Goal: Task Accomplishment & Management: Manage account settings

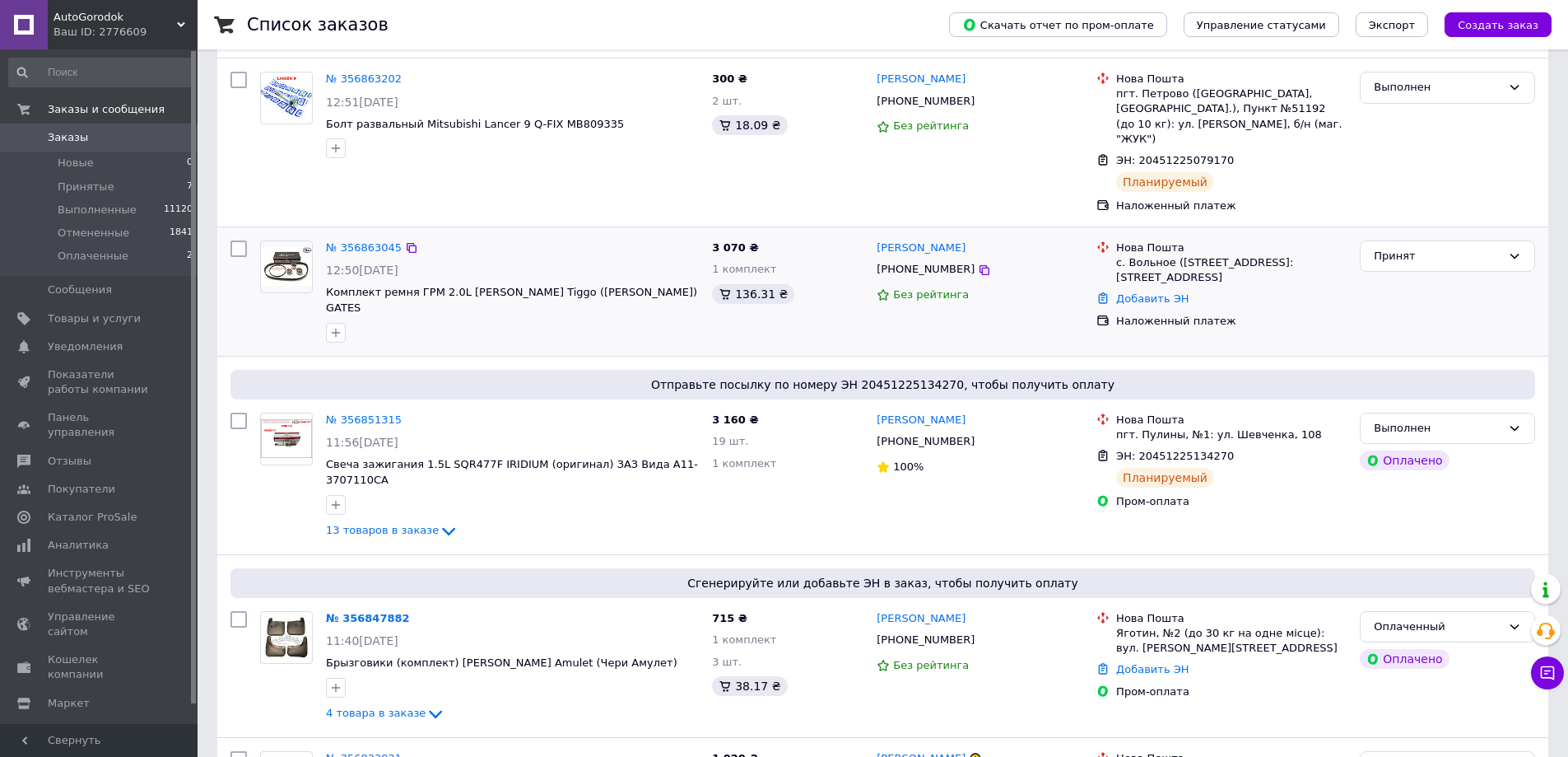
scroll to position [412, 0]
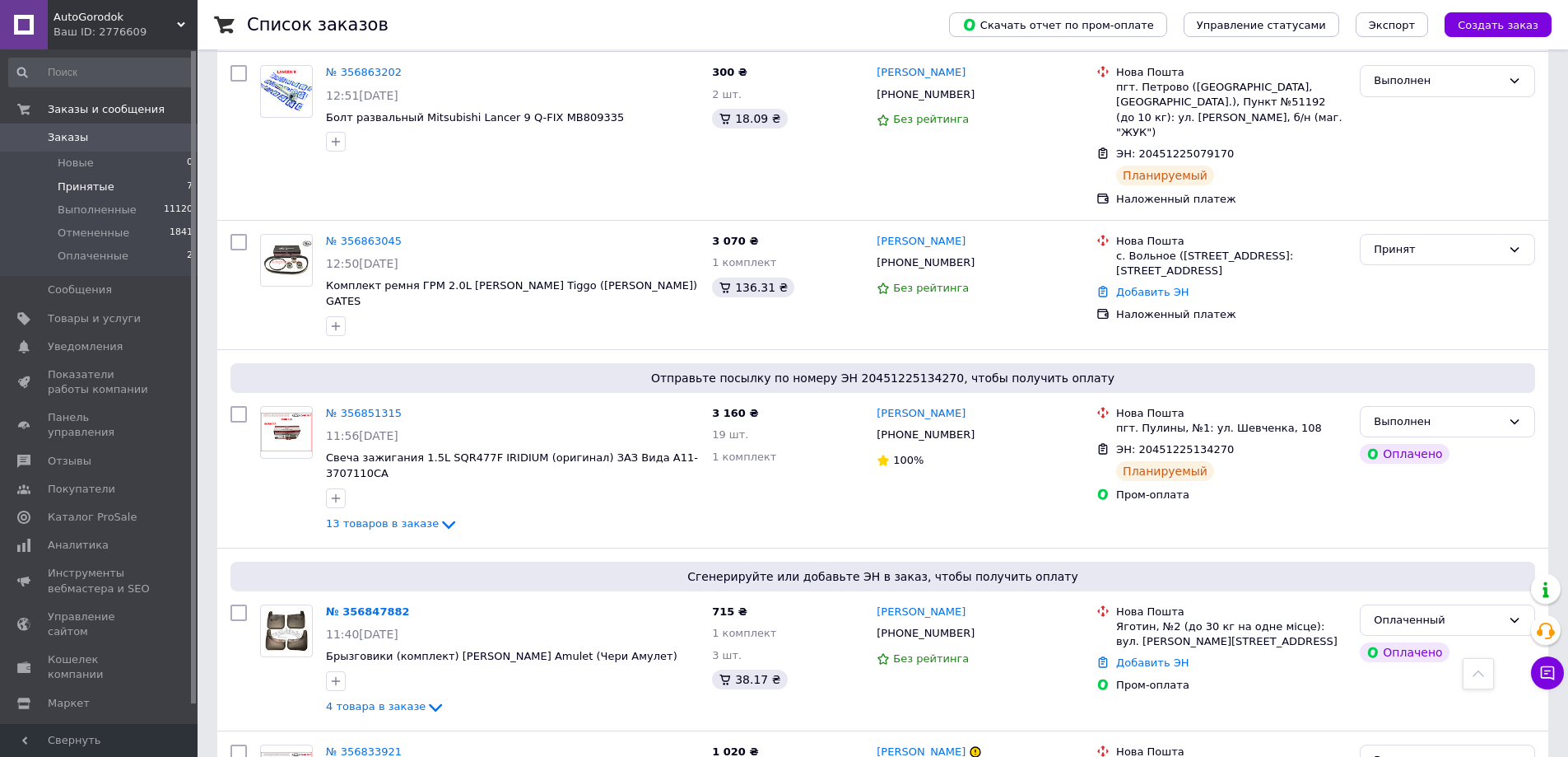
click at [114, 180] on li "Принятые 7" at bounding box center [101, 187] width 203 height 23
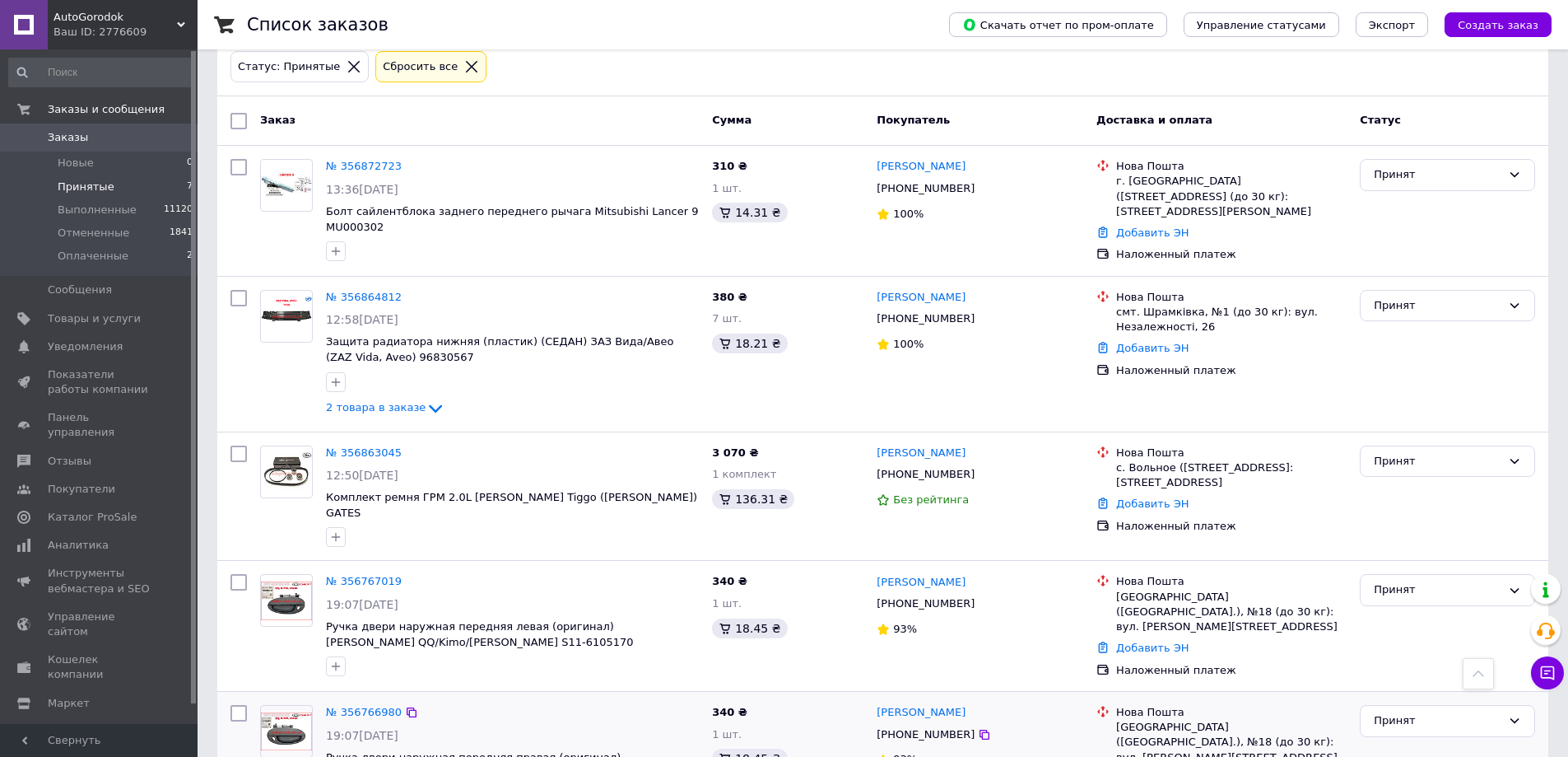
scroll to position [85, 0]
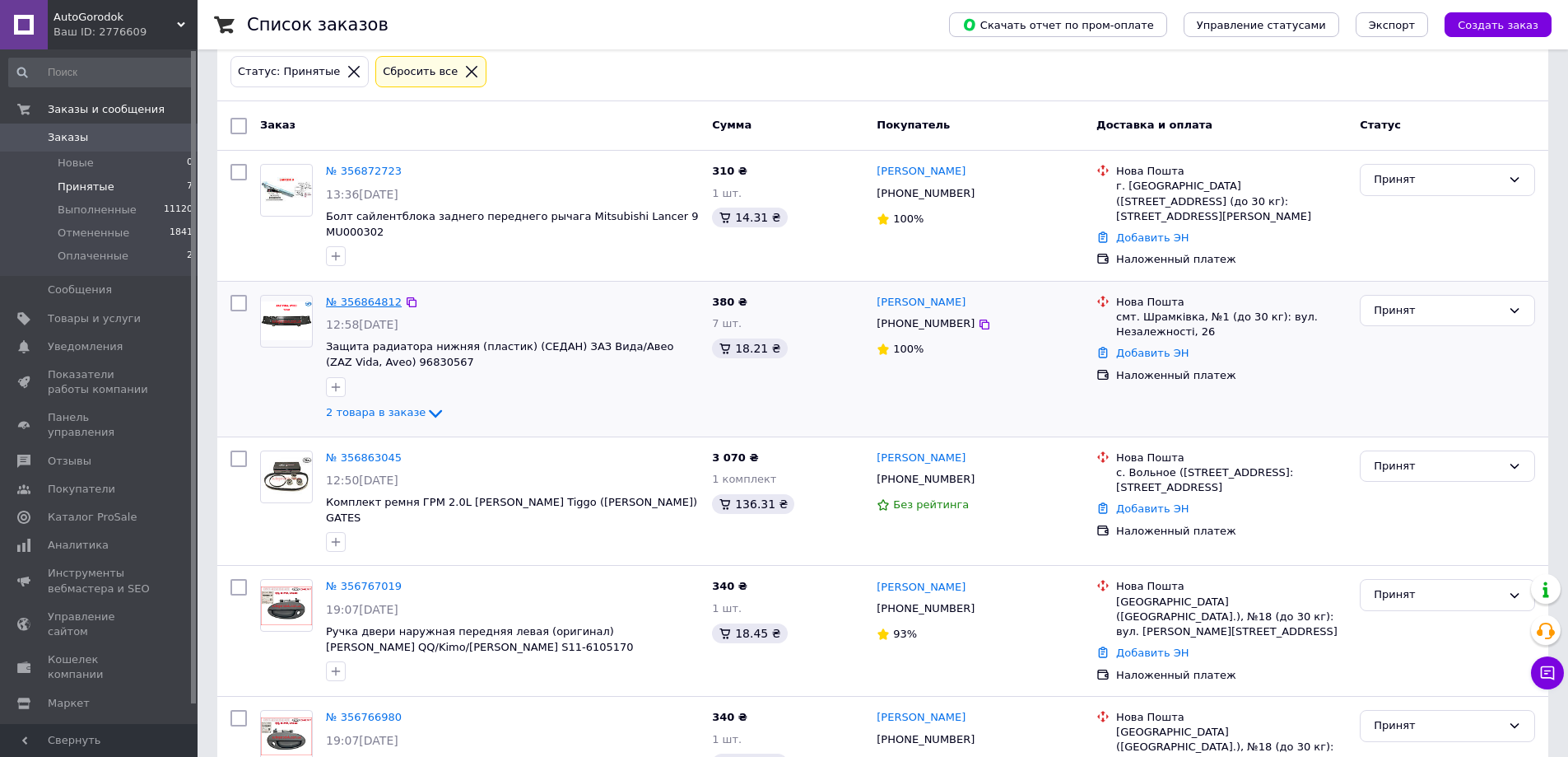
click at [362, 297] on link "№ 356864812" at bounding box center [364, 302] width 75 height 13
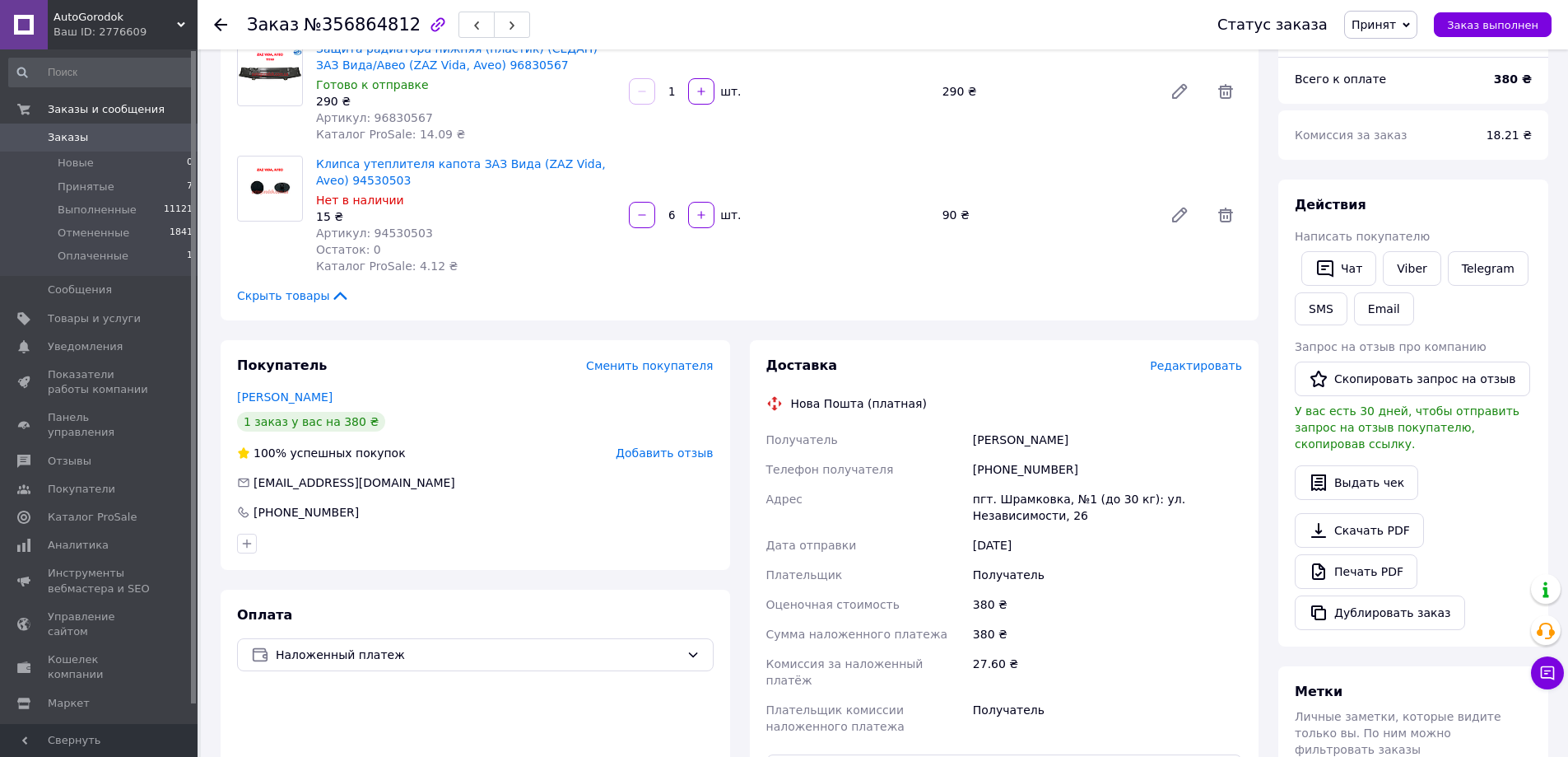
scroll to position [164, 0]
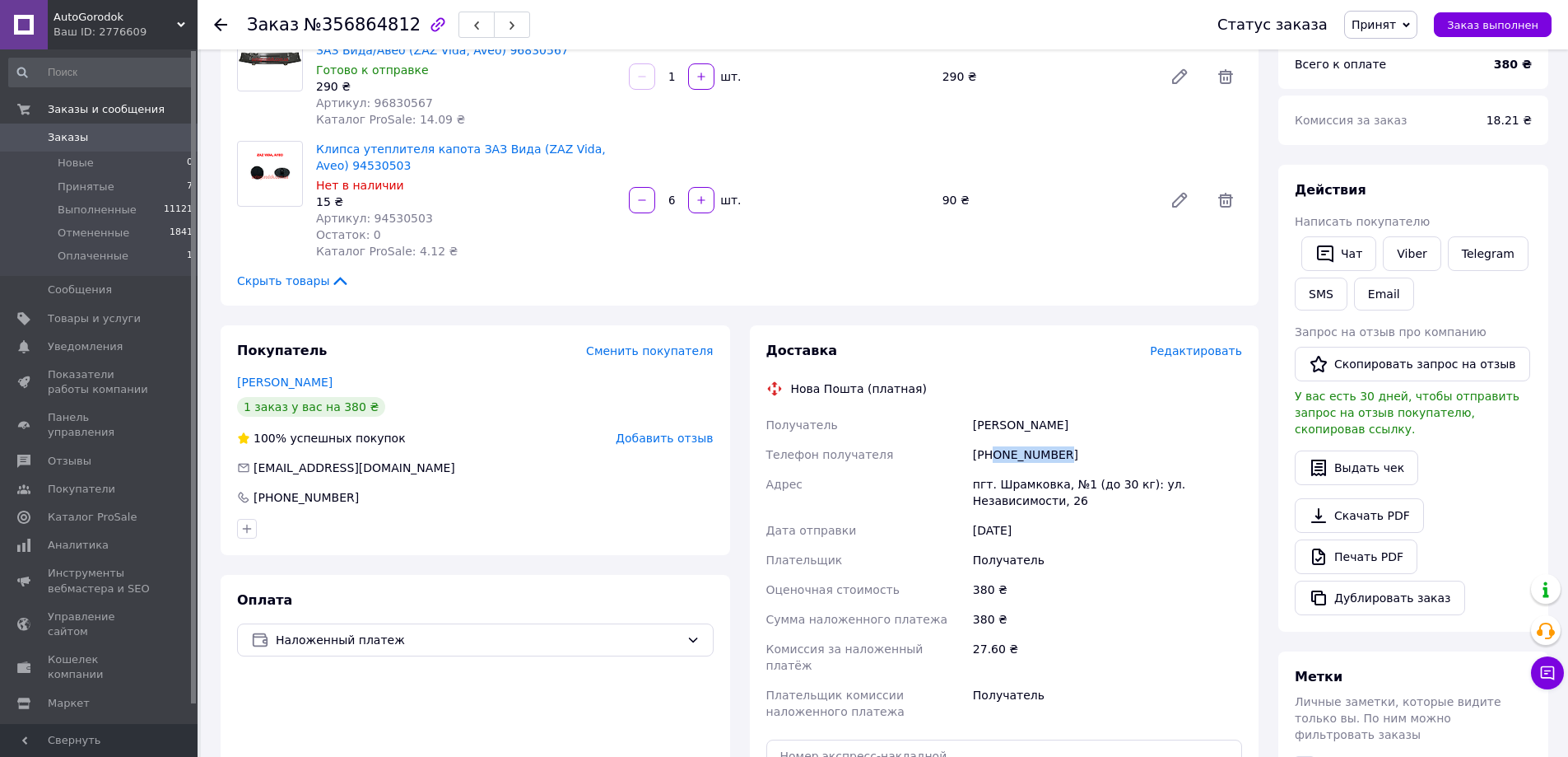
drag, startPoint x: 994, startPoint y: 460, endPoint x: 1082, endPoint y: 460, distance: 88.0
click at [1082, 460] on div "[PHONE_NUMBER]" at bounding box center [1107, 454] width 276 height 30
copy div "0674731289"
drag, startPoint x: 970, startPoint y: 432, endPoint x: 1073, endPoint y: 429, distance: 103.0
click at [1073, 429] on div "[PERSON_NAME]" at bounding box center [1107, 425] width 276 height 30
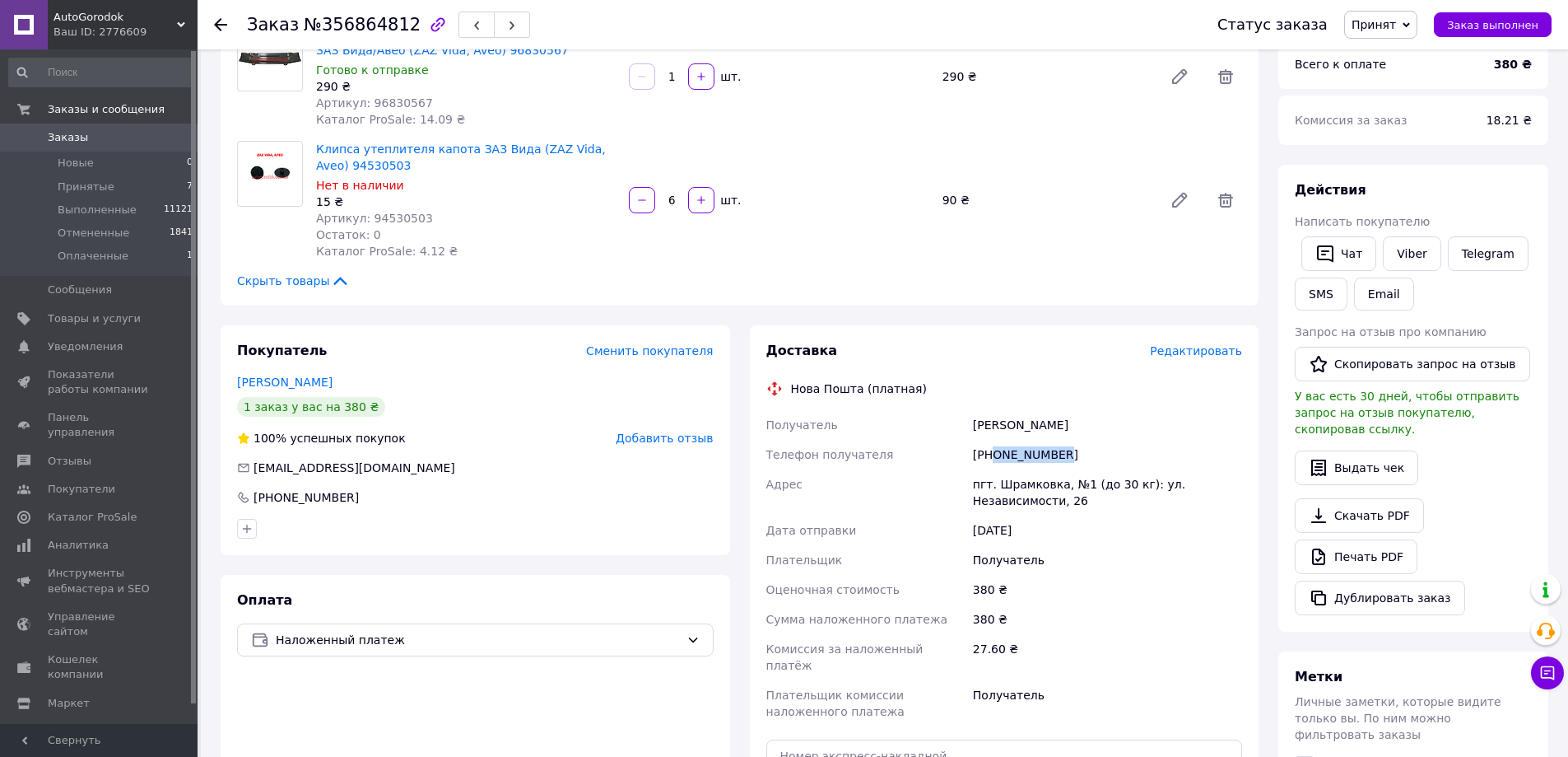
copy div "[PERSON_NAME]"
click at [1011, 488] on div "пгт. Шрамковка, №1 (до 30 кг): ул. Независимости, 26" at bounding box center [1107, 492] width 276 height 46
copy div "Шрамковка"
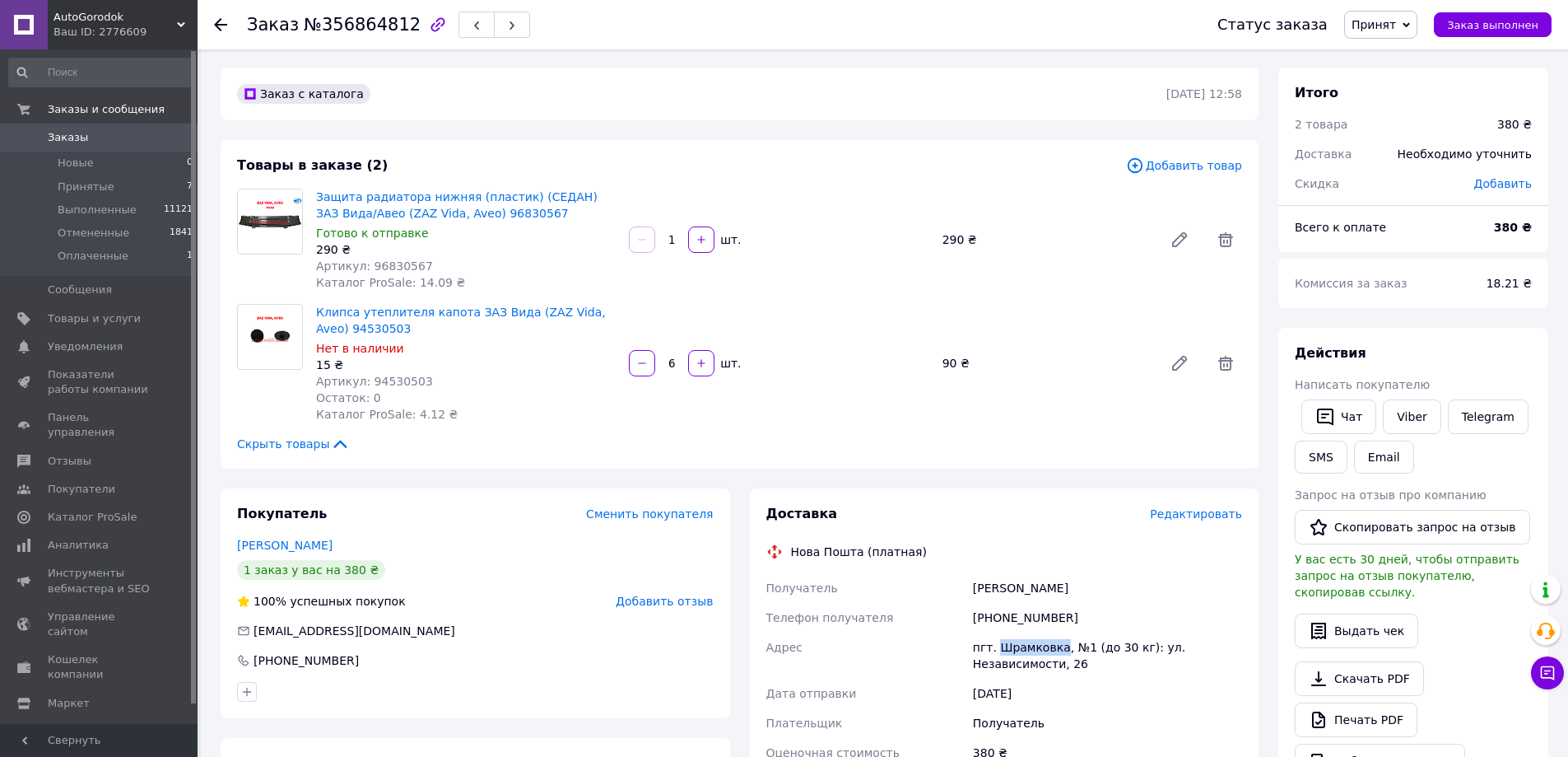
scroll to position [0, 0]
click at [387, 267] on span "Артикул: 96830567" at bounding box center [374, 268] width 117 height 13
copy span "96830567"
click at [388, 376] on span "Артикул: 94530503" at bounding box center [374, 383] width 117 height 13
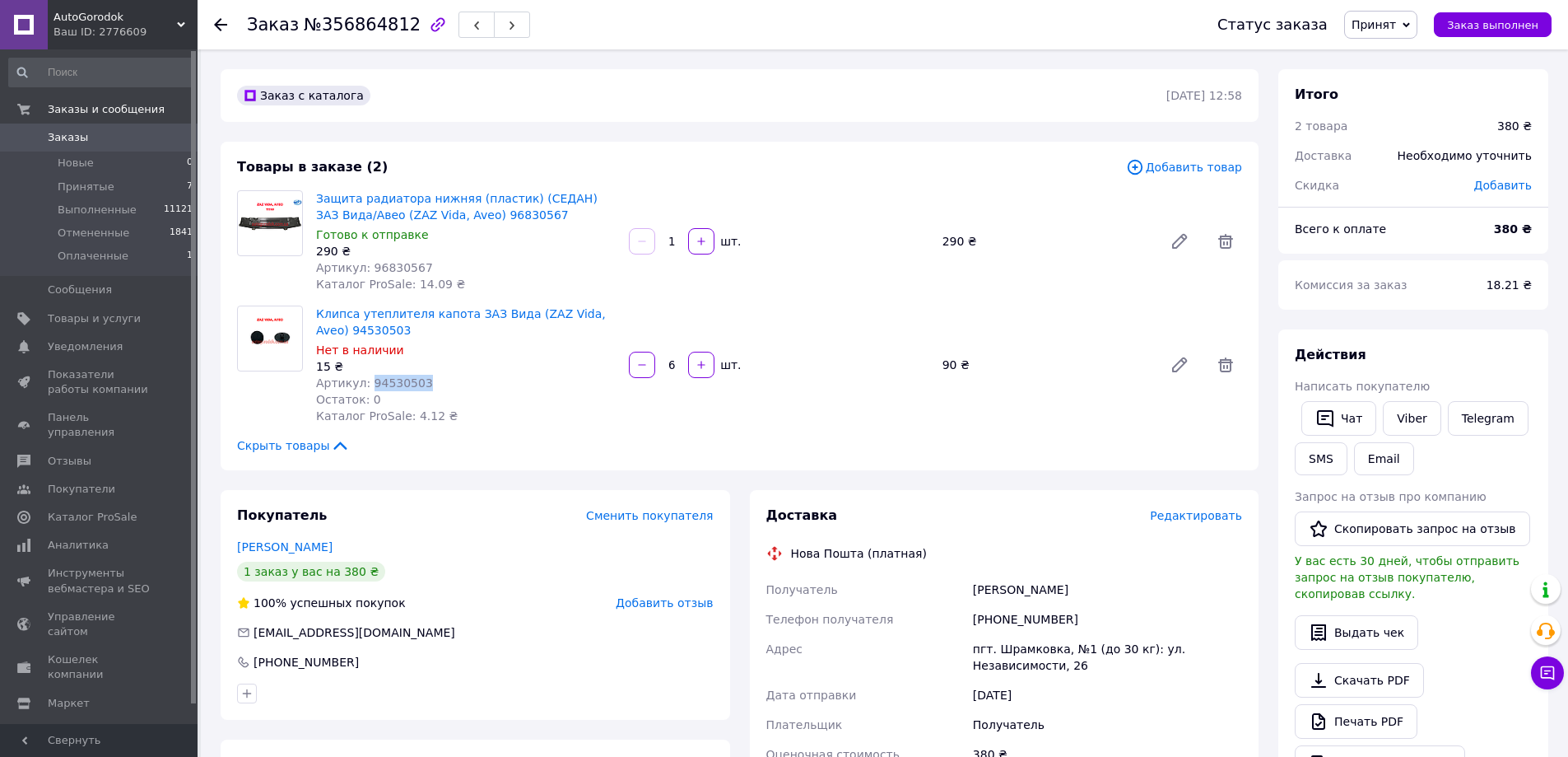
click at [388, 376] on span "Артикул: 94530503" at bounding box center [374, 383] width 117 height 13
copy span "94530503"
drag, startPoint x: 246, startPoint y: 30, endPoint x: 398, endPoint y: 34, distance: 152.1
click at [398, 34] on div "Заказ №356864812 Статус заказа Принят Выполнен Отменен Оплаченный Заказ выполнен" at bounding box center [882, 24] width 1337 height 49
copy h1 "Заказ №356864812"
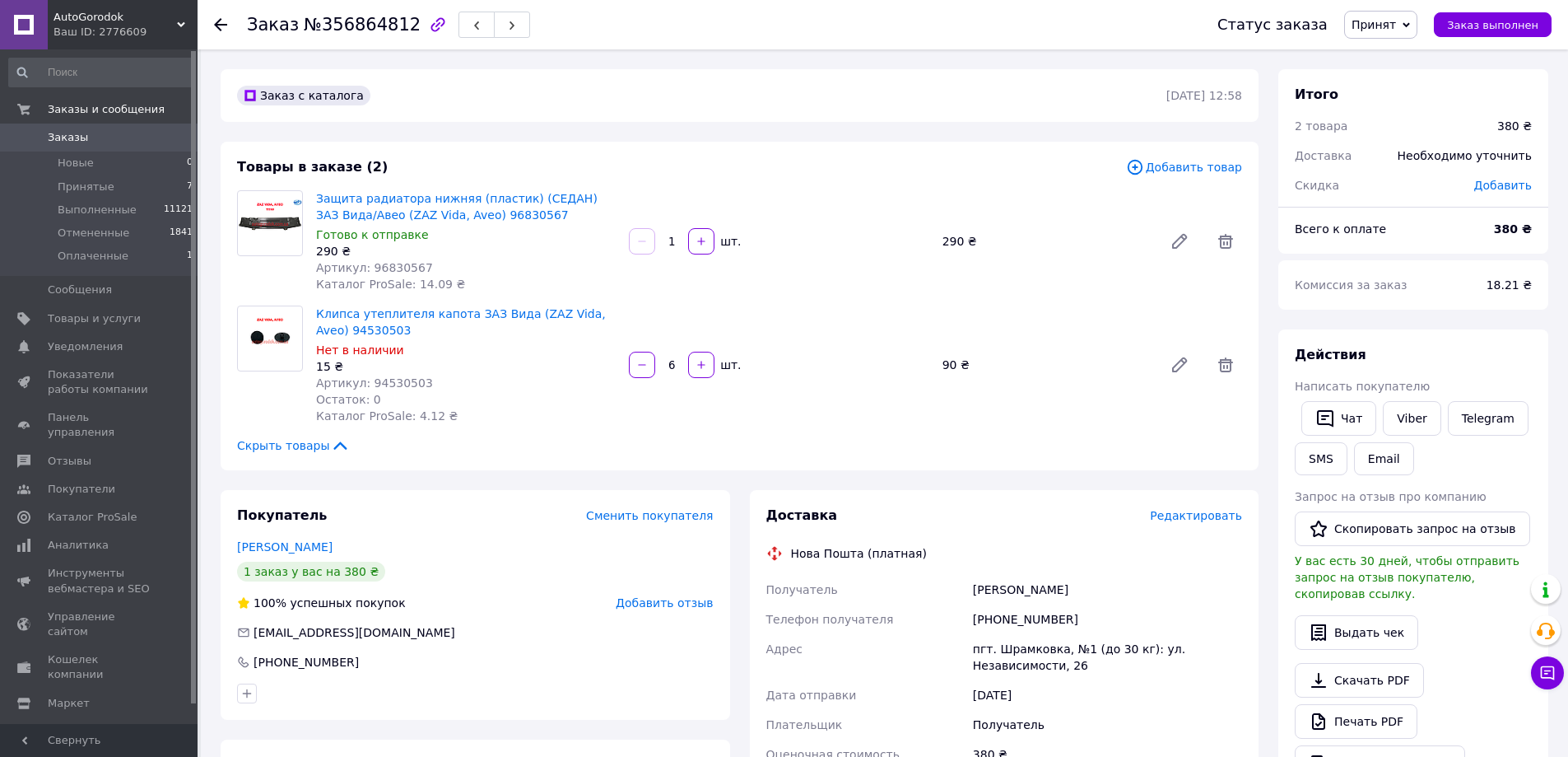
click at [389, 378] on span "Артикул: 94530503" at bounding box center [374, 383] width 117 height 13
copy span "94530503"
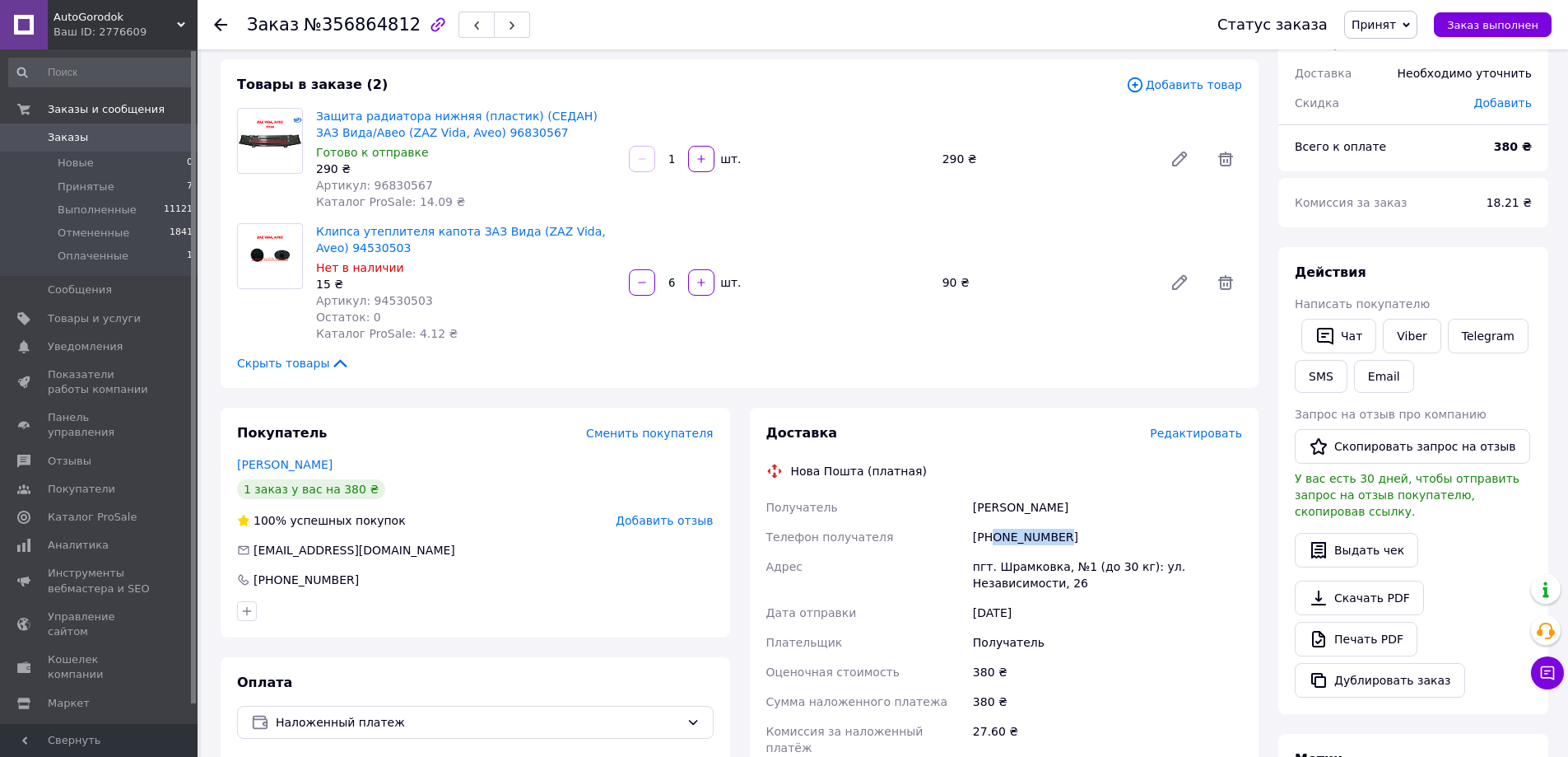
drag, startPoint x: 992, startPoint y: 541, endPoint x: 1088, endPoint y: 541, distance: 96.0
click at [1088, 541] on div "[PHONE_NUMBER]" at bounding box center [1107, 536] width 276 height 30
copy div "0674731289"
drag, startPoint x: 974, startPoint y: 502, endPoint x: 1091, endPoint y: 503, distance: 117.0
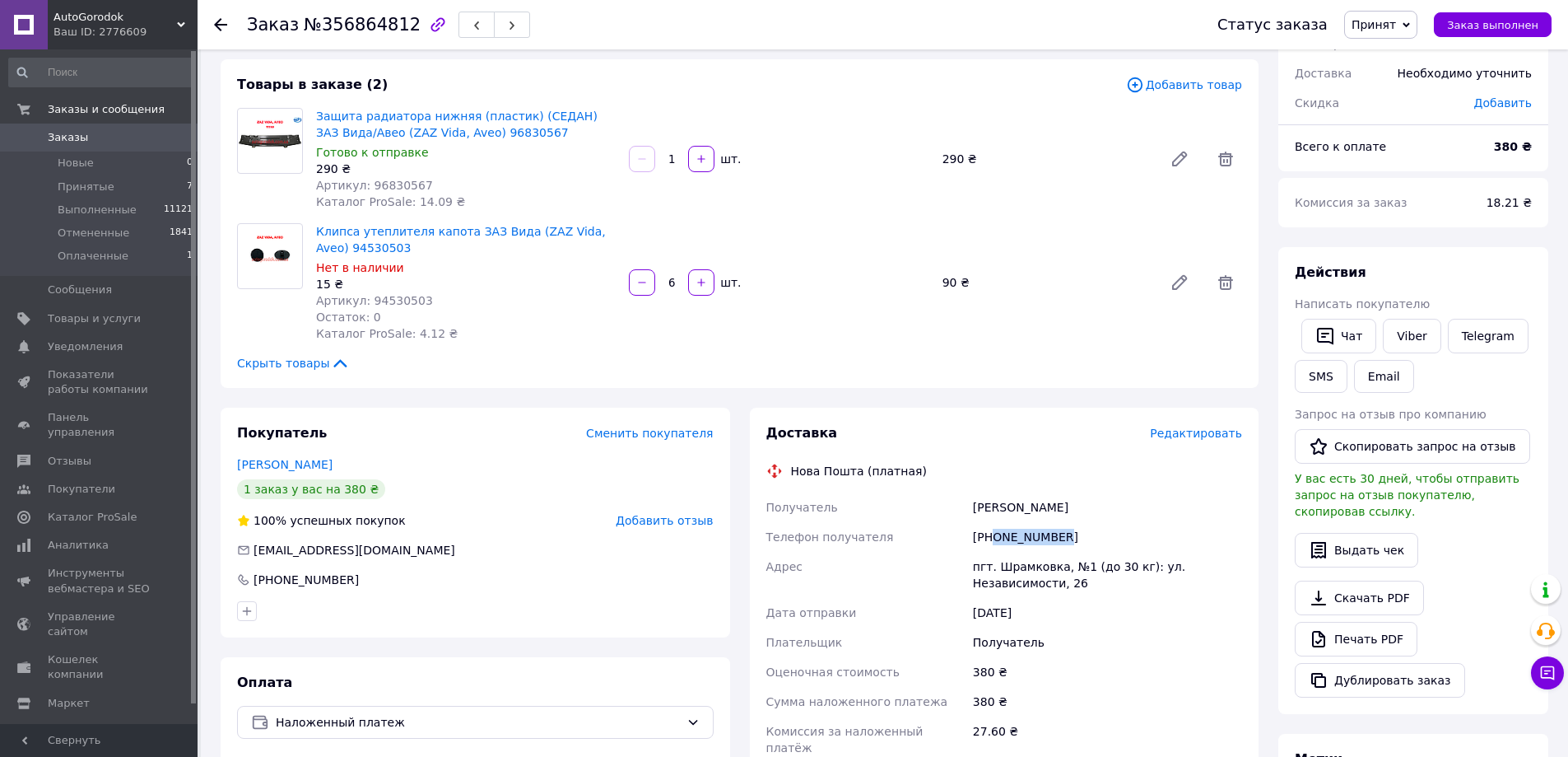
click at [1091, 503] on div "[PERSON_NAME]" at bounding box center [1107, 506] width 276 height 30
copy div "[PERSON_NAME]"
click at [1028, 568] on div "пгт. Шрамковка, №1 (до 30 кг): ул. Независимости, 26" at bounding box center [1107, 574] width 276 height 46
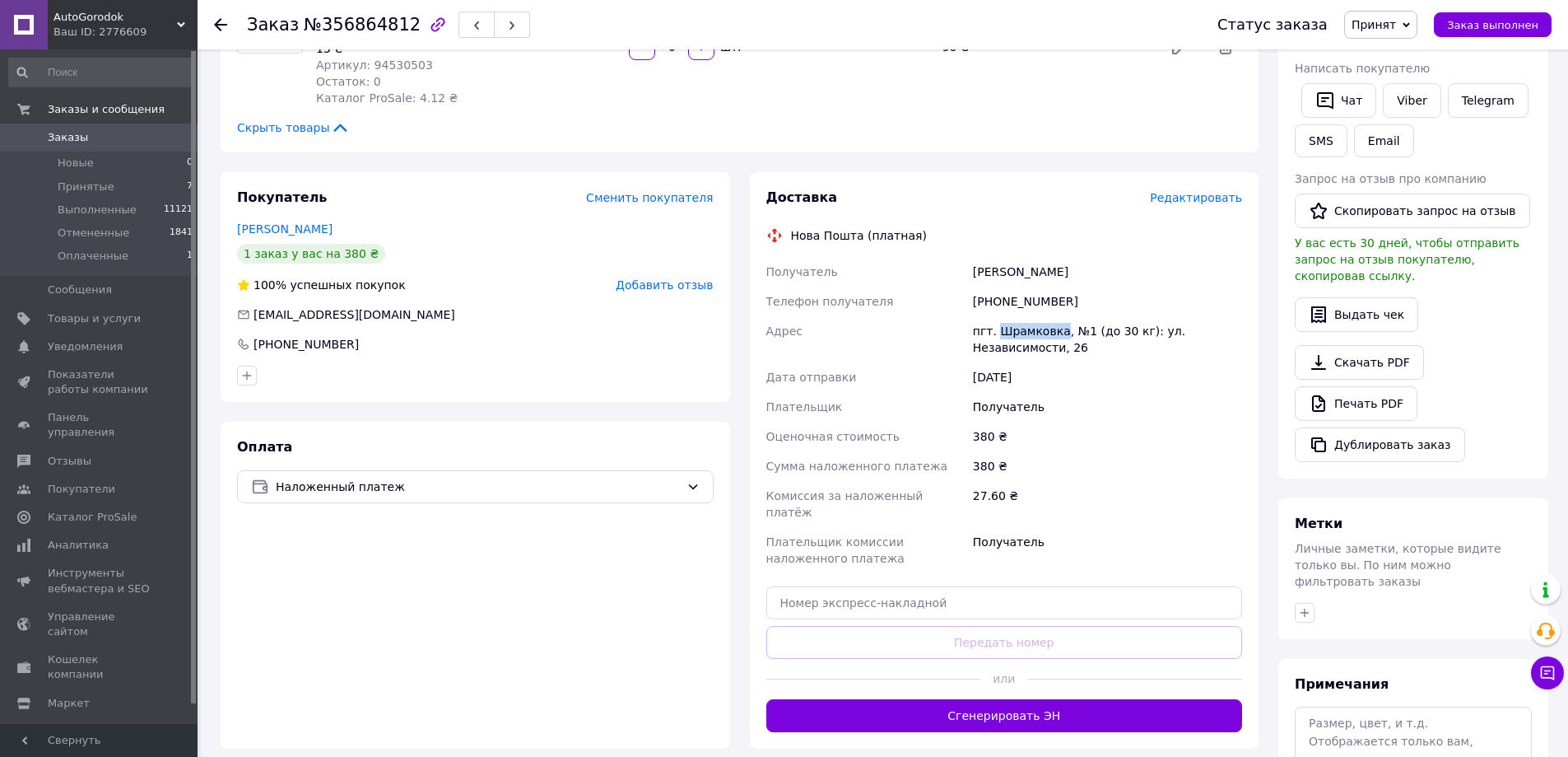
scroll to position [412, 0]
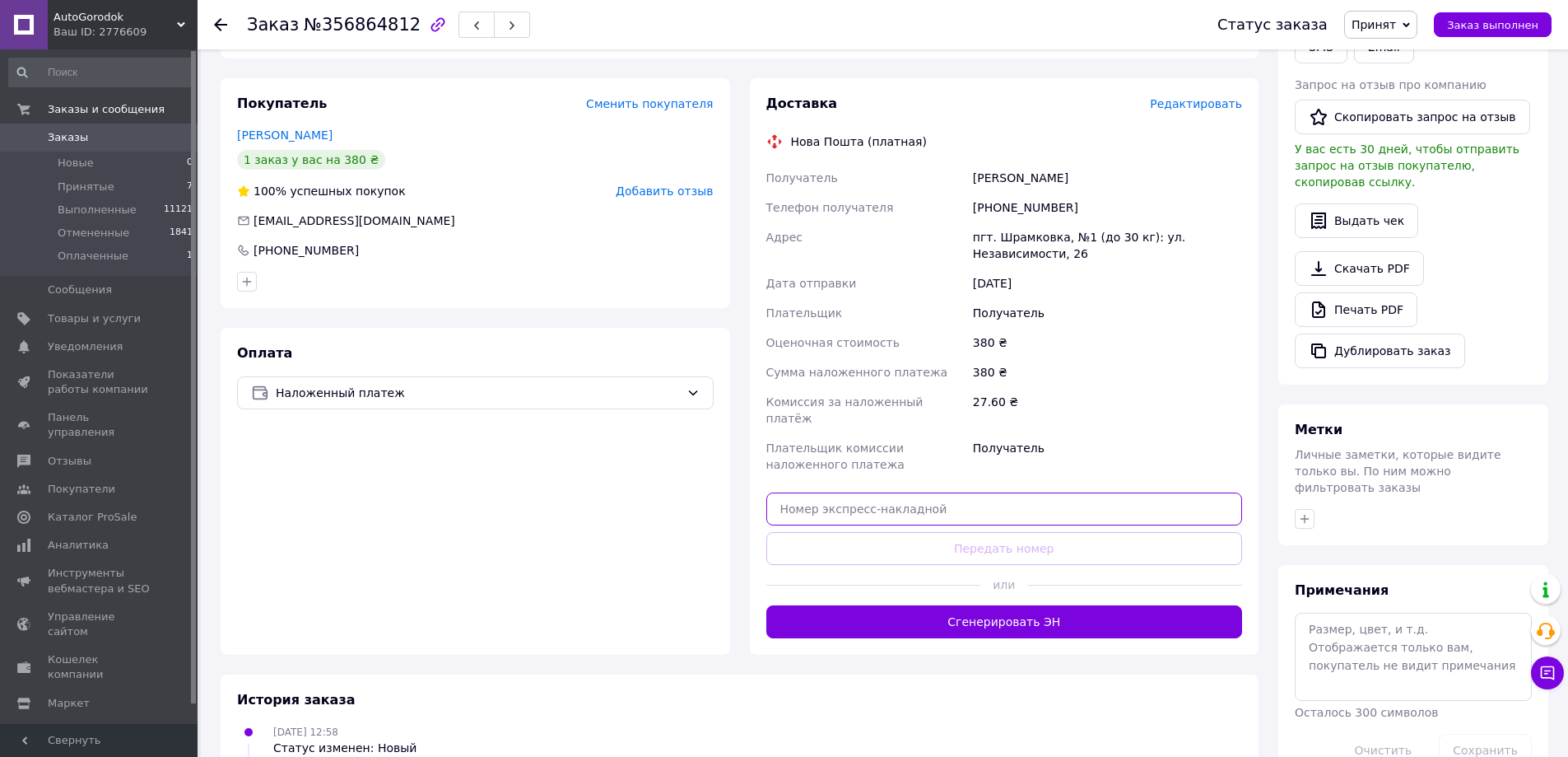
click at [869, 492] on input "text" at bounding box center [1004, 508] width 477 height 33
paste input "20451225201418"
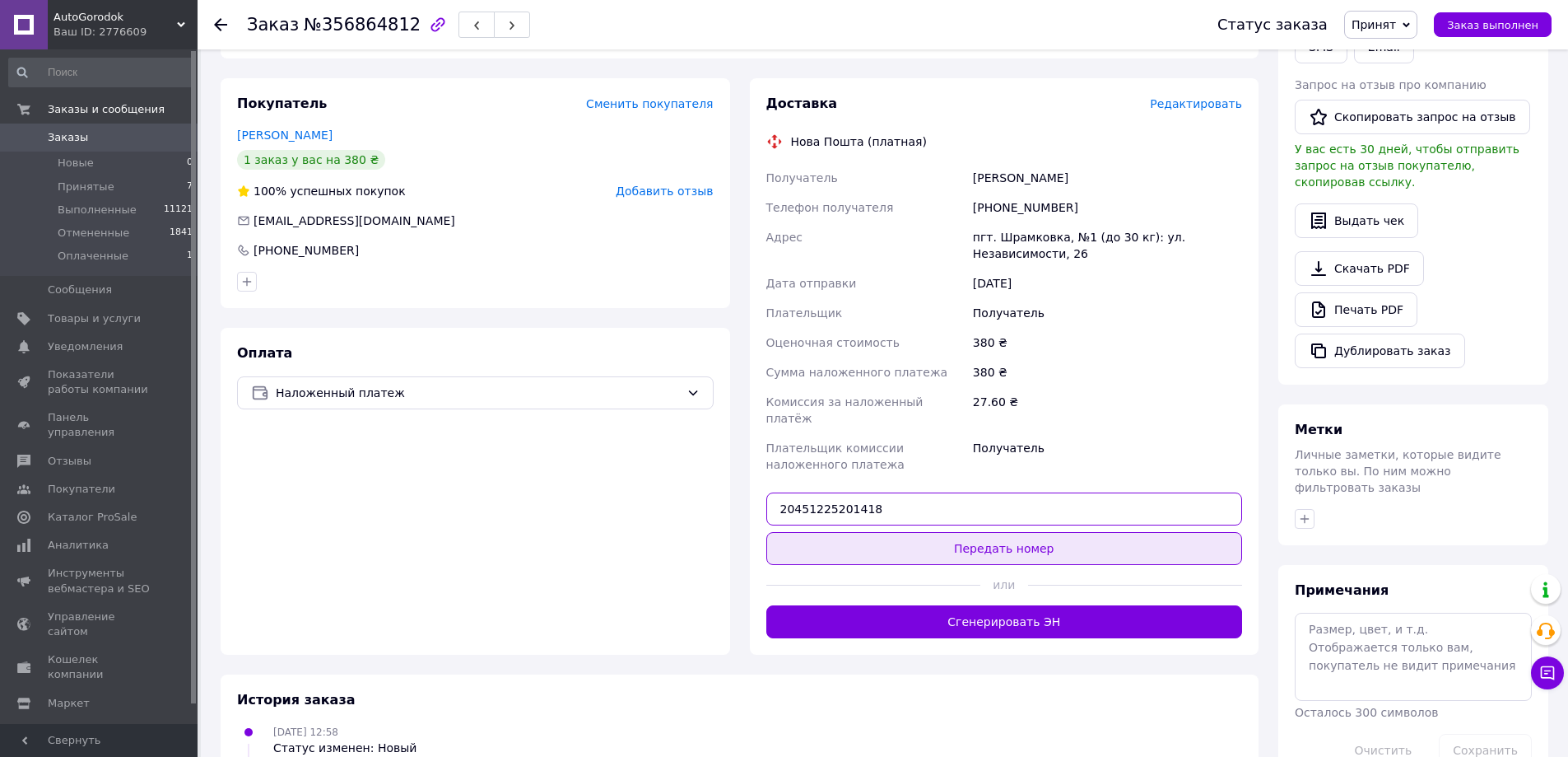
type input "20451225201418"
click at [911, 532] on button "Передать номер" at bounding box center [1004, 548] width 477 height 33
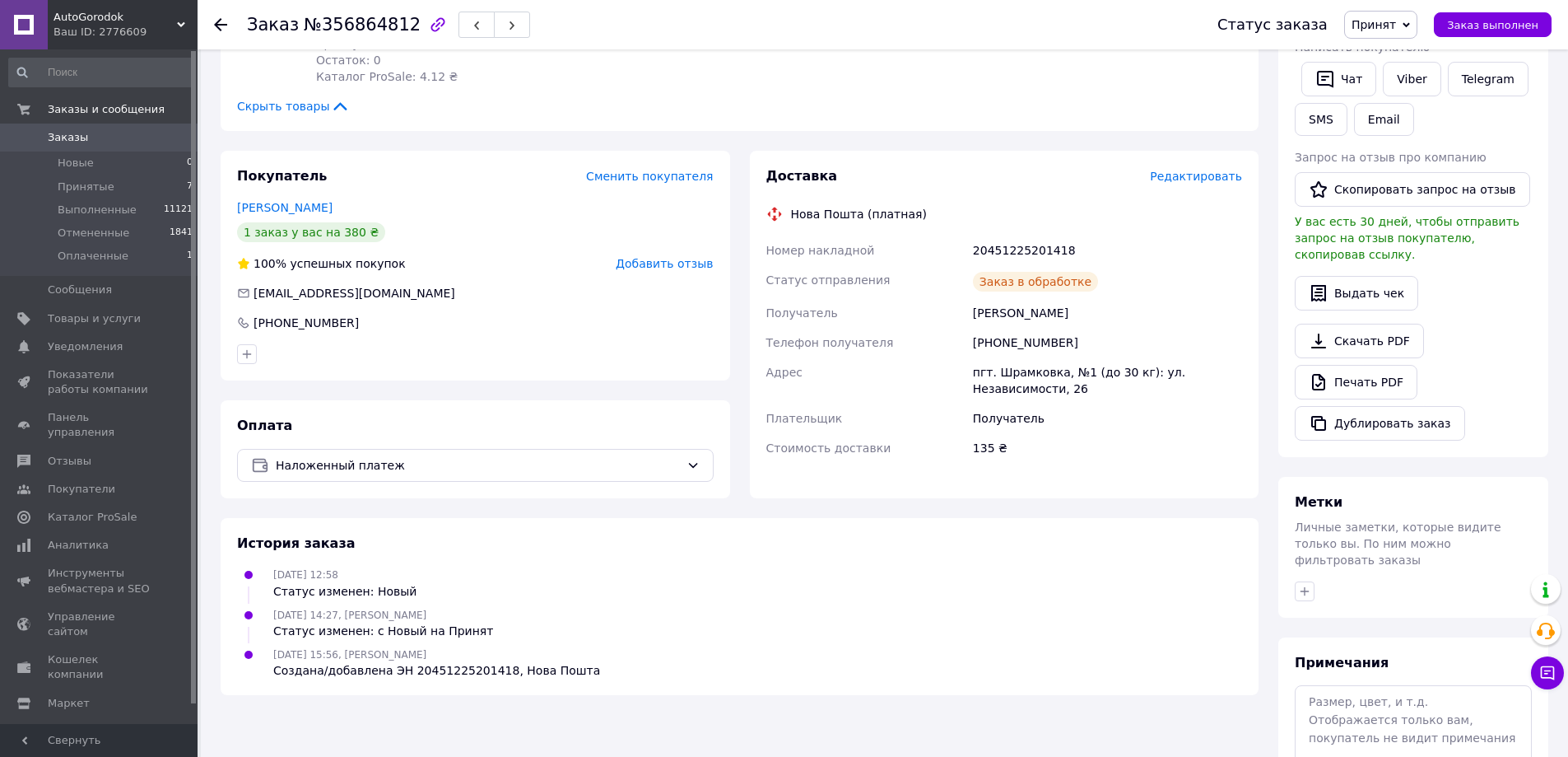
scroll to position [247, 0]
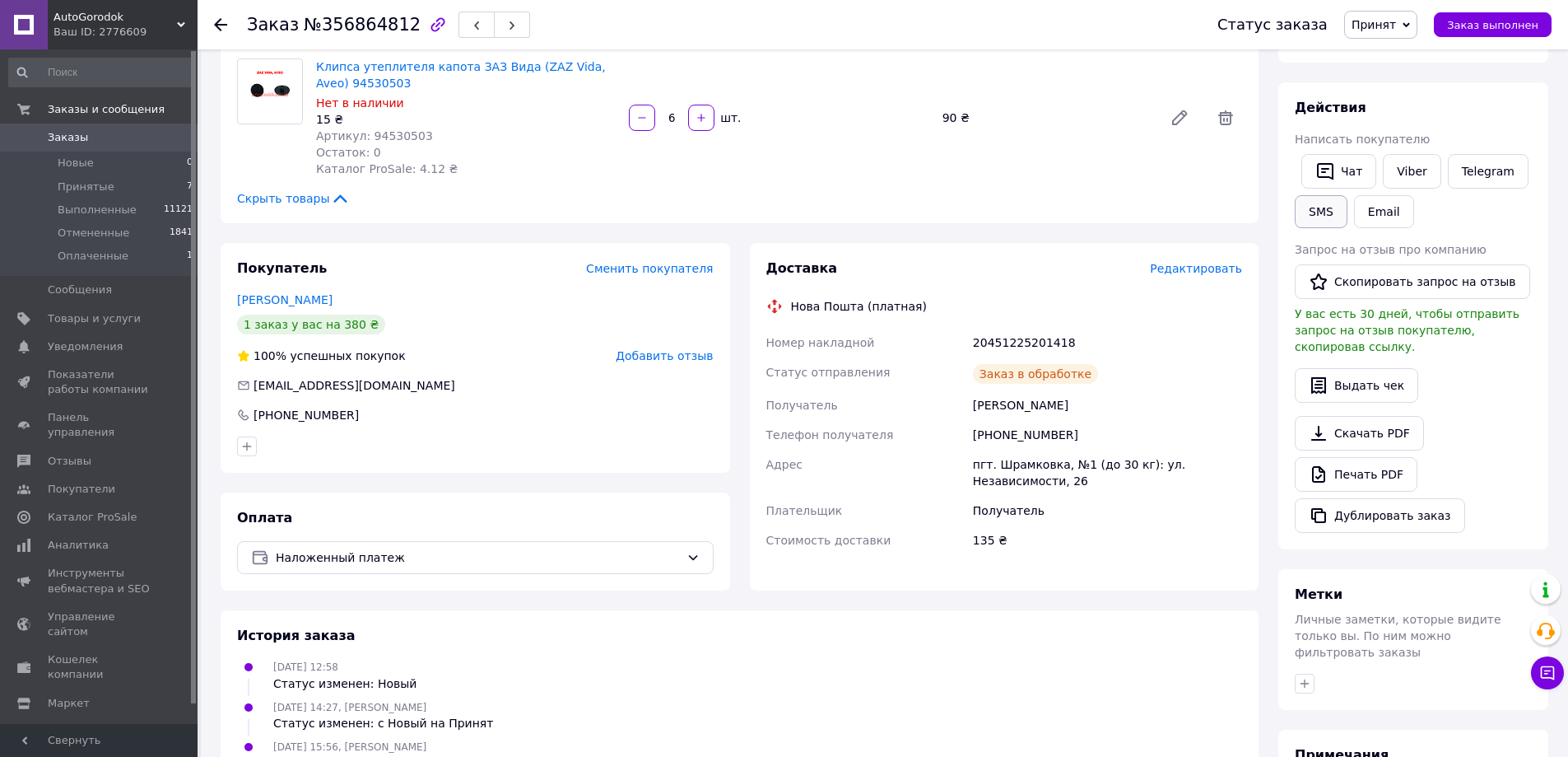
click at [1303, 207] on button "SMS" at bounding box center [1321, 211] width 53 height 33
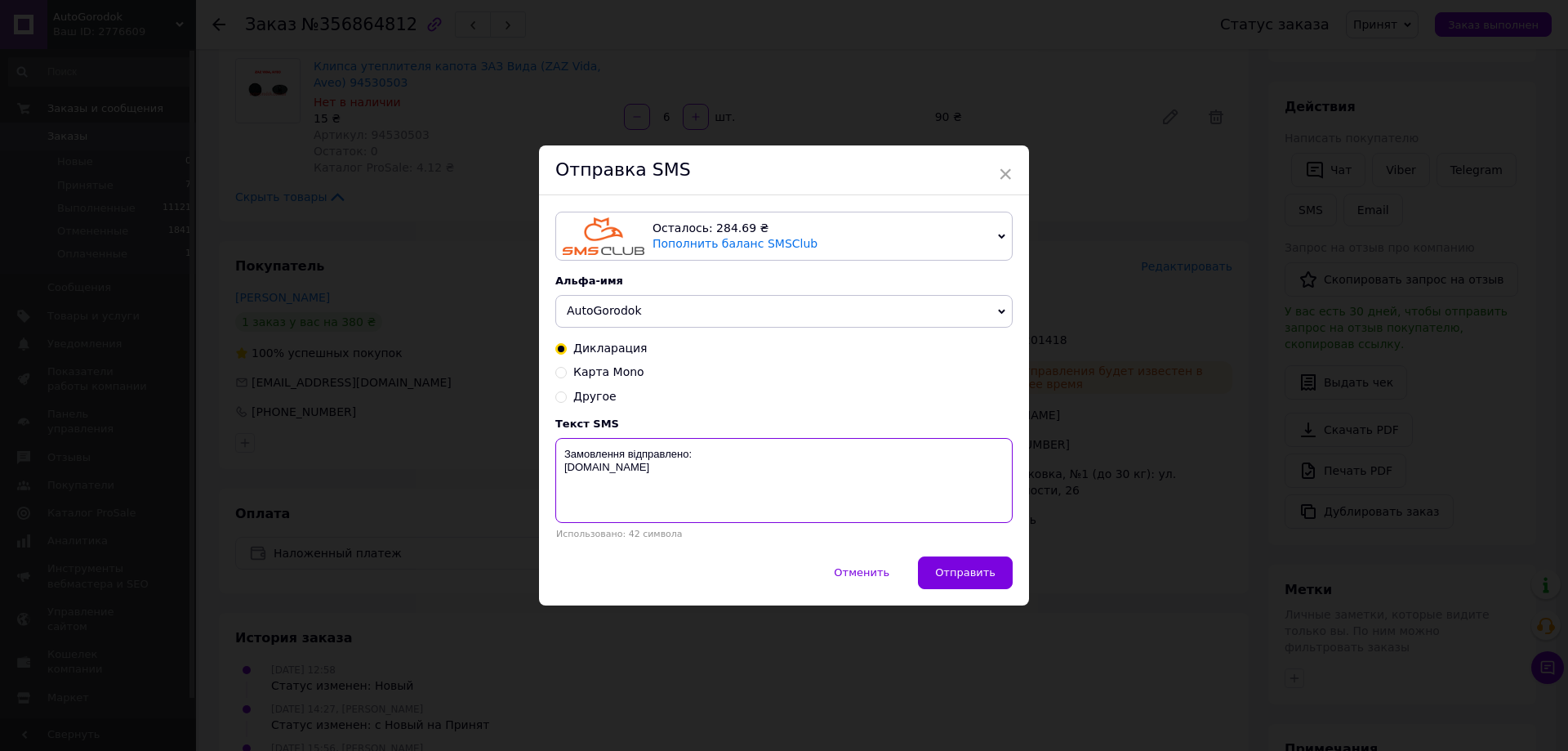
click at [824, 448] on textarea "Замовлення відправлено: [DOMAIN_NAME]" at bounding box center [784, 480] width 458 height 85
paste textarea "20451225201418"
type textarea "Замовлення відправлено: 20451225201418 [DOMAIN_NAME]"
click at [950, 576] on span "Отправить" at bounding box center [965, 573] width 61 height 12
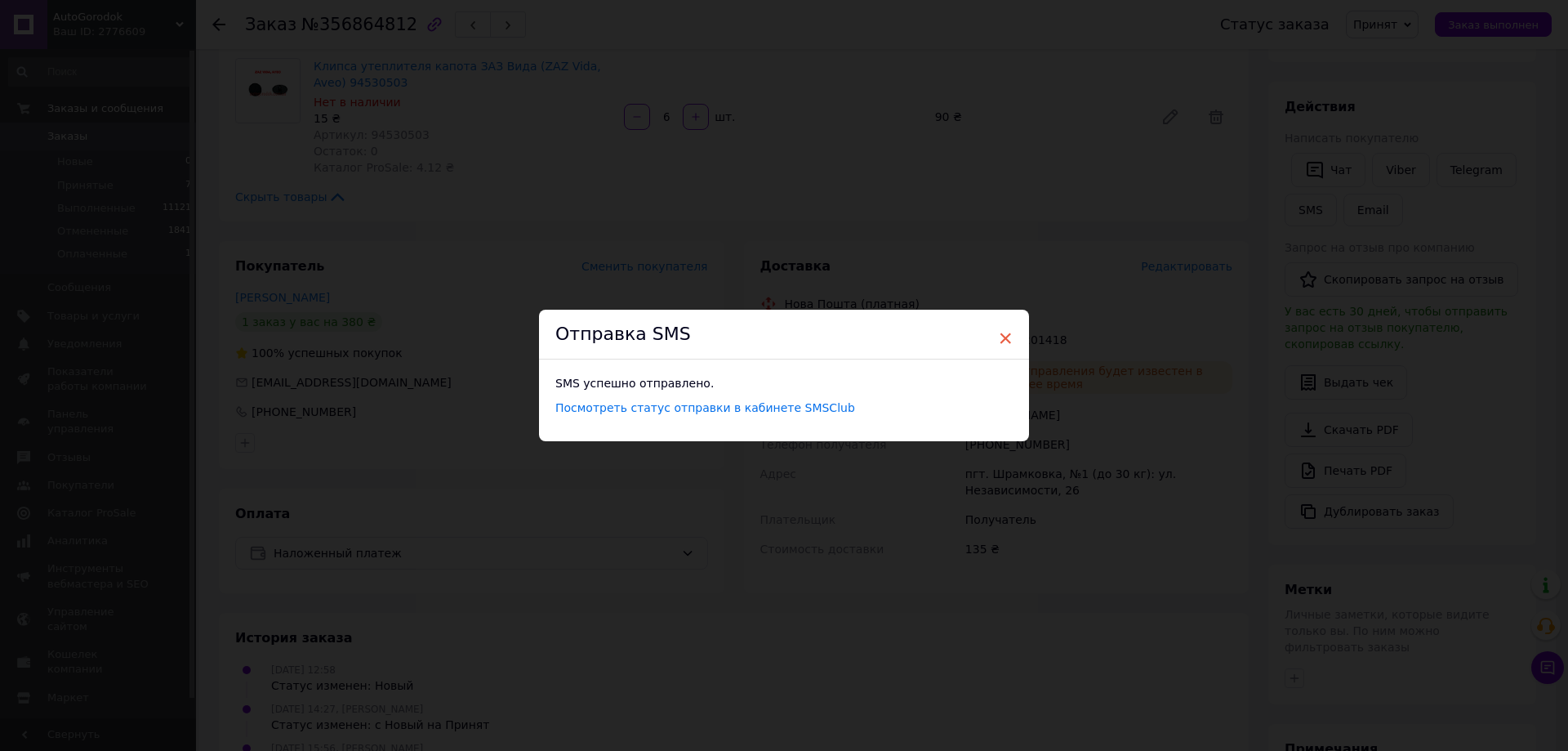
click at [1004, 336] on span "×" at bounding box center [1005, 338] width 15 height 28
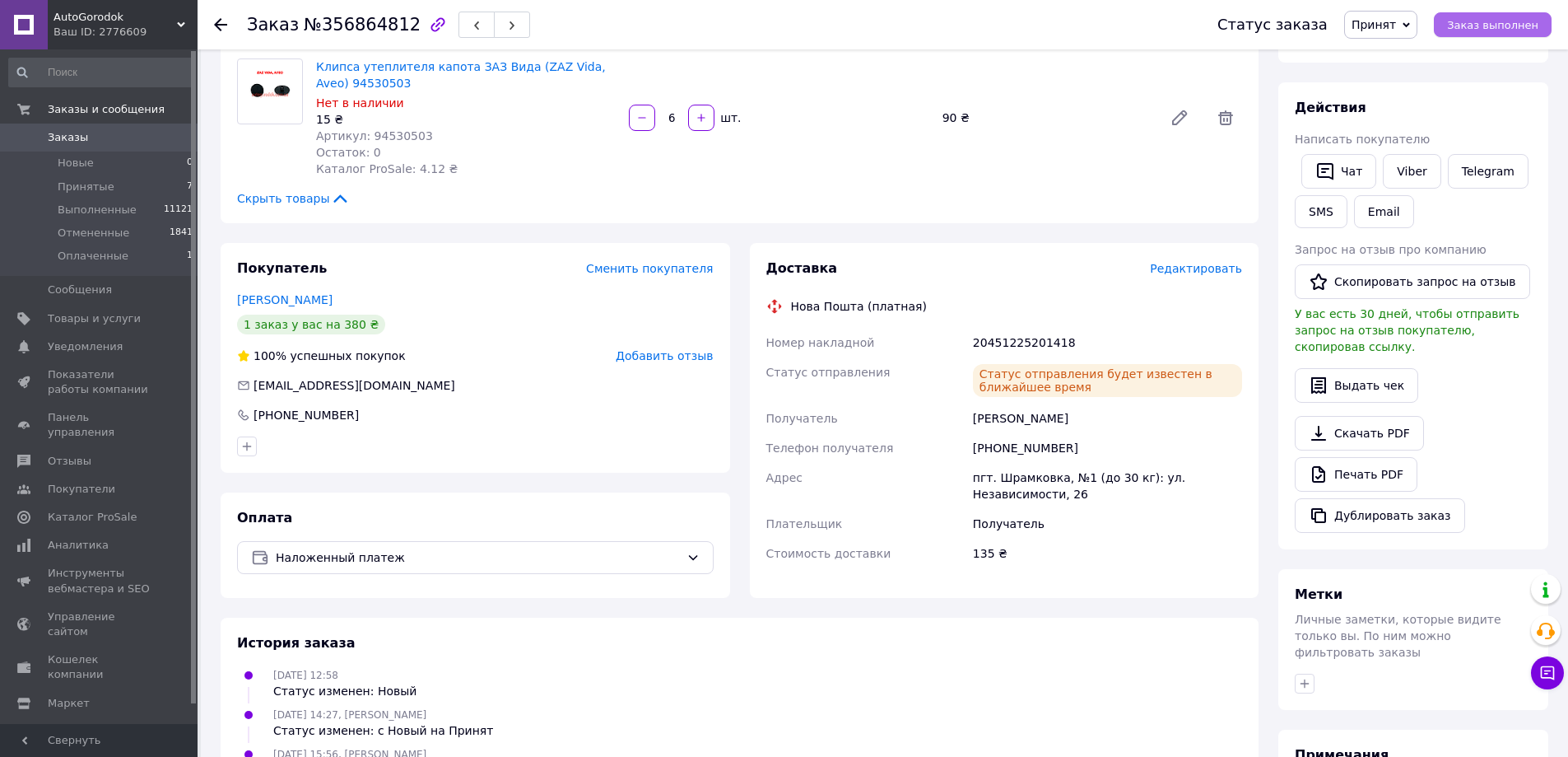
click at [1476, 22] on span "Заказ выполнен" at bounding box center [1493, 25] width 92 height 13
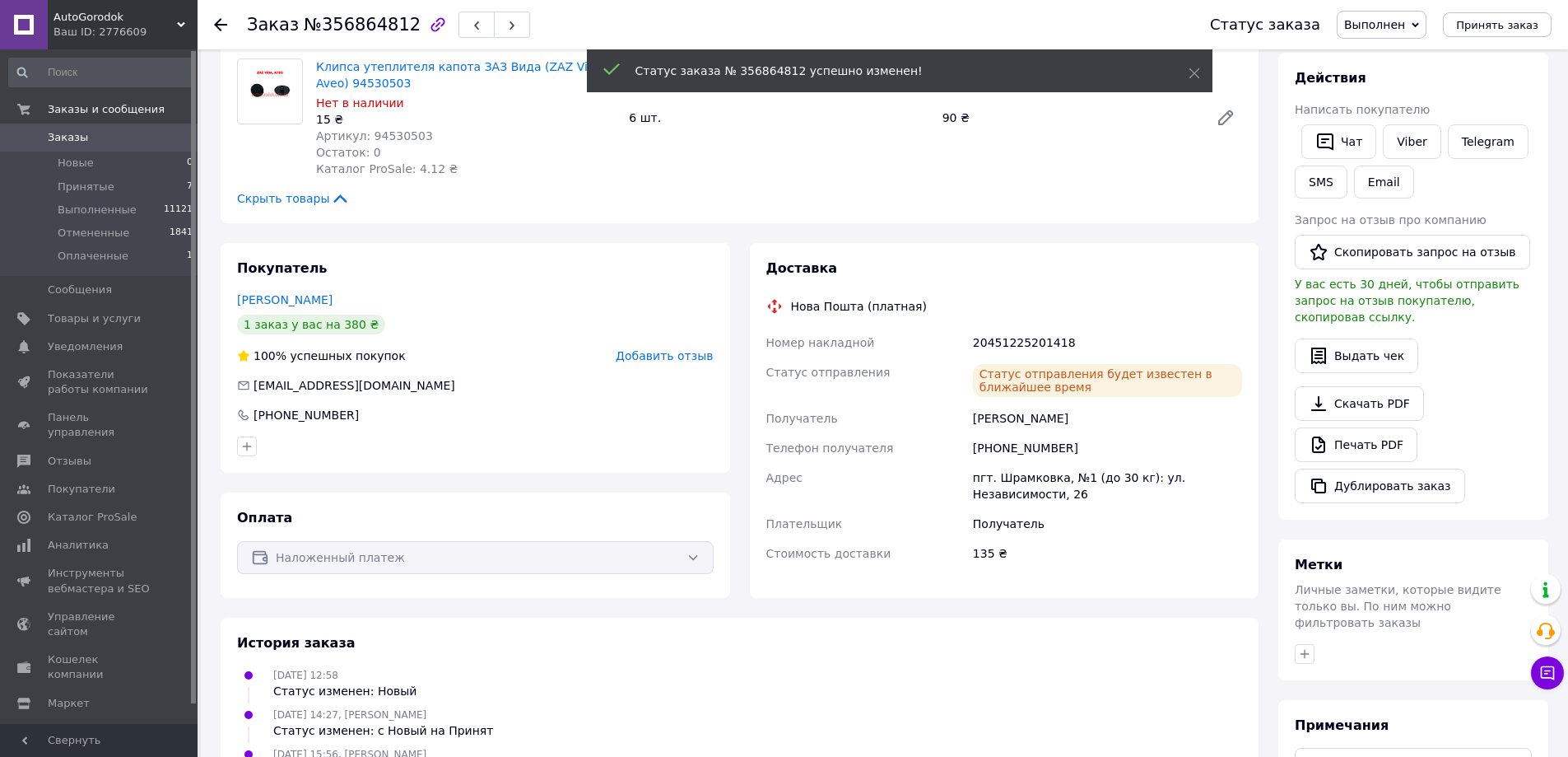
click at [1021, 340] on div "20451225201418" at bounding box center [1107, 342] width 276 height 30
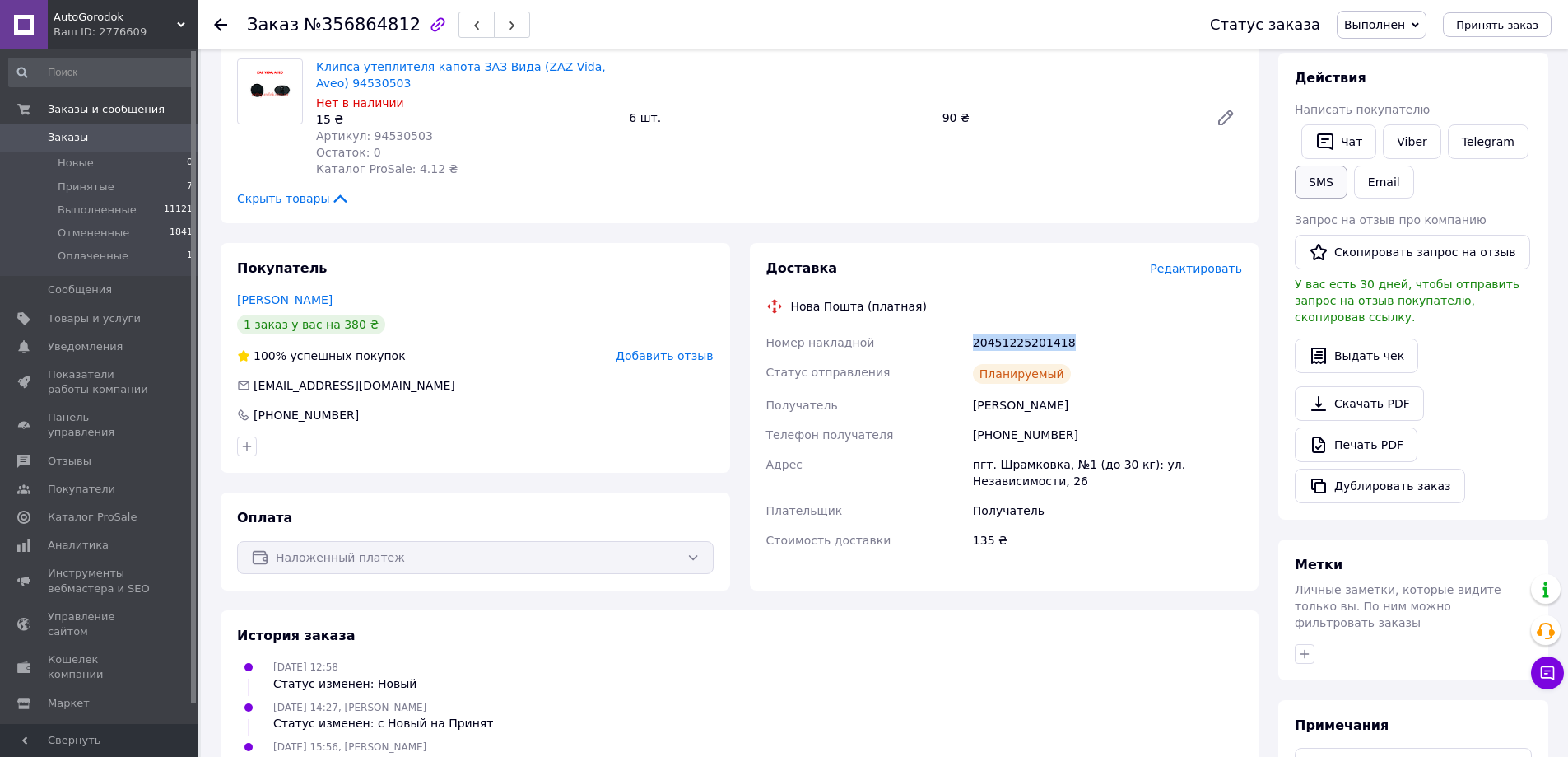
click at [1316, 180] on button "SMS" at bounding box center [1321, 181] width 53 height 33
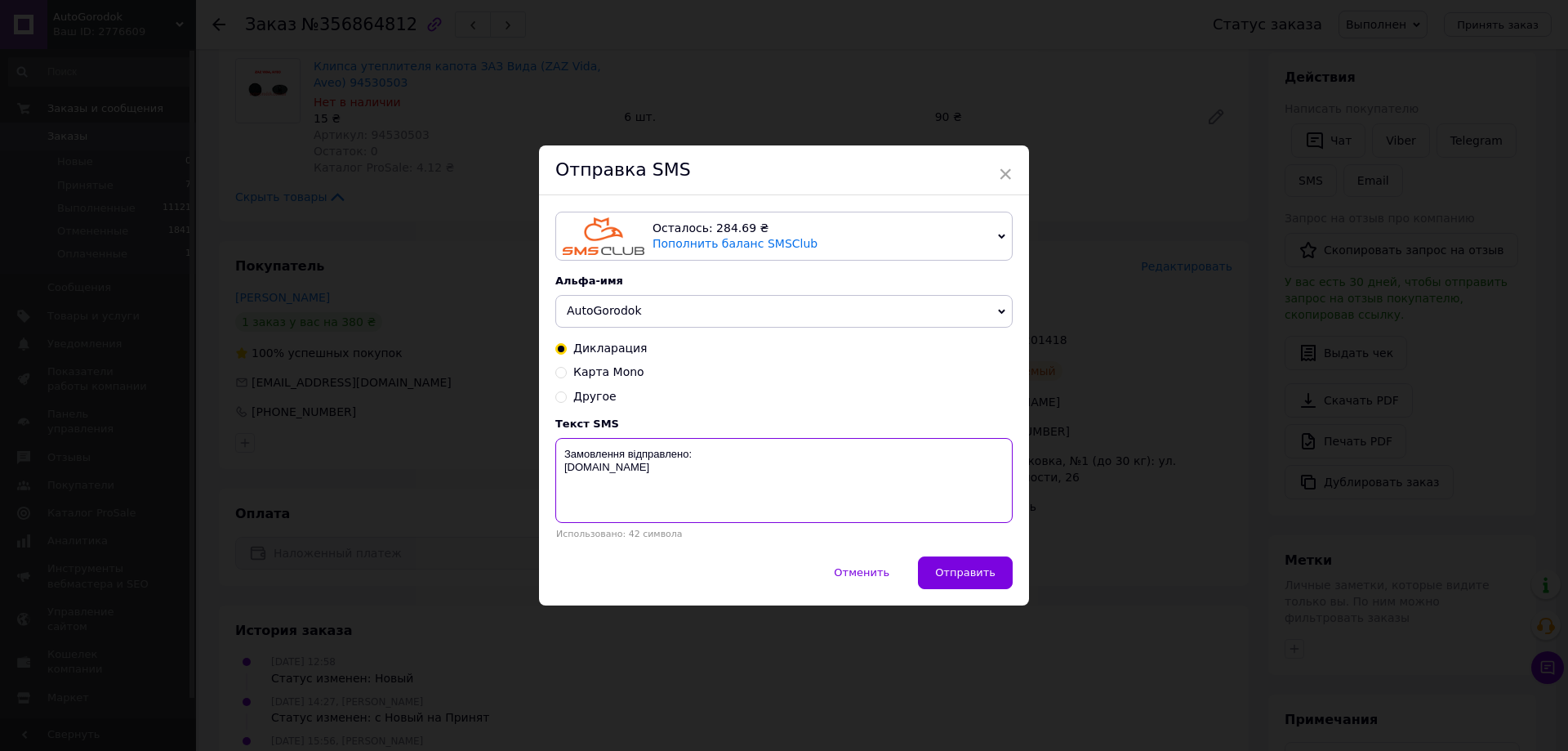
click at [780, 459] on textarea "Замовлення відправлено: [DOMAIN_NAME]" at bounding box center [784, 480] width 458 height 85
paste textarea "20451225201418"
type textarea "Замовлення відправлено: 20451225201418 [DOMAIN_NAME]"
click at [956, 578] on span "Отправить" at bounding box center [965, 573] width 61 height 12
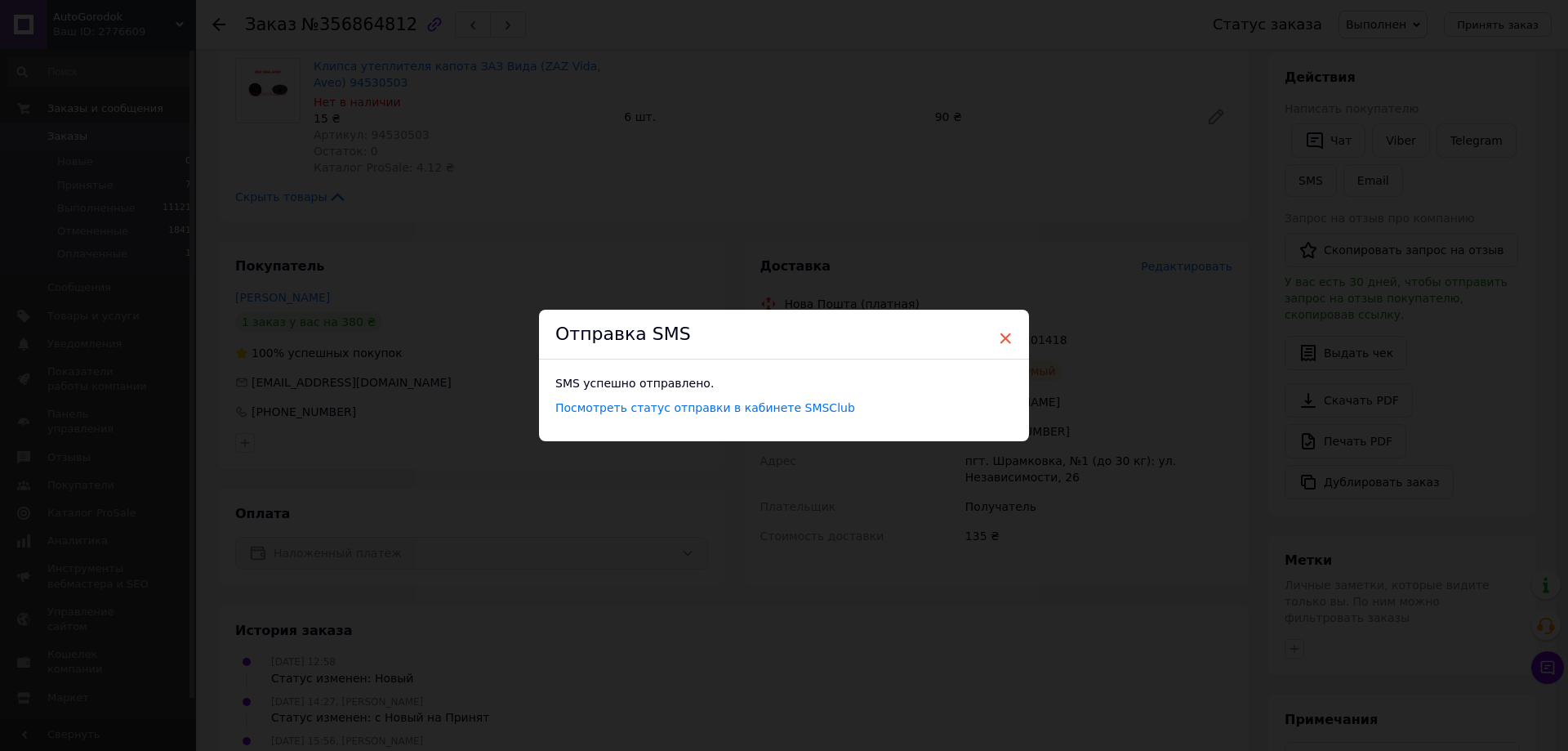
click at [1001, 336] on span "×" at bounding box center [1005, 338] width 15 height 28
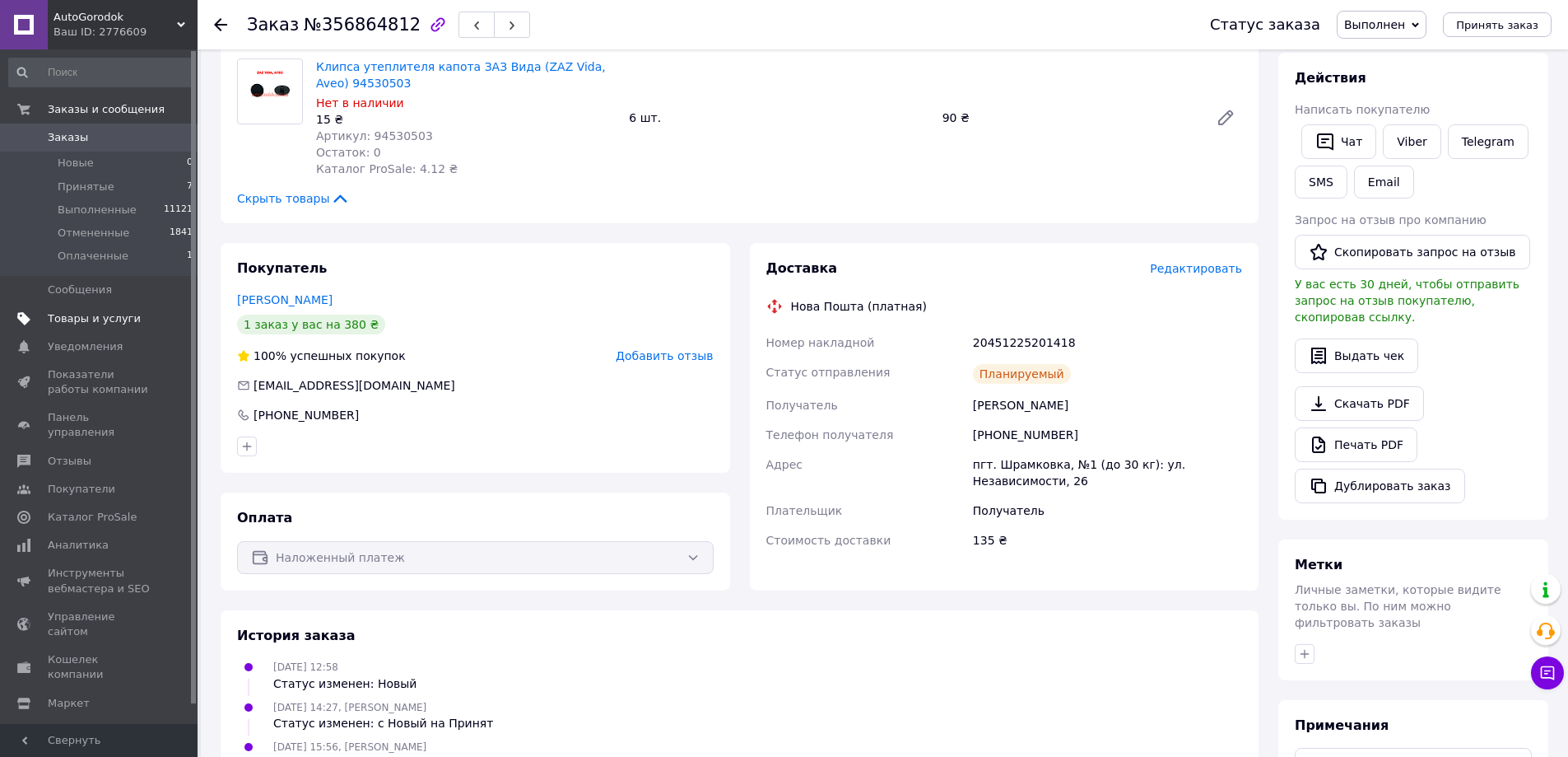
click at [102, 313] on span "Товары и услуги" at bounding box center [94, 319] width 93 height 15
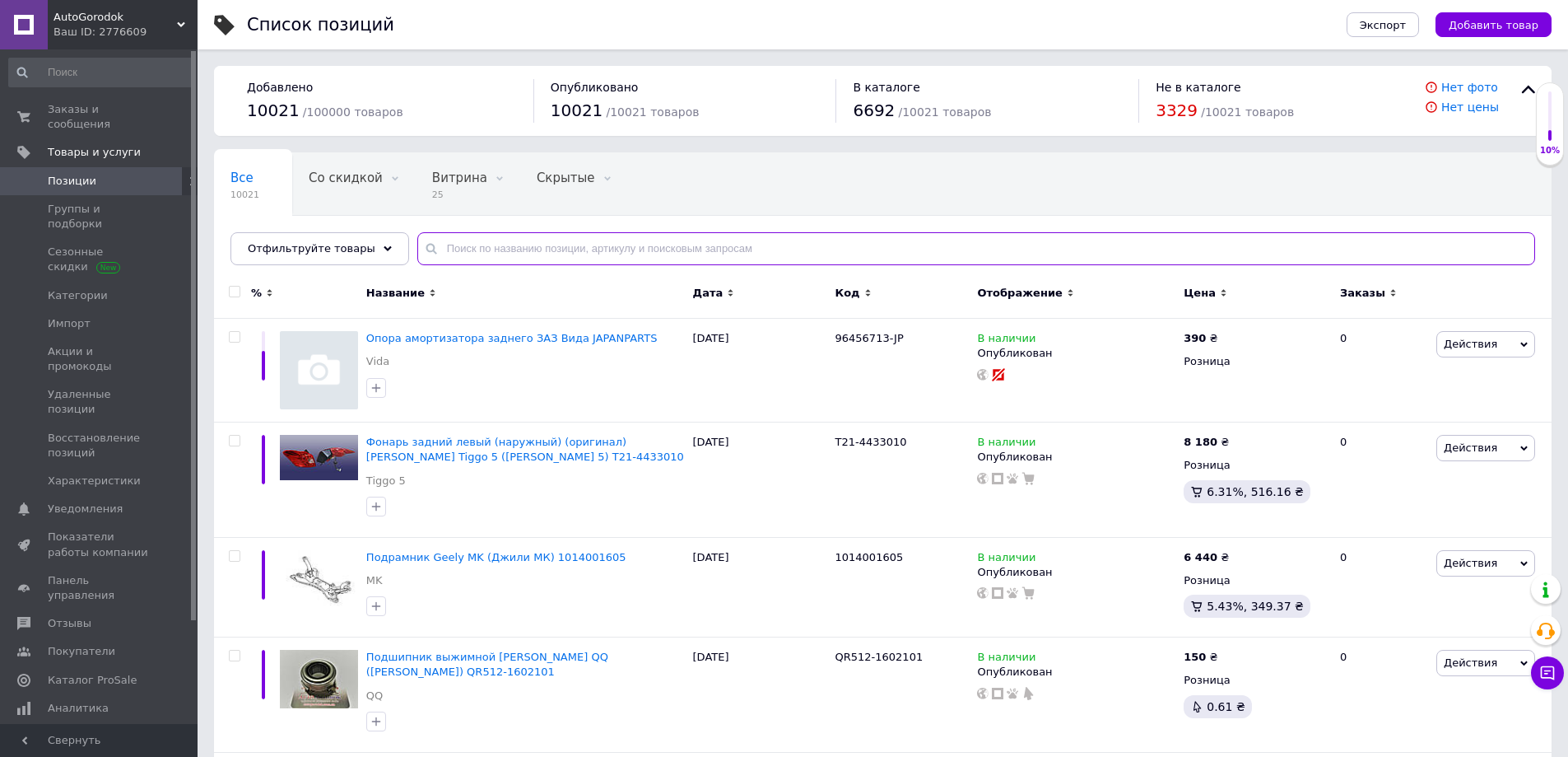
click at [482, 251] on input "text" at bounding box center [976, 249] width 1117 height 33
paste input "1018004652"
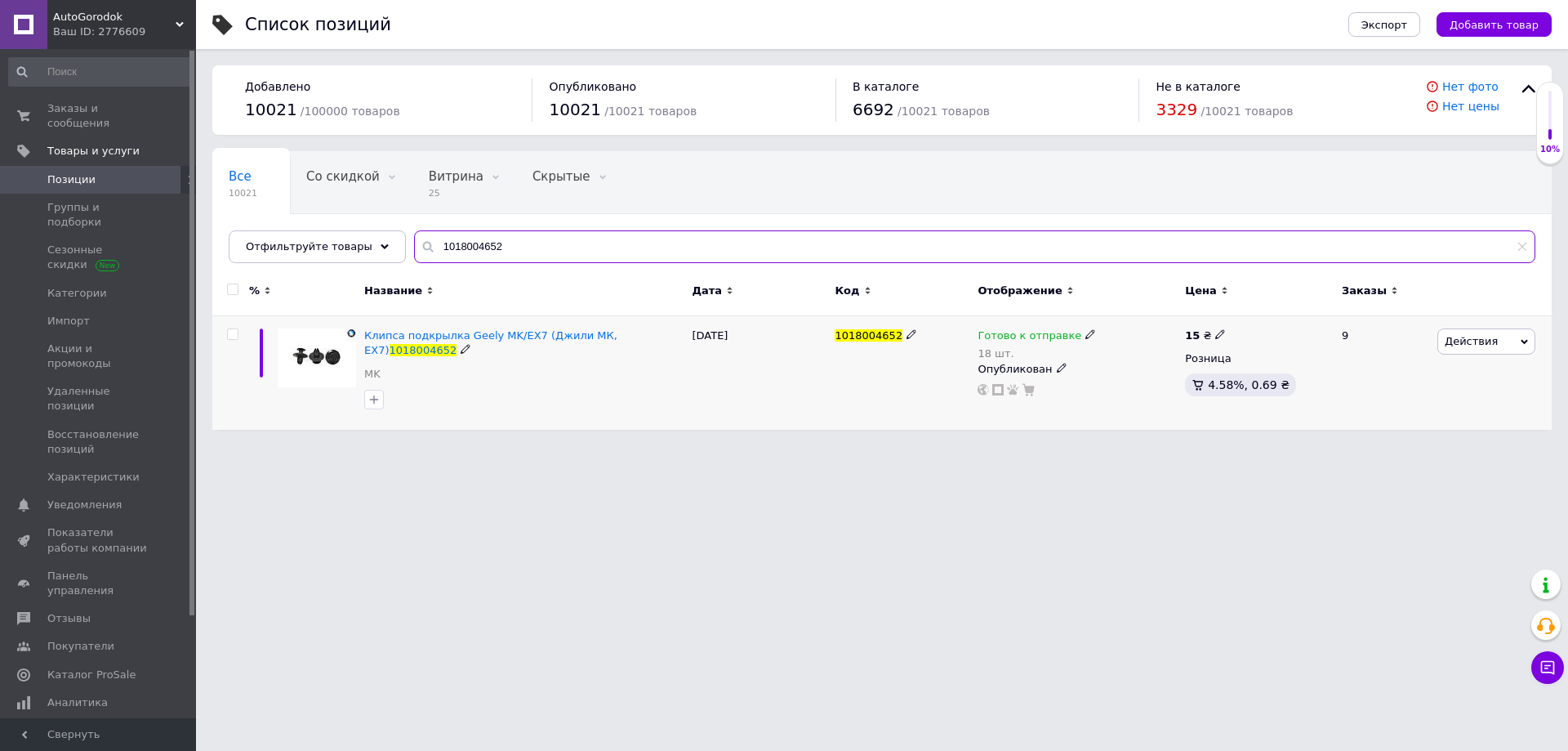
type input "1018004652"
click at [1085, 332] on icon at bounding box center [1090, 334] width 10 height 10
click at [1133, 324] on span "Готово к отправке" at bounding box center [1160, 322] width 103 height 12
click at [1128, 393] on input "18" at bounding box center [1158, 386] width 124 height 33
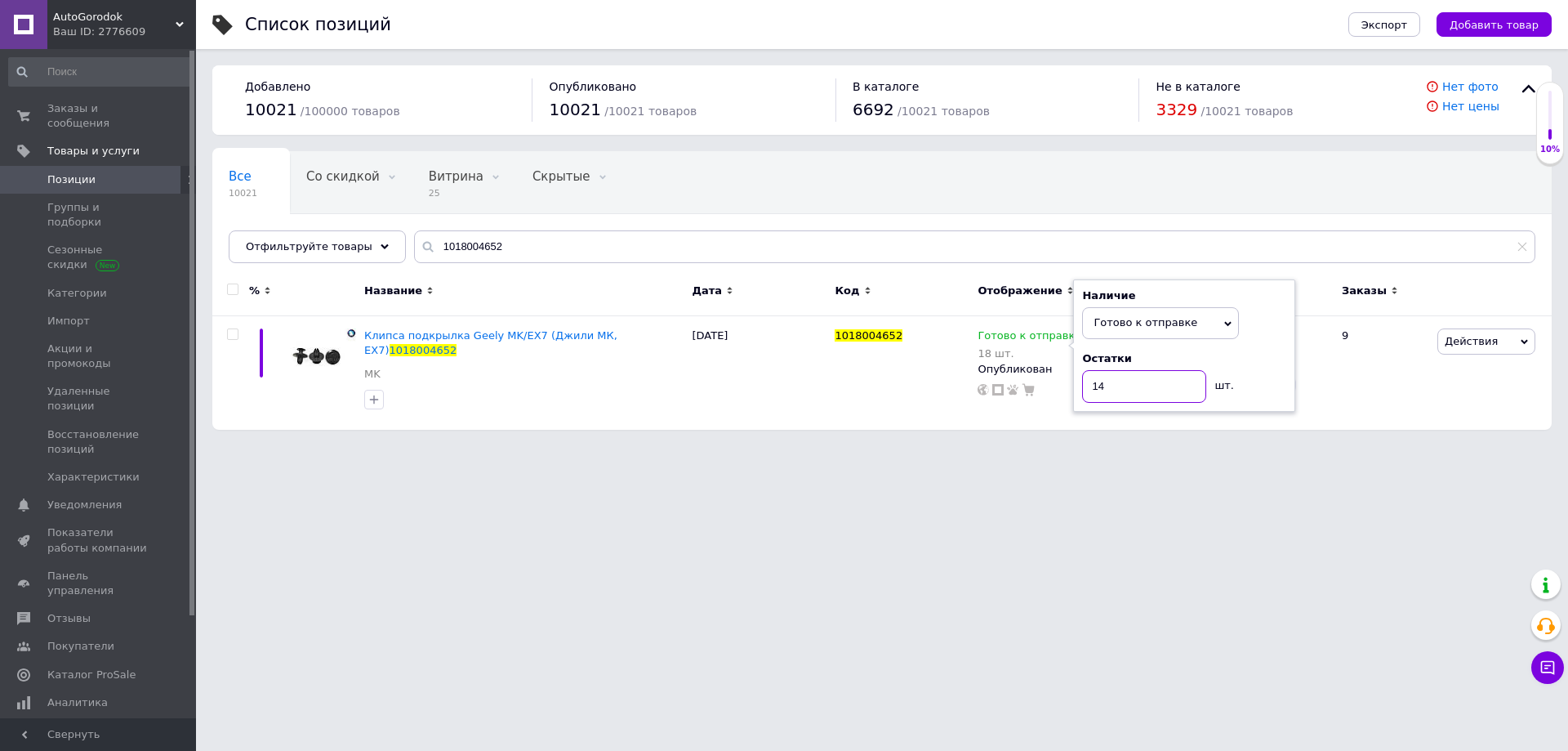
type input "14"
click at [1014, 446] on html "AutoGorodok Ваш ID: 2776609 Сайт AutoGorodok Кабинет покупателя Проверить состо…" at bounding box center [784, 223] width 1568 height 446
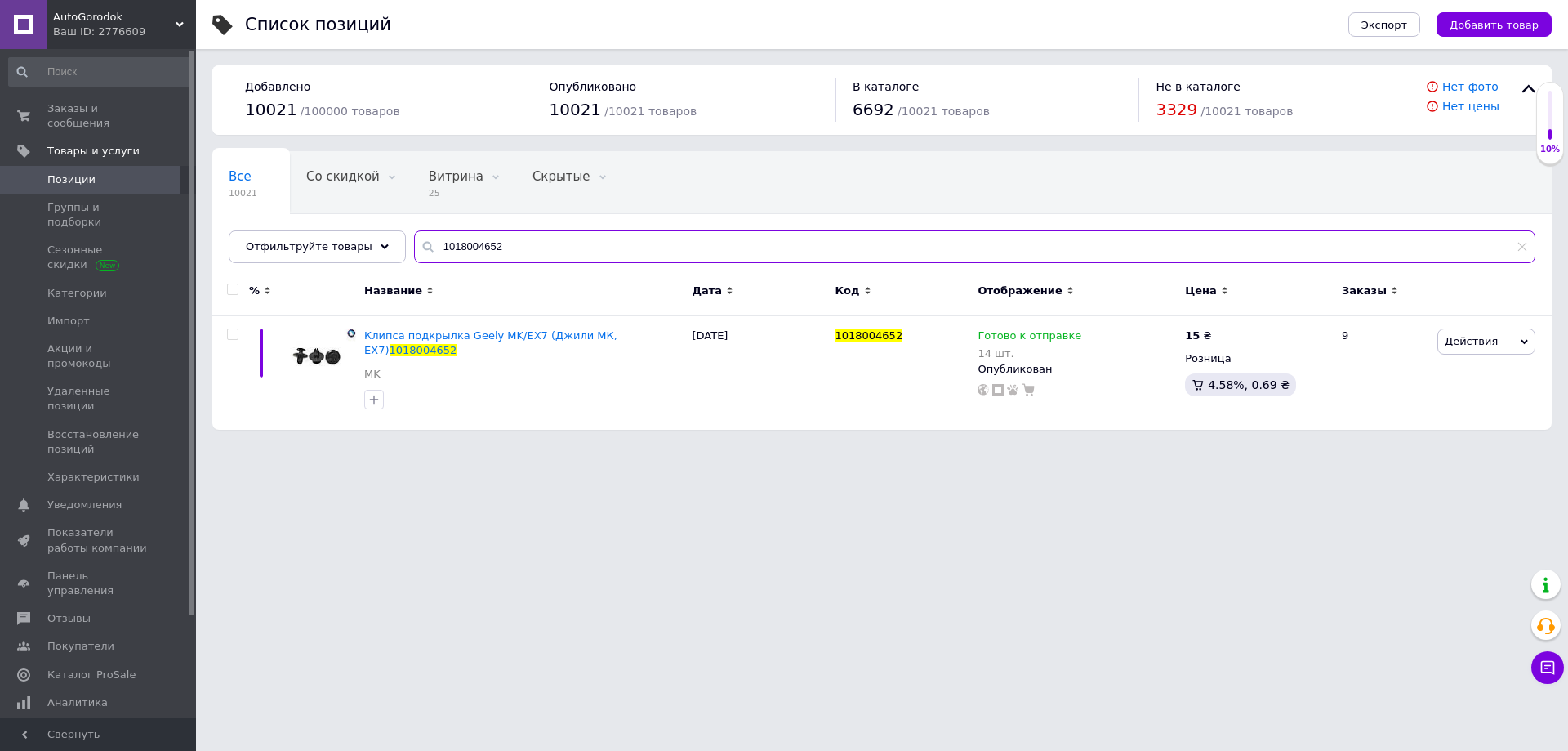
click at [498, 244] on input "1018004652" at bounding box center [974, 247] width 1121 height 33
paste input "JQ693G69"
type input "JQ693G69"
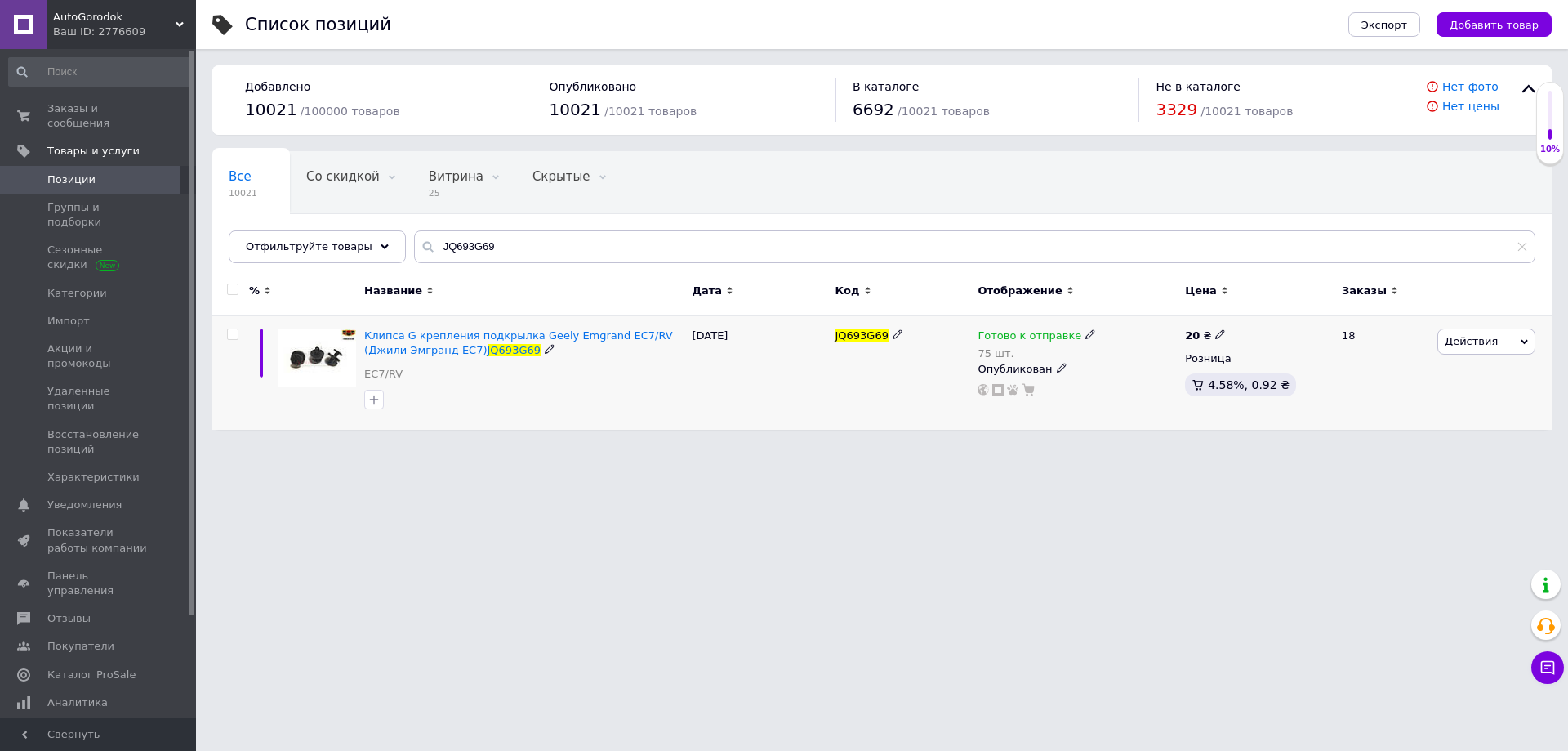
click at [1085, 332] on icon at bounding box center [1090, 334] width 10 height 10
click at [1127, 320] on span "Готово к отправке" at bounding box center [1160, 322] width 103 height 12
click at [1132, 381] on input "75" at bounding box center [1158, 386] width 124 height 33
type input "71"
click at [1020, 446] on html "AutoGorodok Ваш ID: 2776609 Сайт AutoGorodok Кабинет покупателя Проверить состо…" at bounding box center [784, 223] width 1568 height 446
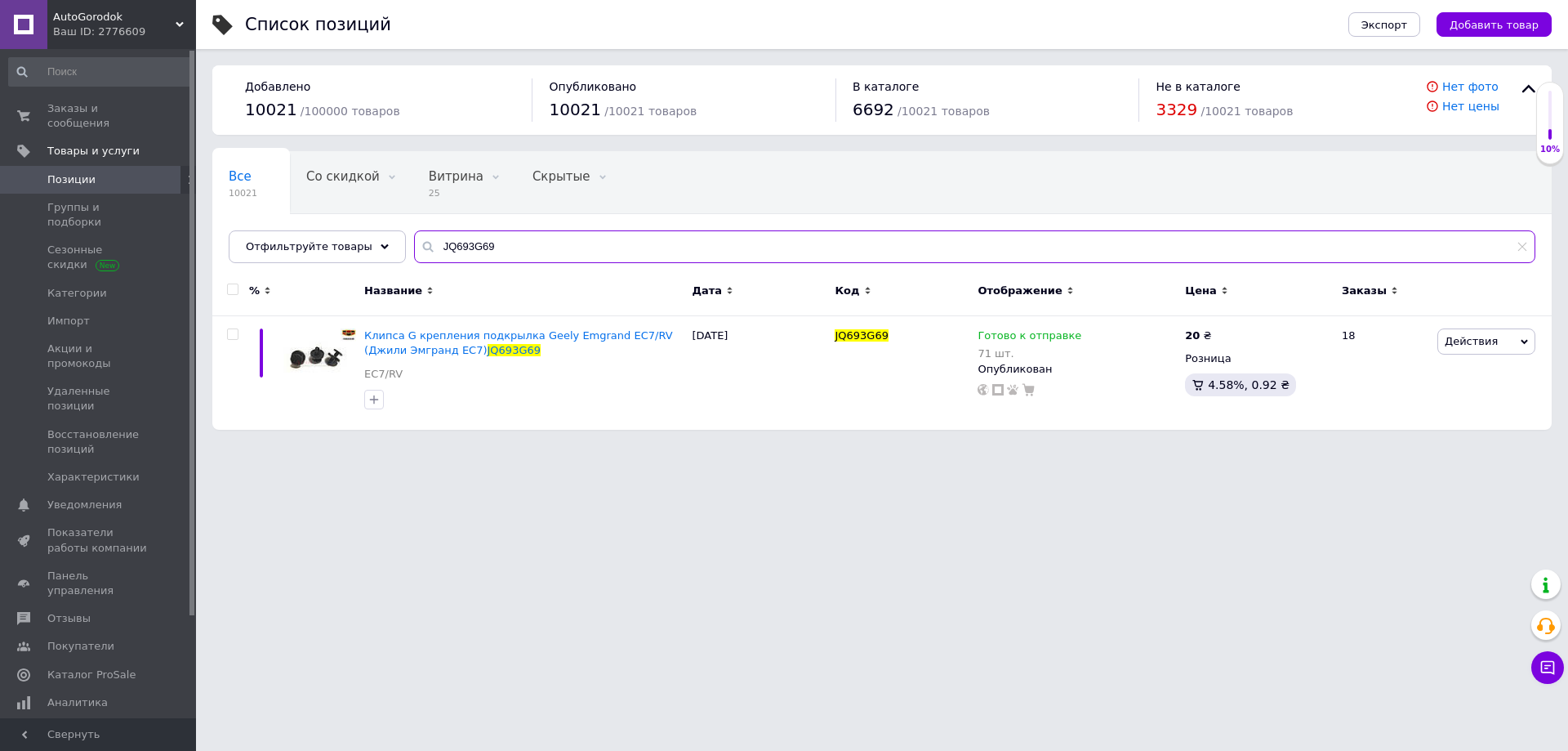
click at [492, 249] on input "JQ693G69" at bounding box center [974, 247] width 1121 height 33
paste input "S11-6105170"
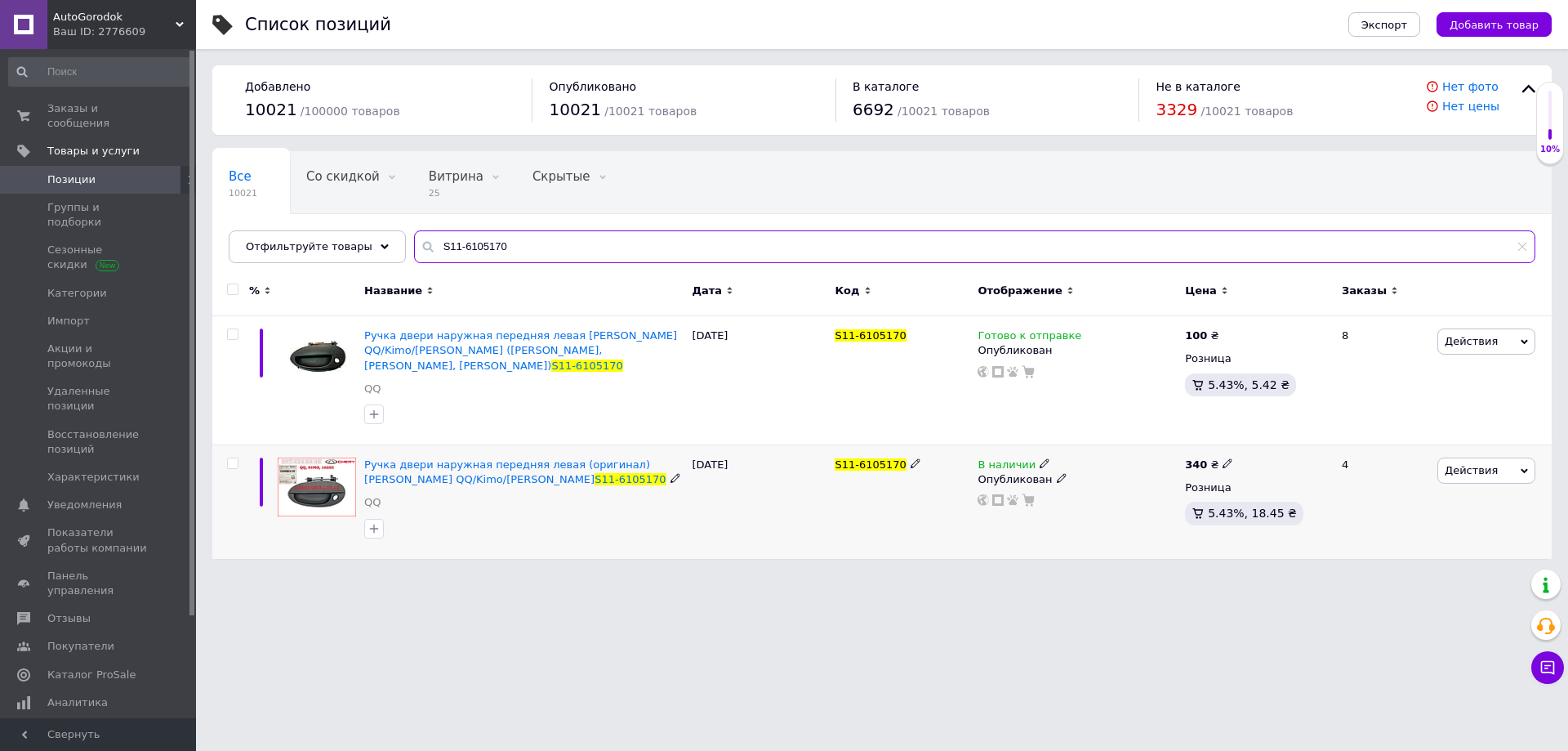
type input "S11-6105170"
click at [1040, 459] on icon at bounding box center [1044, 463] width 10 height 10
drag, startPoint x: 1095, startPoint y: 507, endPoint x: 1085, endPoint y: 510, distance: 10.4
click at [1095, 511] on li "Готово к отправке" at bounding box center [1136, 523] width 155 height 23
click at [851, 575] on html "AutoGorodok Ваш ID: 2776609 Сайт AutoGorodok Кабинет покупателя Проверить состо…" at bounding box center [784, 288] width 1568 height 575
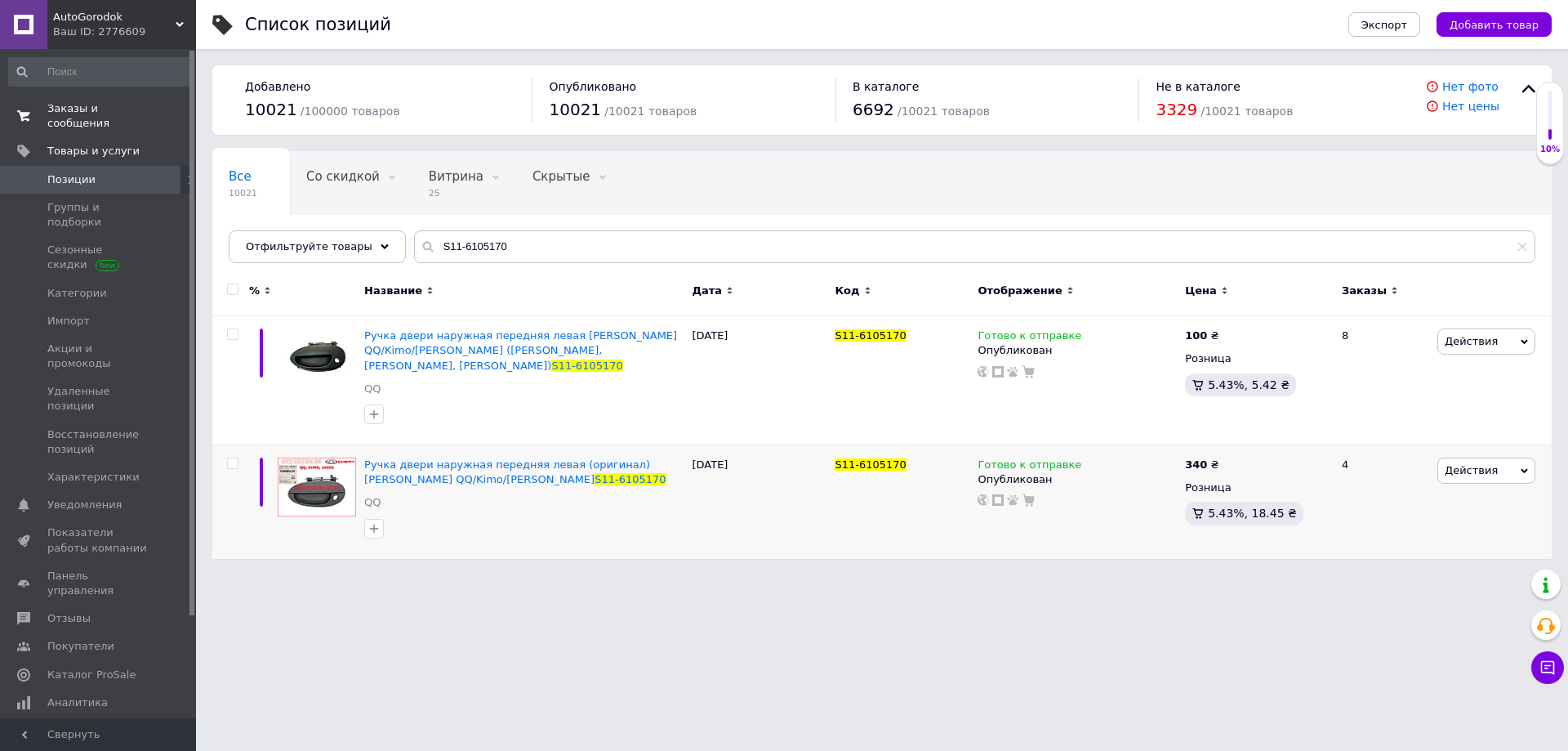
click at [105, 108] on span "Заказы и сообщения" at bounding box center [99, 116] width 103 height 29
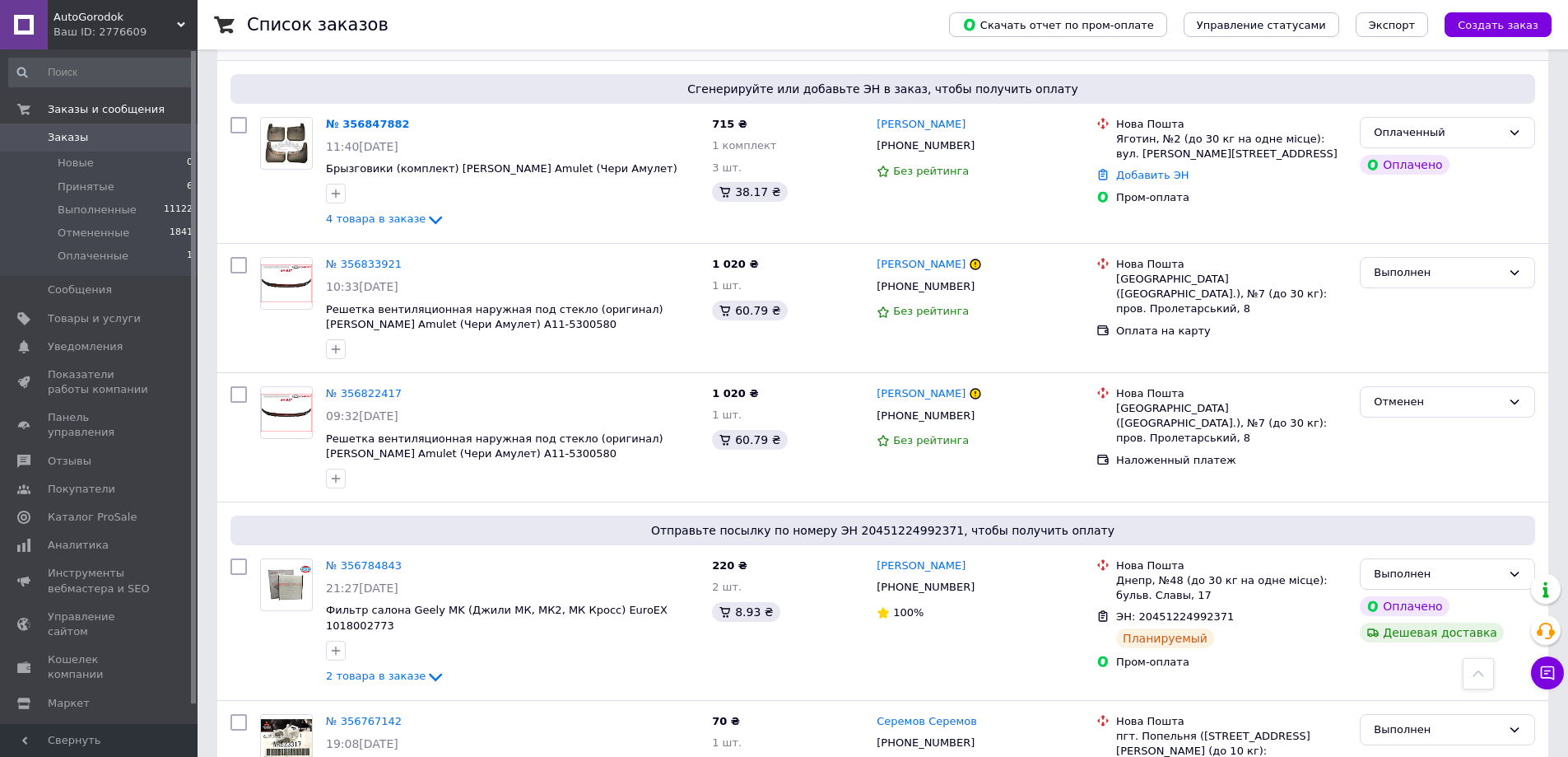
scroll to position [906, 0]
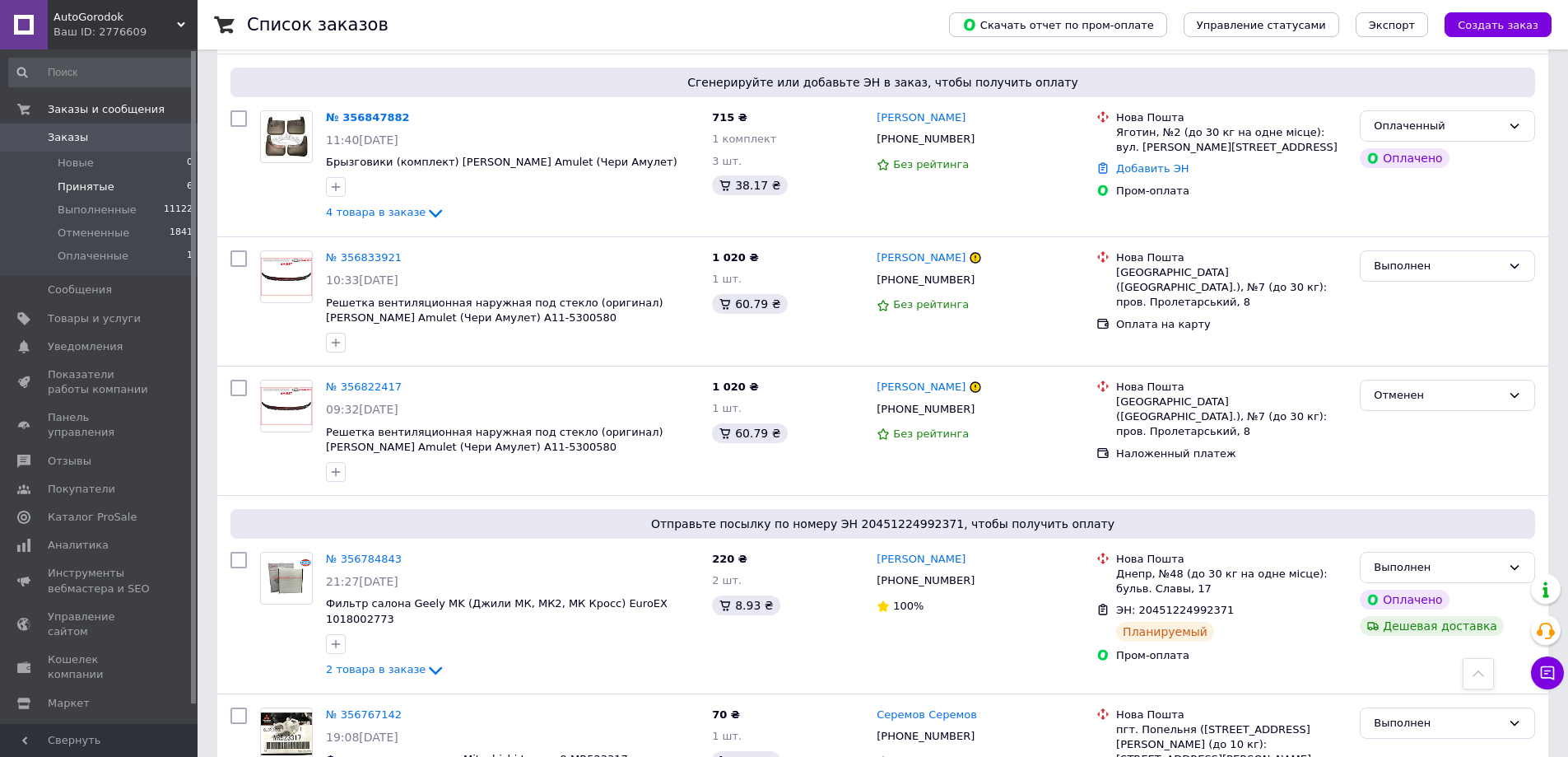
click at [94, 185] on span "Принятые" at bounding box center [85, 187] width 57 height 15
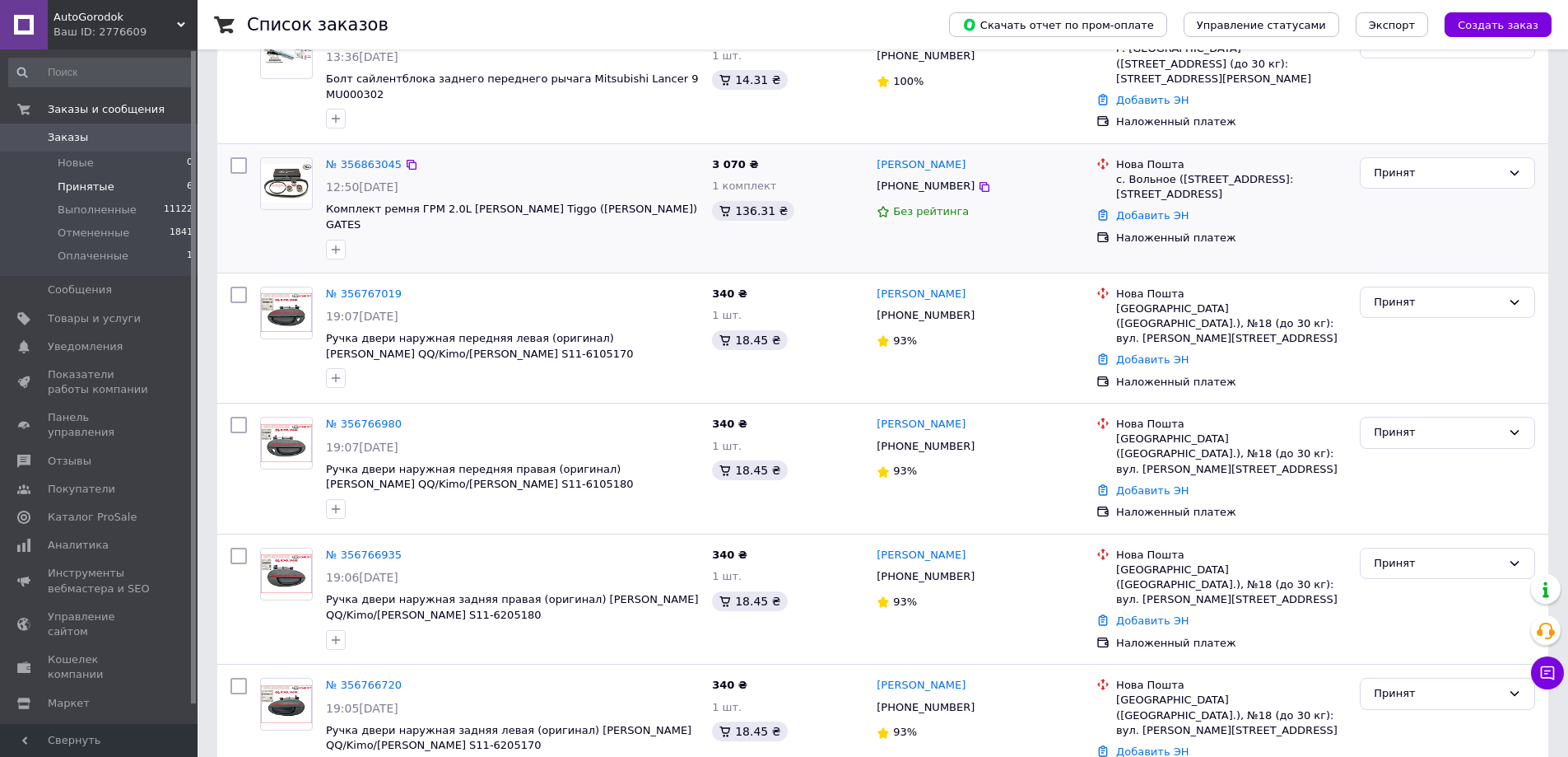
scroll to position [247, 0]
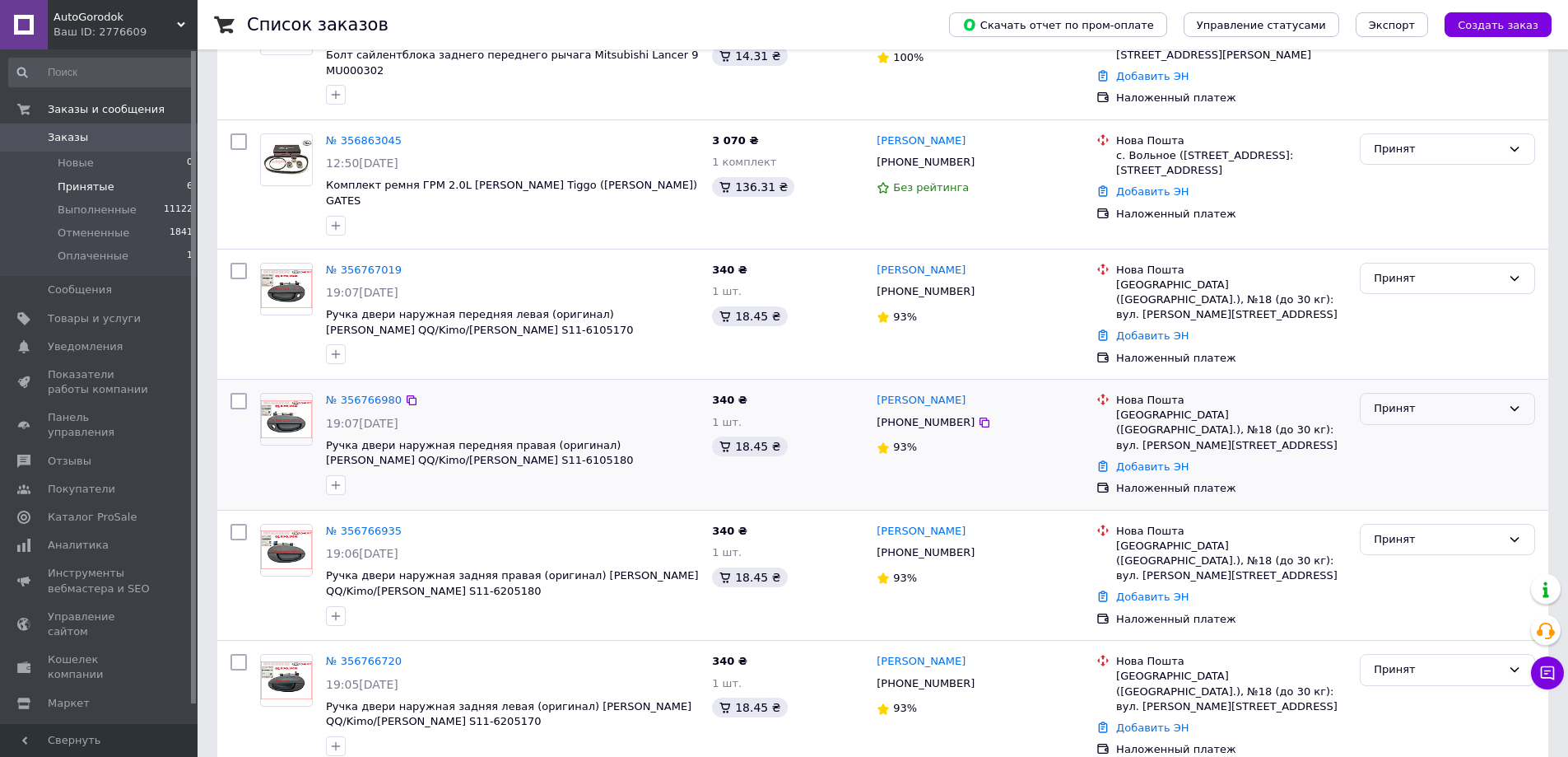
click at [1406, 401] on div "Принят" at bounding box center [1438, 409] width 127 height 17
click at [1399, 428] on li "Выполнен" at bounding box center [1448, 444] width 174 height 31
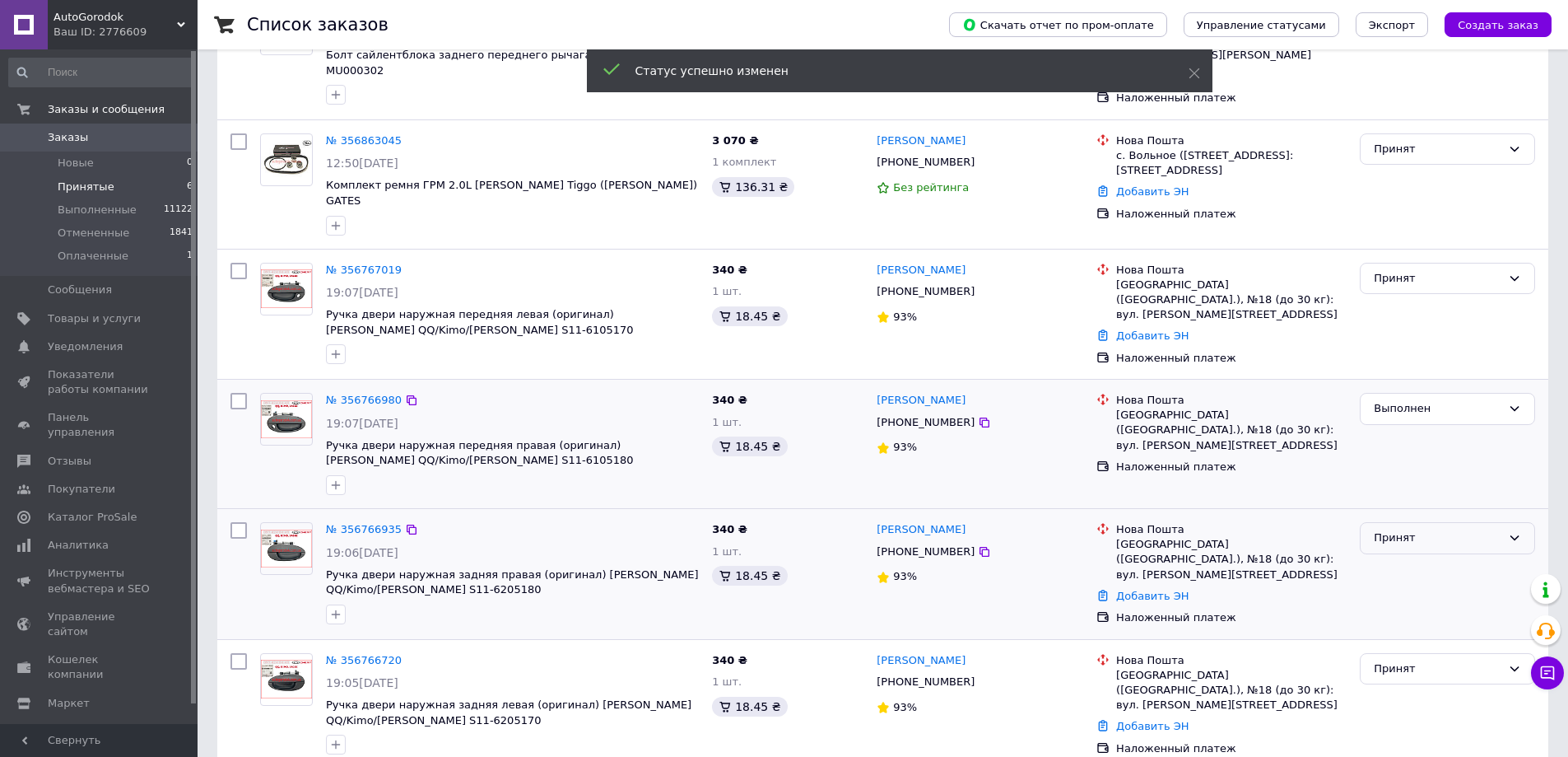
click at [1406, 530] on div "Принят" at bounding box center [1438, 538] width 127 height 17
click at [1407, 558] on li "Выполнен" at bounding box center [1448, 573] width 174 height 31
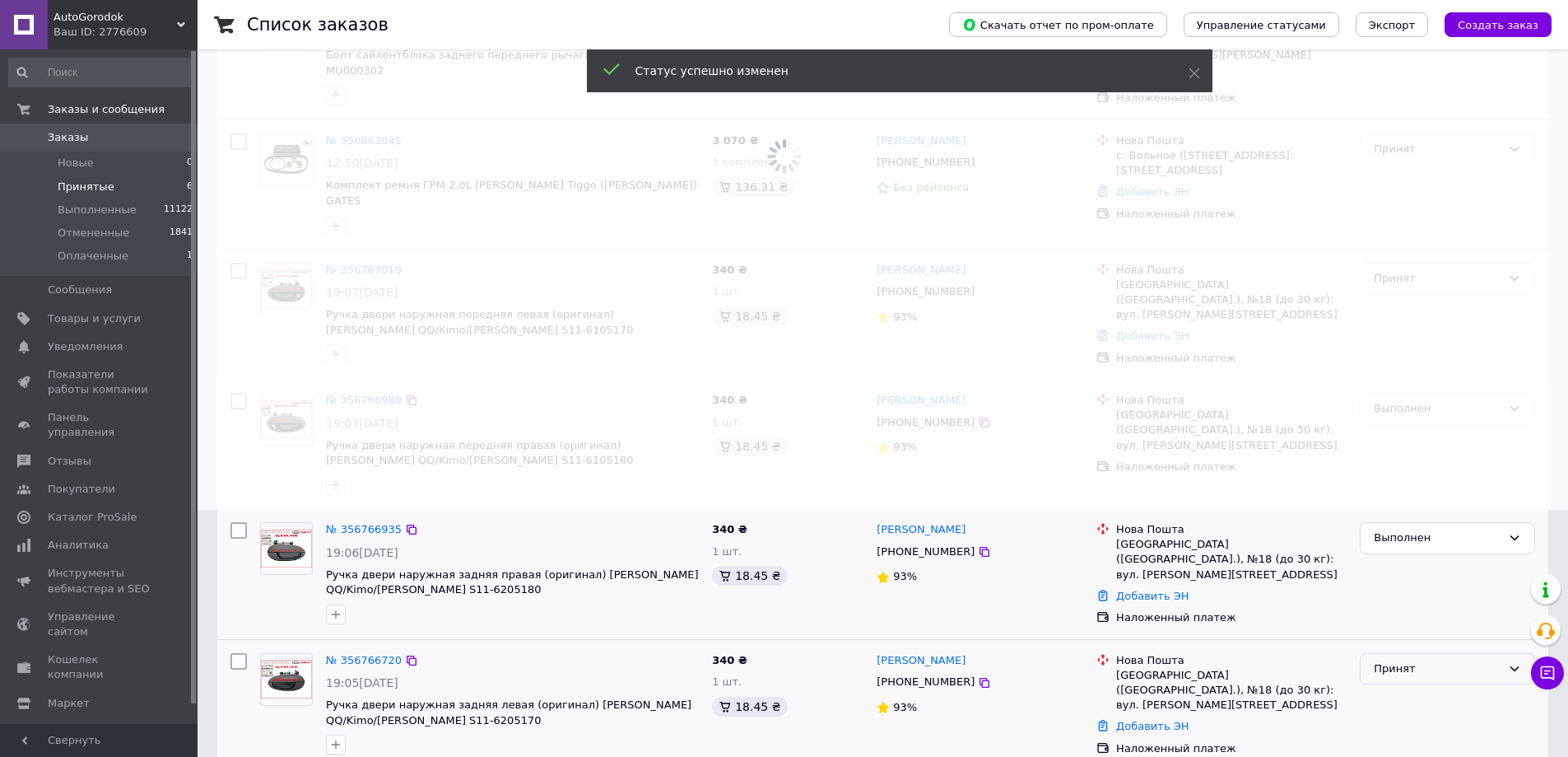
click at [1399, 661] on div "Принят" at bounding box center [1438, 669] width 127 height 17
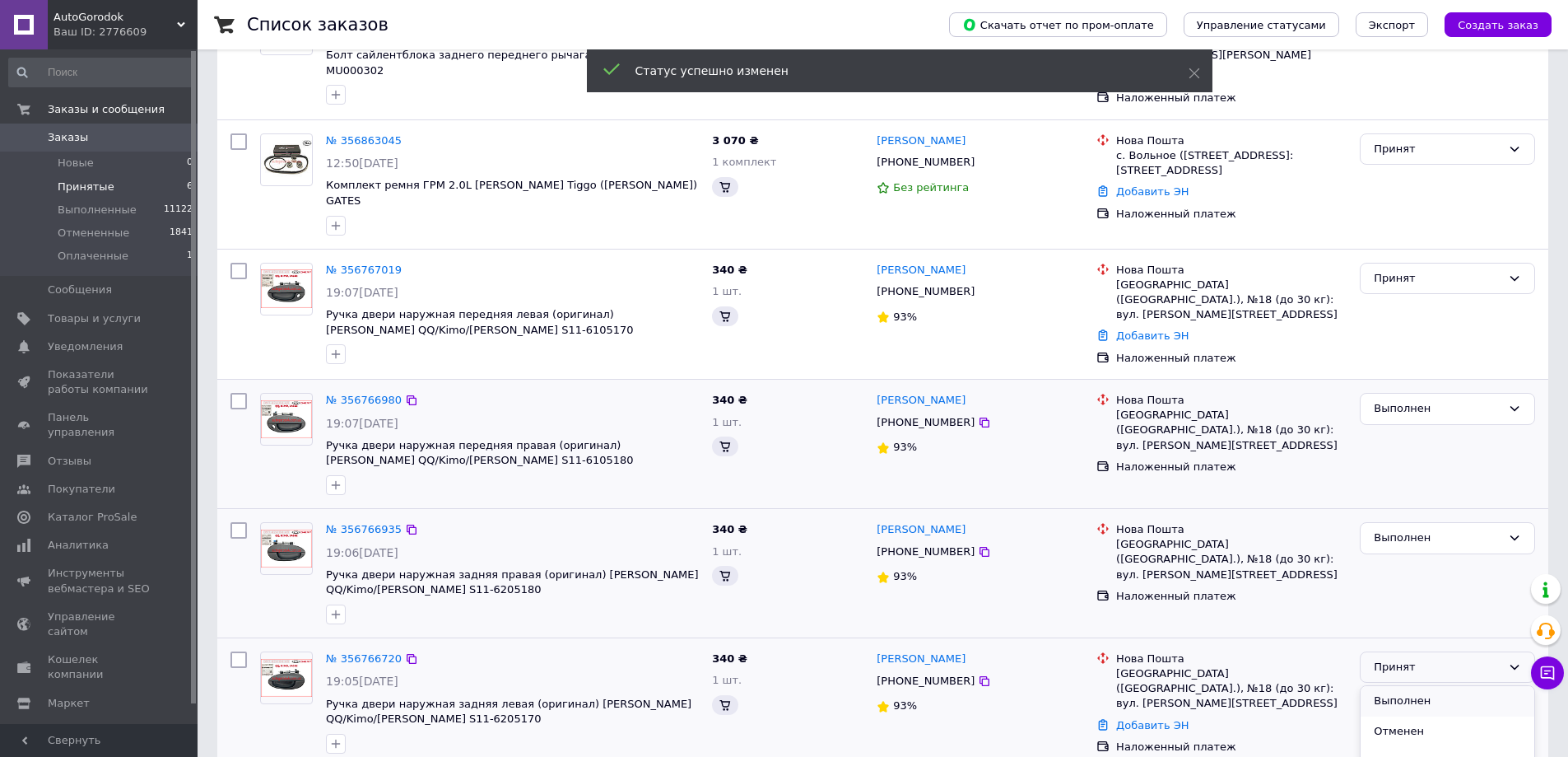
click at [1404, 686] on li "Выполнен" at bounding box center [1448, 701] width 174 height 31
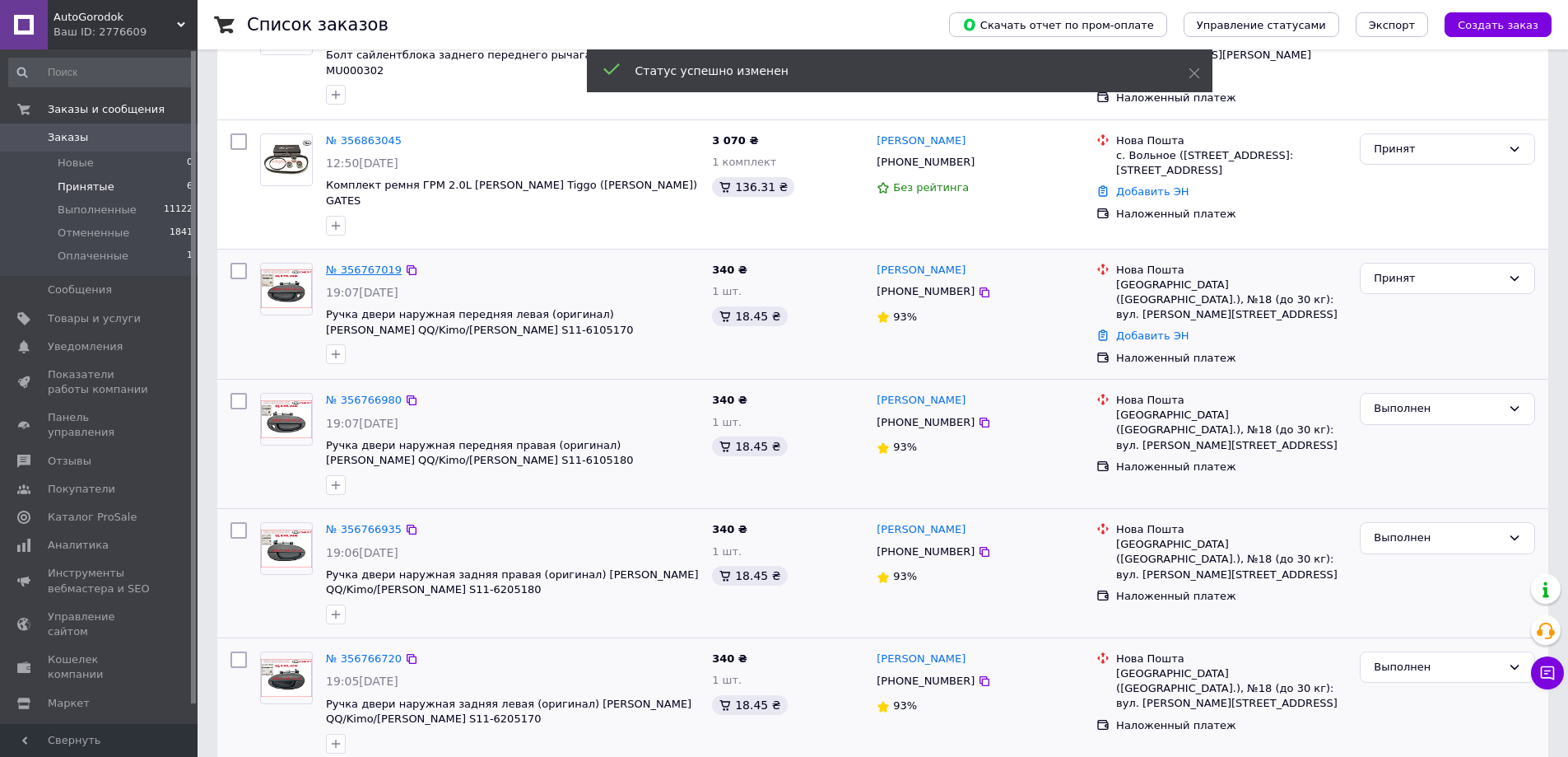
click at [370, 263] on link "№ 356767019" at bounding box center [364, 269] width 75 height 13
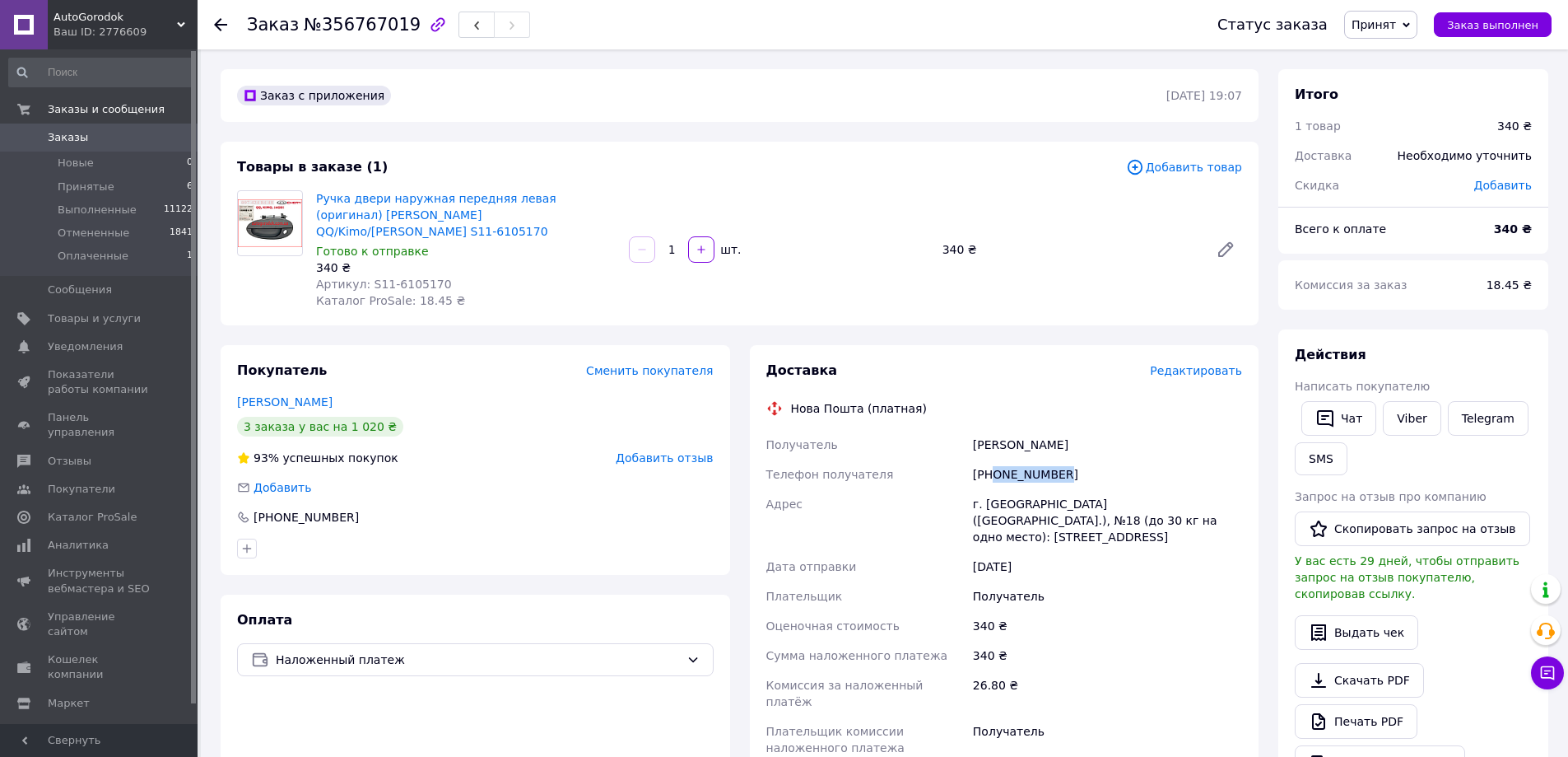
drag, startPoint x: 993, startPoint y: 462, endPoint x: 1085, endPoint y: 462, distance: 92.0
click at [1085, 462] on div "[PHONE_NUMBER]" at bounding box center [1107, 474] width 276 height 30
drag, startPoint x: 985, startPoint y: 427, endPoint x: 1070, endPoint y: 427, distance: 85.0
click at [1070, 430] on div "[PERSON_NAME]" at bounding box center [1107, 445] width 276 height 30
drag, startPoint x: 425, startPoint y: 271, endPoint x: 394, endPoint y: 269, distance: 31.1
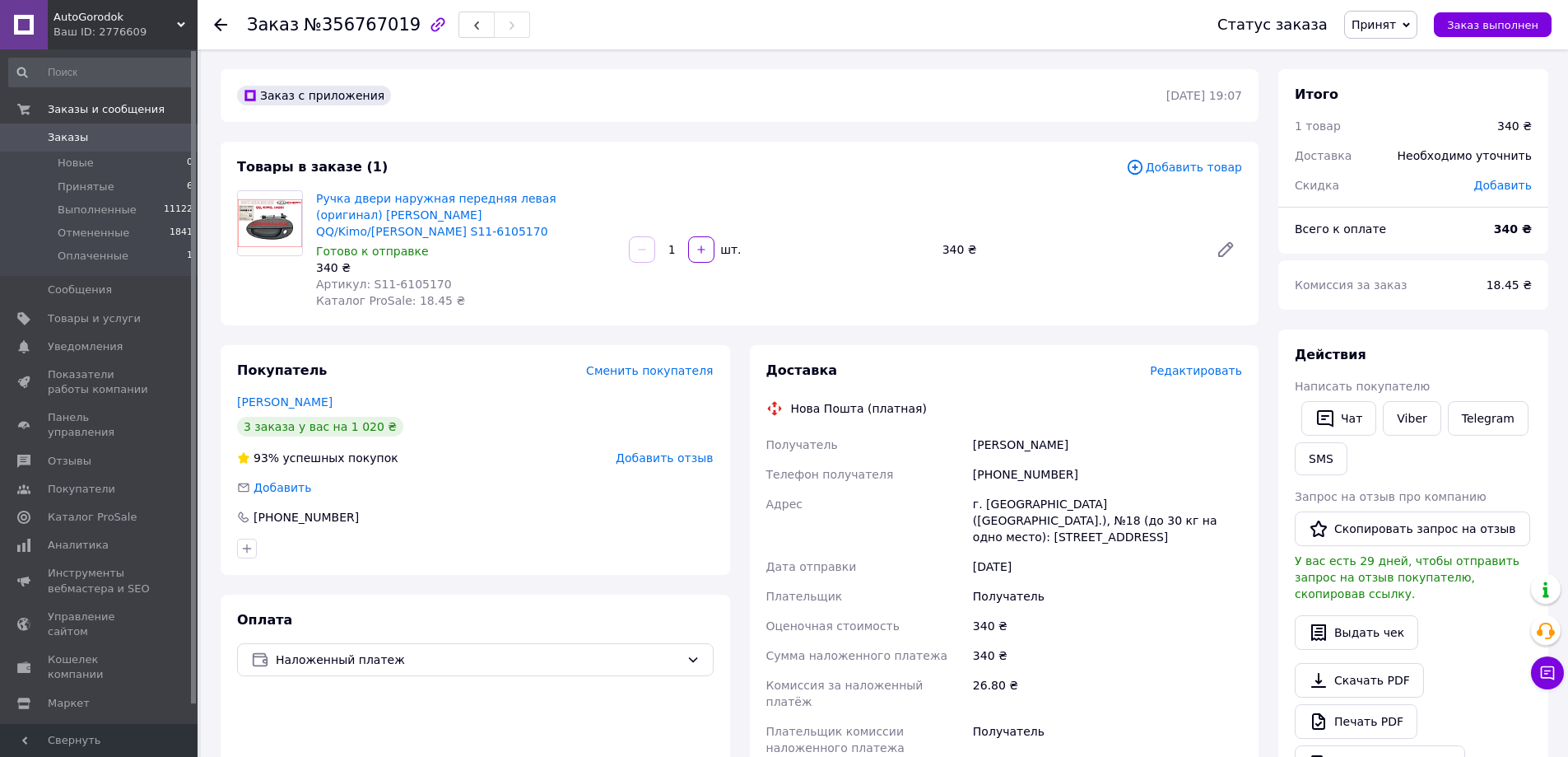
click at [399, 277] on span "Артикул: S11-6105170" at bounding box center [383, 284] width 136 height 13
drag, startPoint x: 364, startPoint y: 265, endPoint x: 451, endPoint y: 265, distance: 87.0
click at [451, 276] on div "Артикул: S11-6105170" at bounding box center [466, 284] width 300 height 16
drag, startPoint x: 248, startPoint y: 27, endPoint x: 395, endPoint y: 31, distance: 147.1
click at [395, 31] on h1 "Заказ №356767019" at bounding box center [334, 25] width 174 height 20
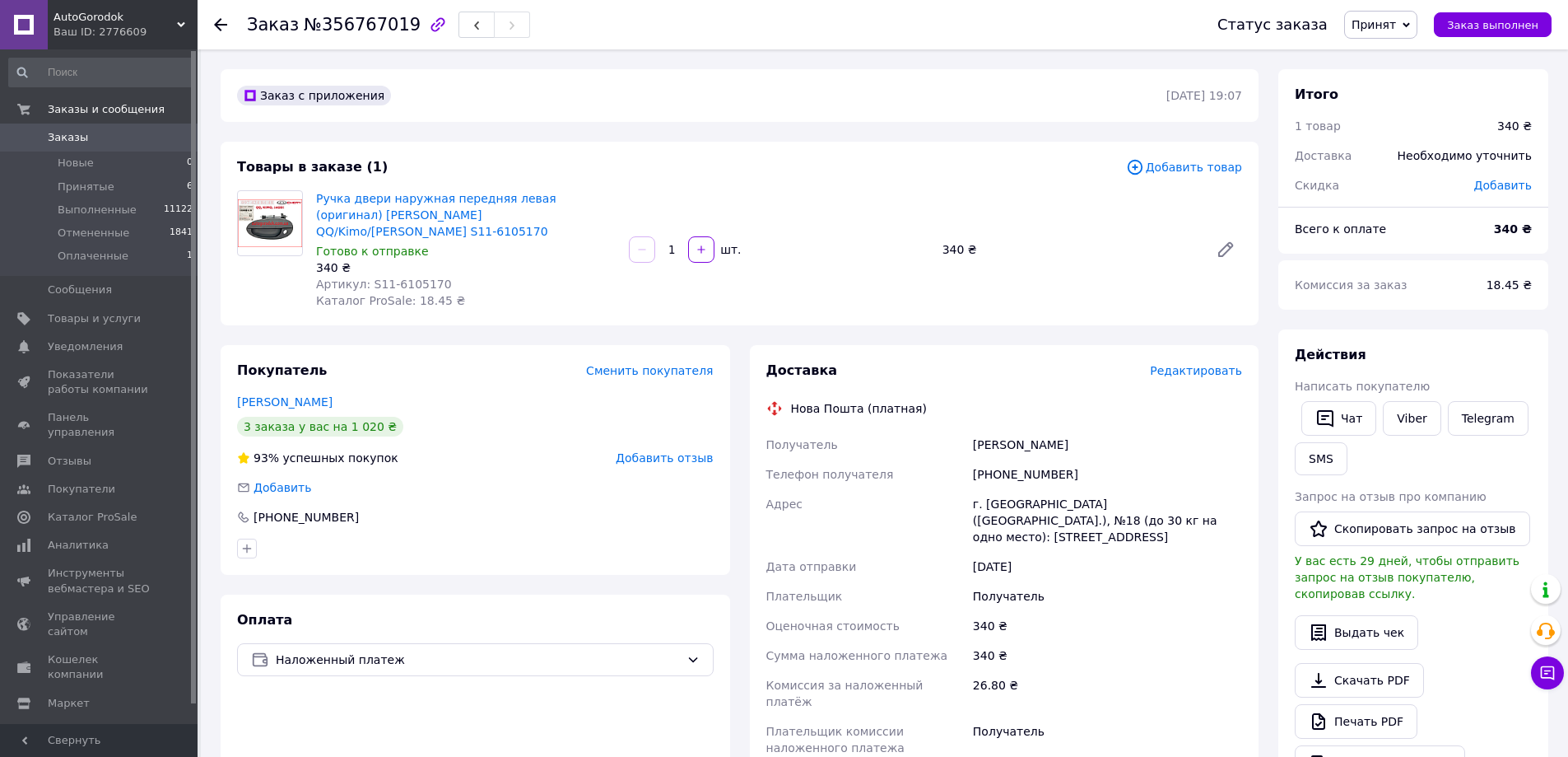
click at [1188, 364] on span "Редактировать" at bounding box center [1196, 370] width 92 height 13
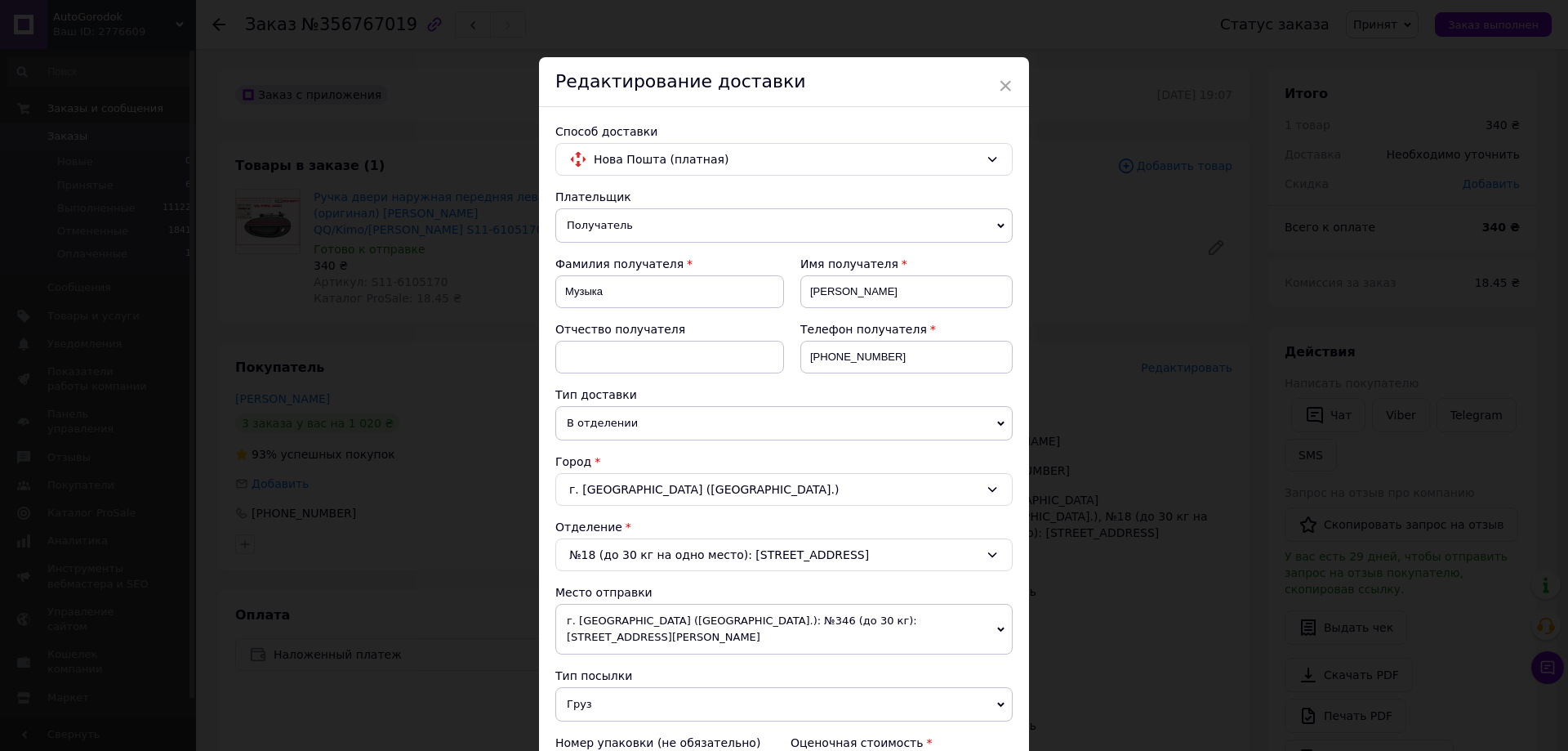
scroll to position [163, 0]
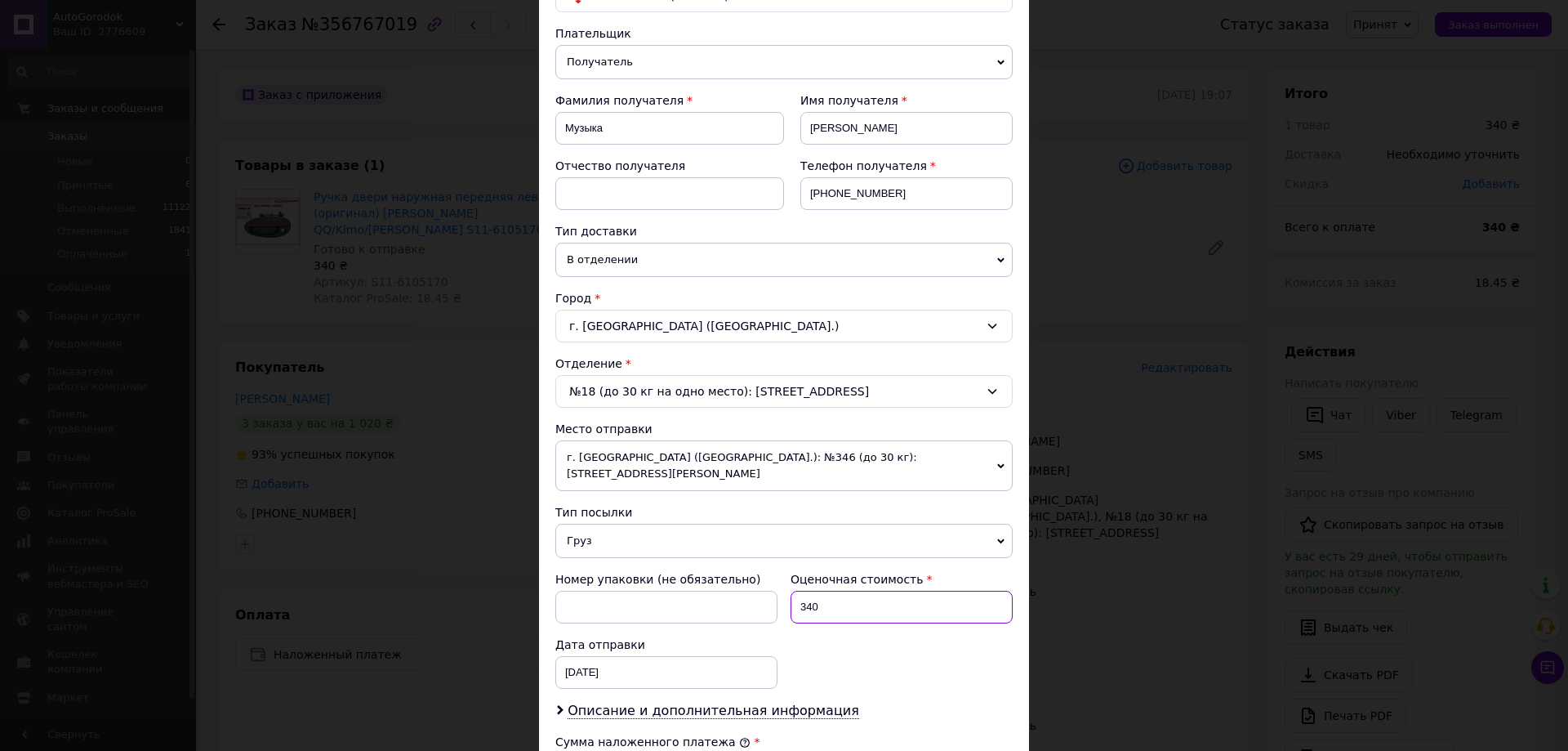
click at [846, 591] on input "340" at bounding box center [901, 607] width 222 height 33
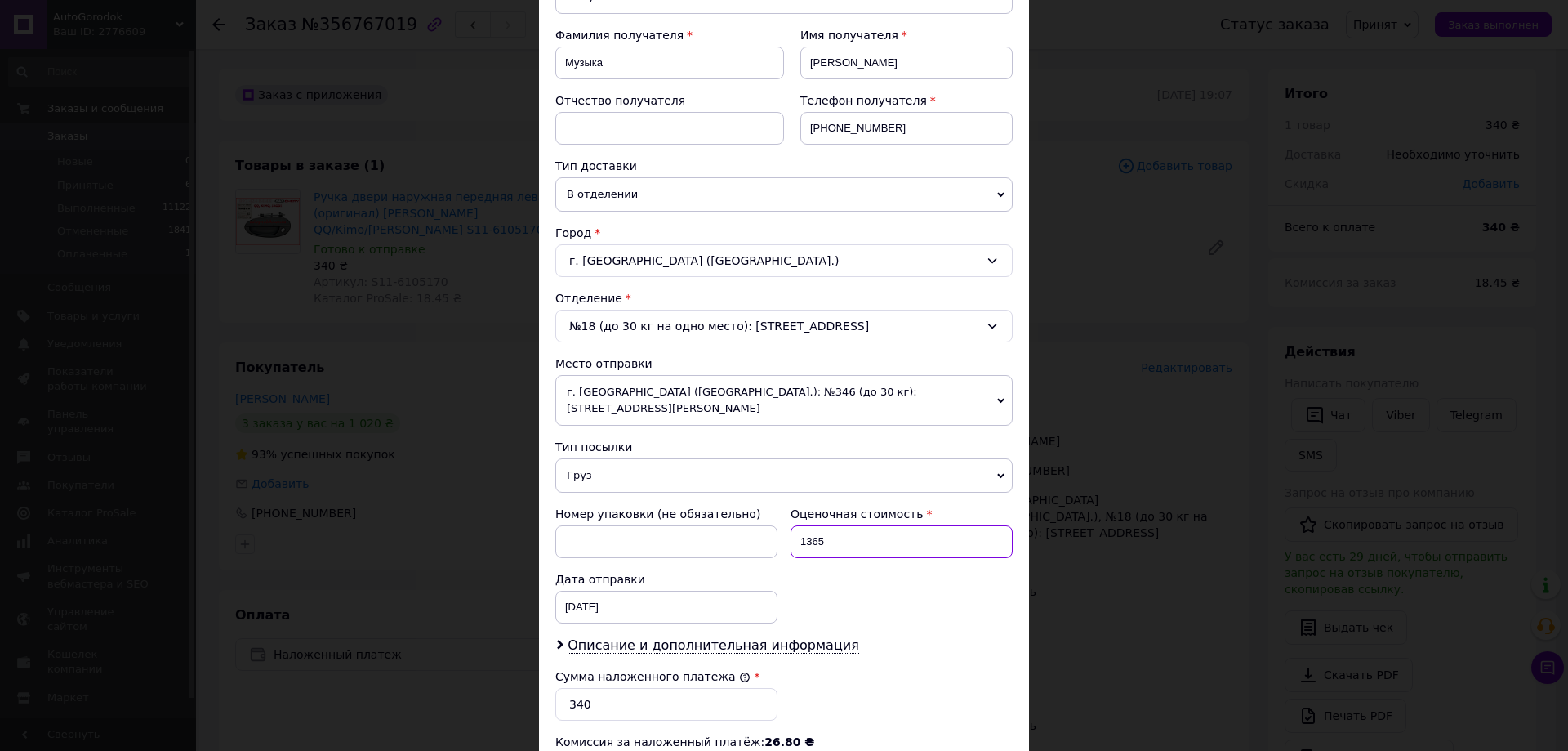
scroll to position [327, 0]
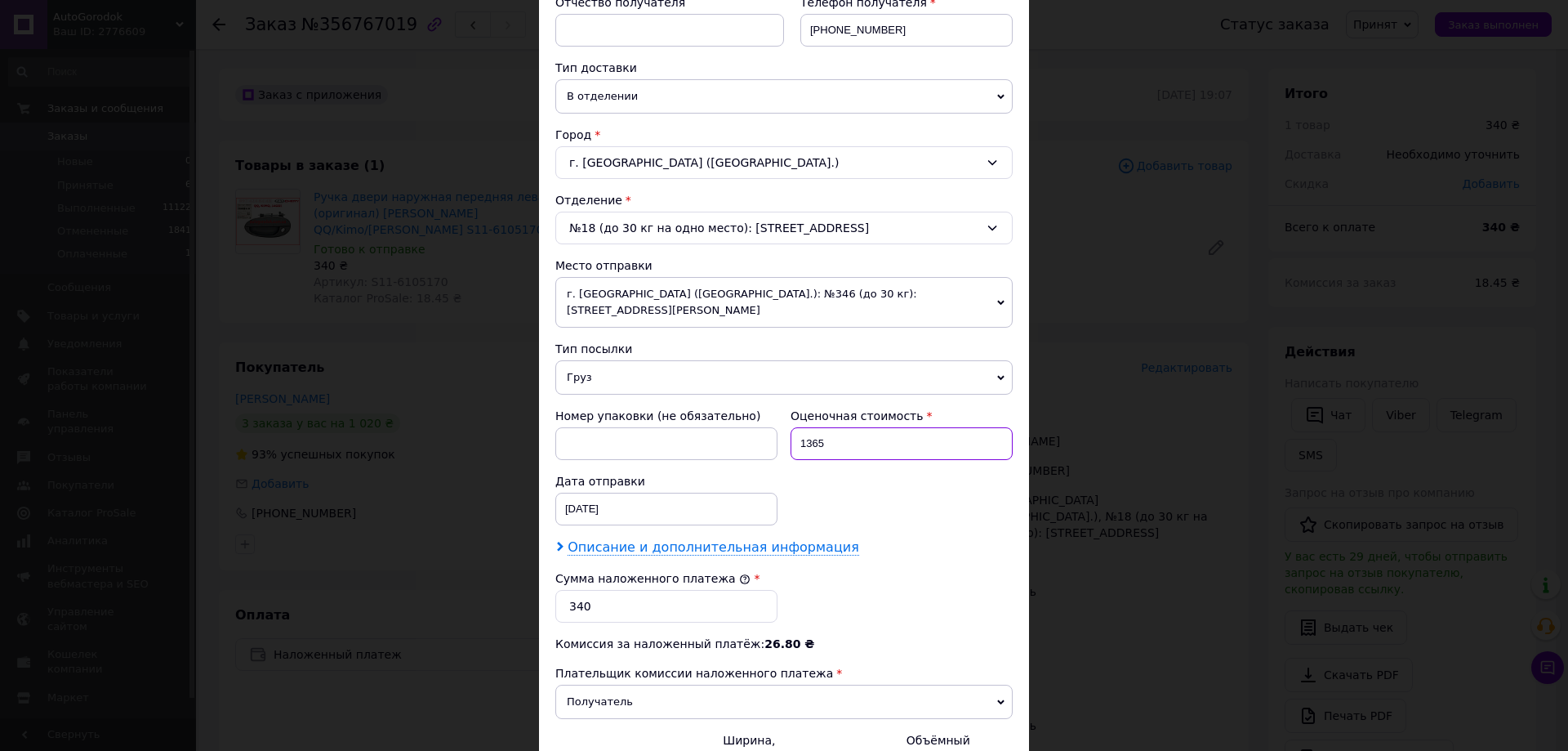
type input "1365"
click at [729, 539] on span "Описание и дополнительная информация" at bounding box center [712, 547] width 291 height 16
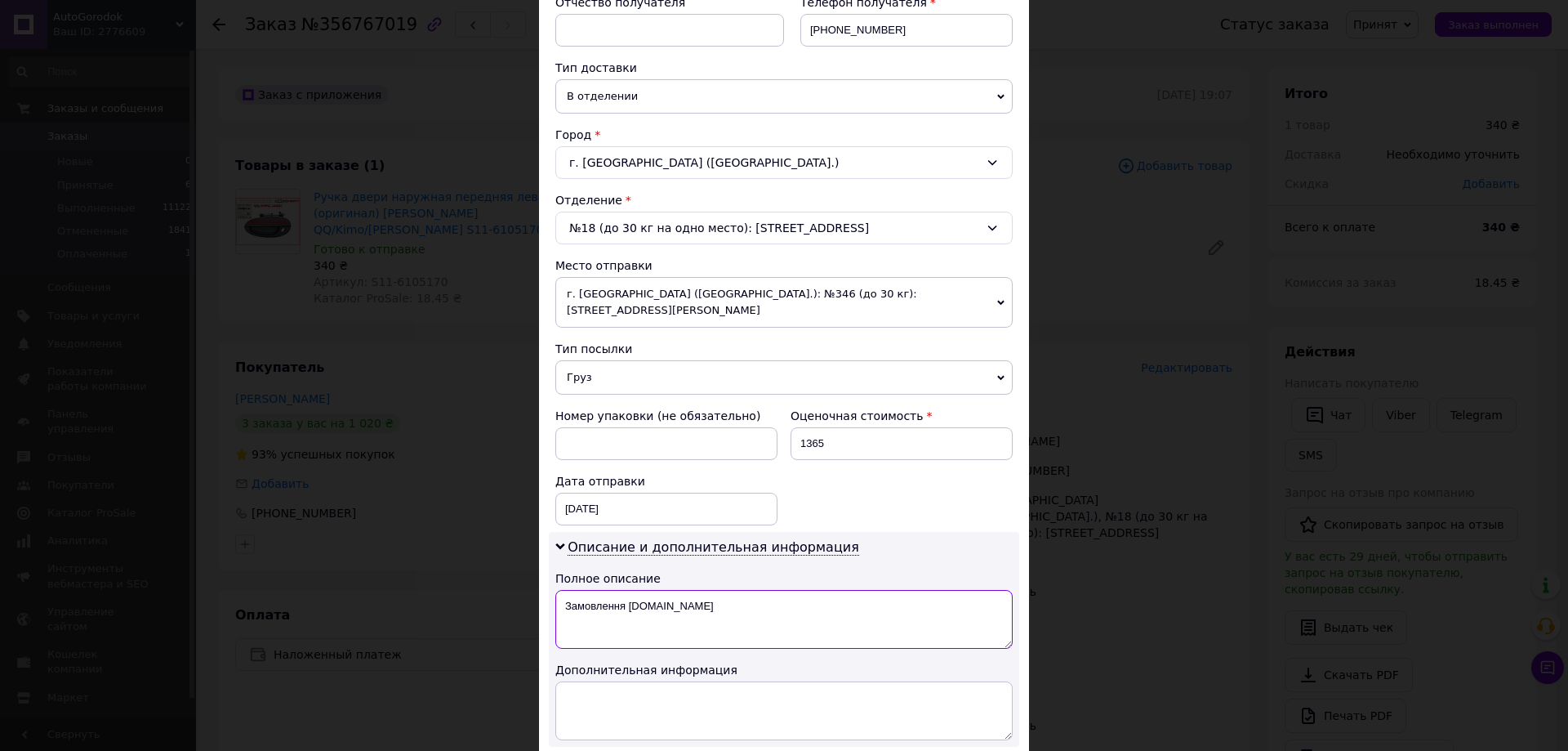
click at [707, 590] on textarea "Замовлення [DOMAIN_NAME]" at bounding box center [784, 619] width 458 height 59
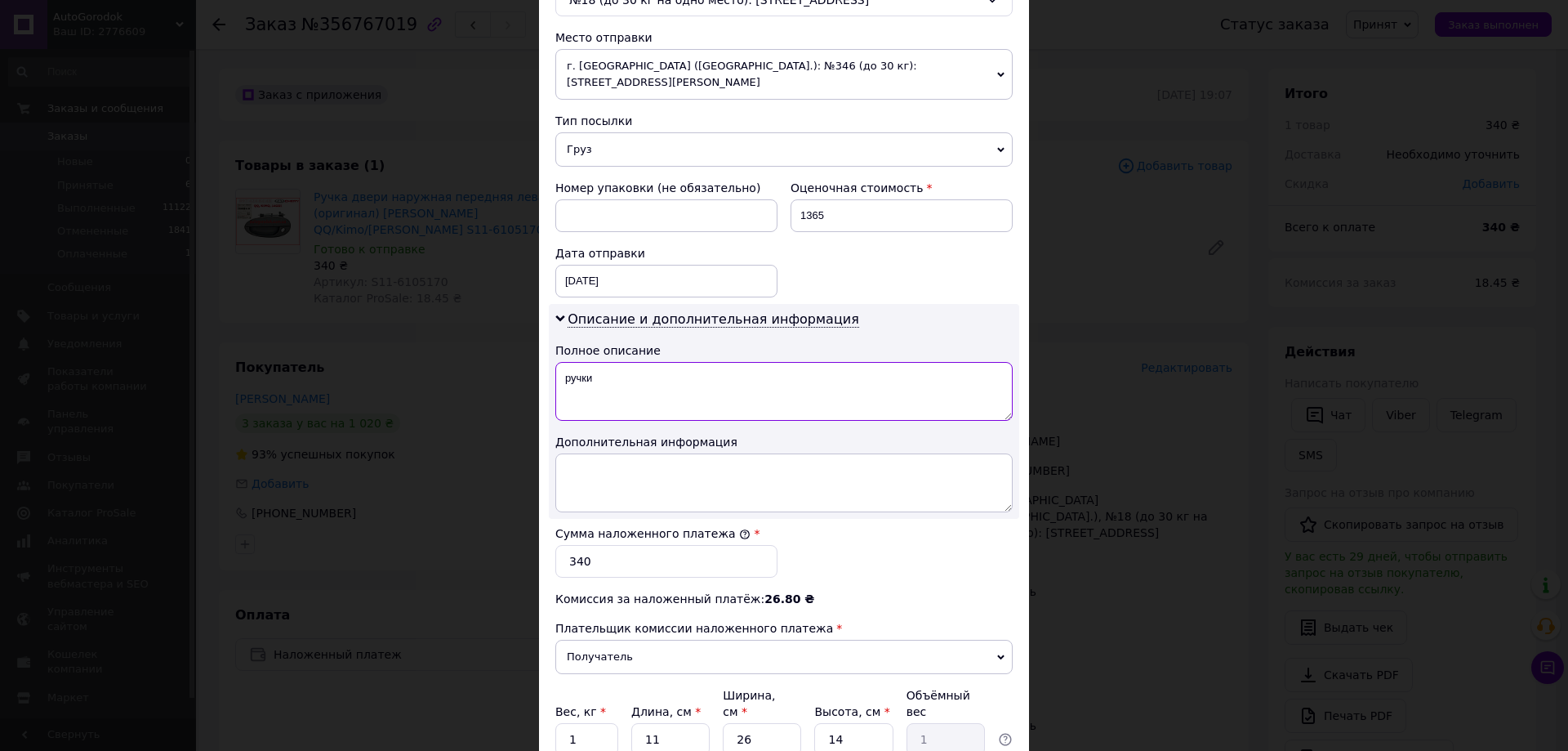
scroll to position [572, 0]
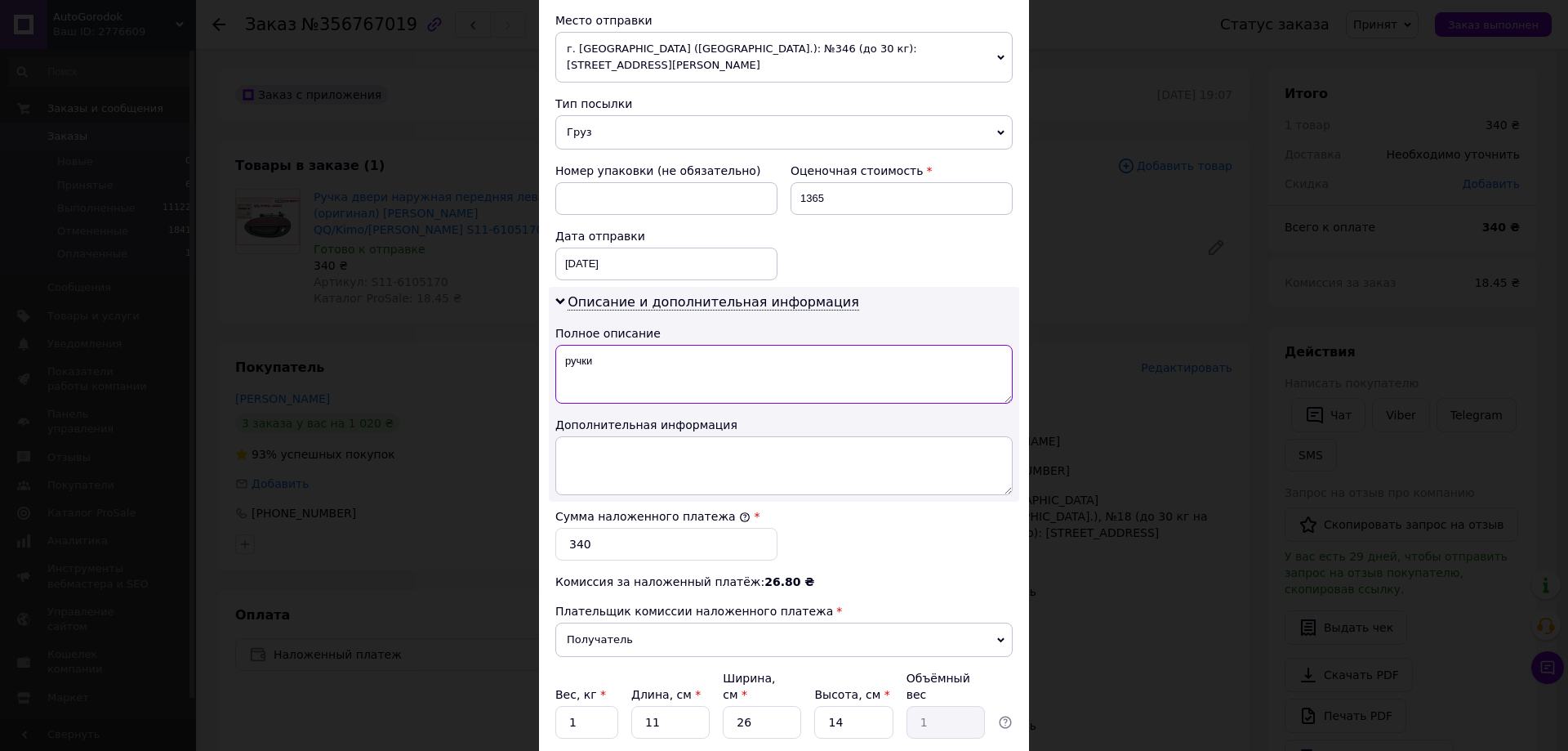
type textarea "ручки"
click at [637, 529] on input "340" at bounding box center [666, 543] width 222 height 33
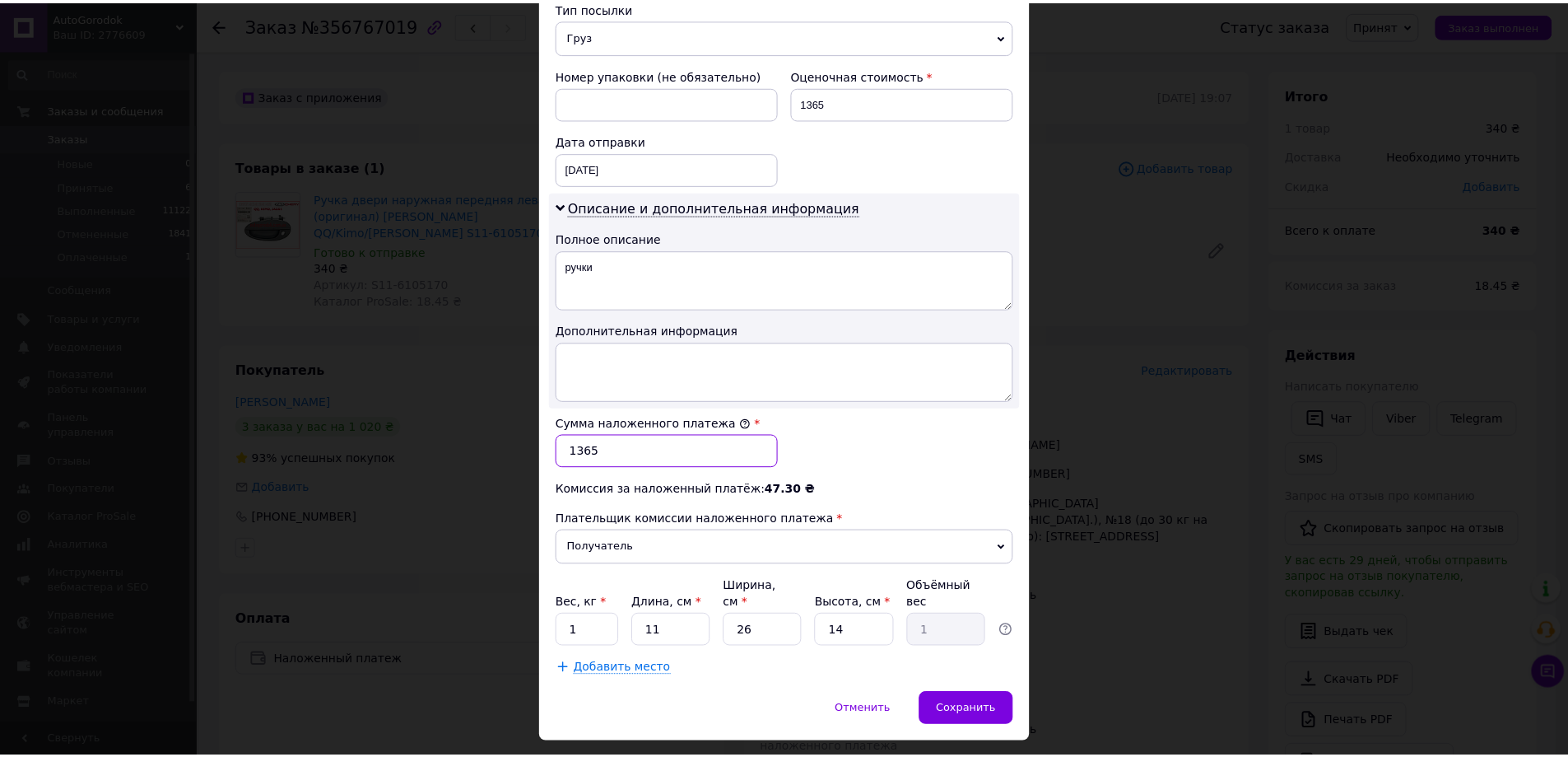
scroll to position [684, 0]
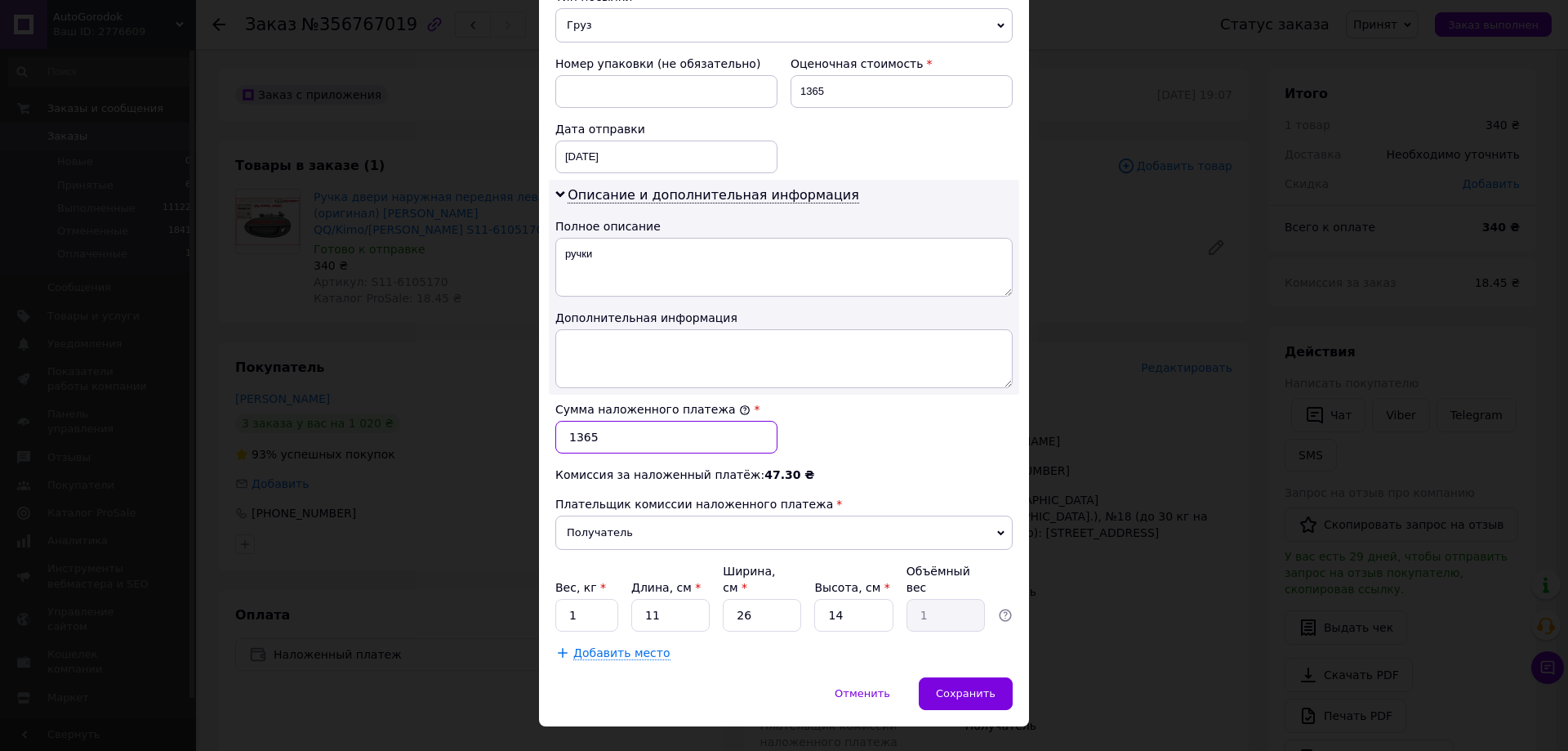
type input "1365"
click at [671, 599] on input "11" at bounding box center [670, 615] width 78 height 33
type input "2"
type input "0.18"
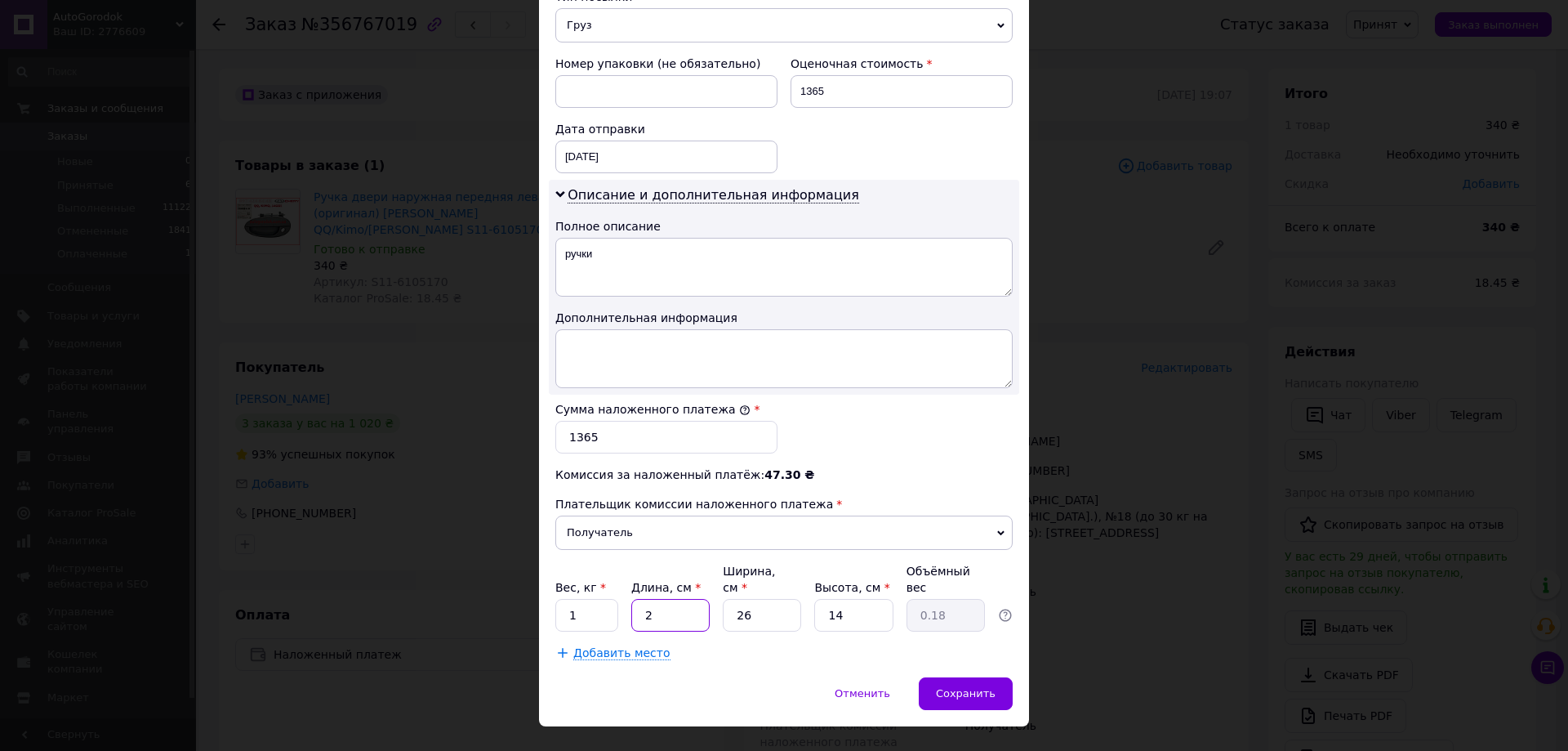
type input "24"
type input "2.18"
type input "24"
type input "2"
type input "0.17"
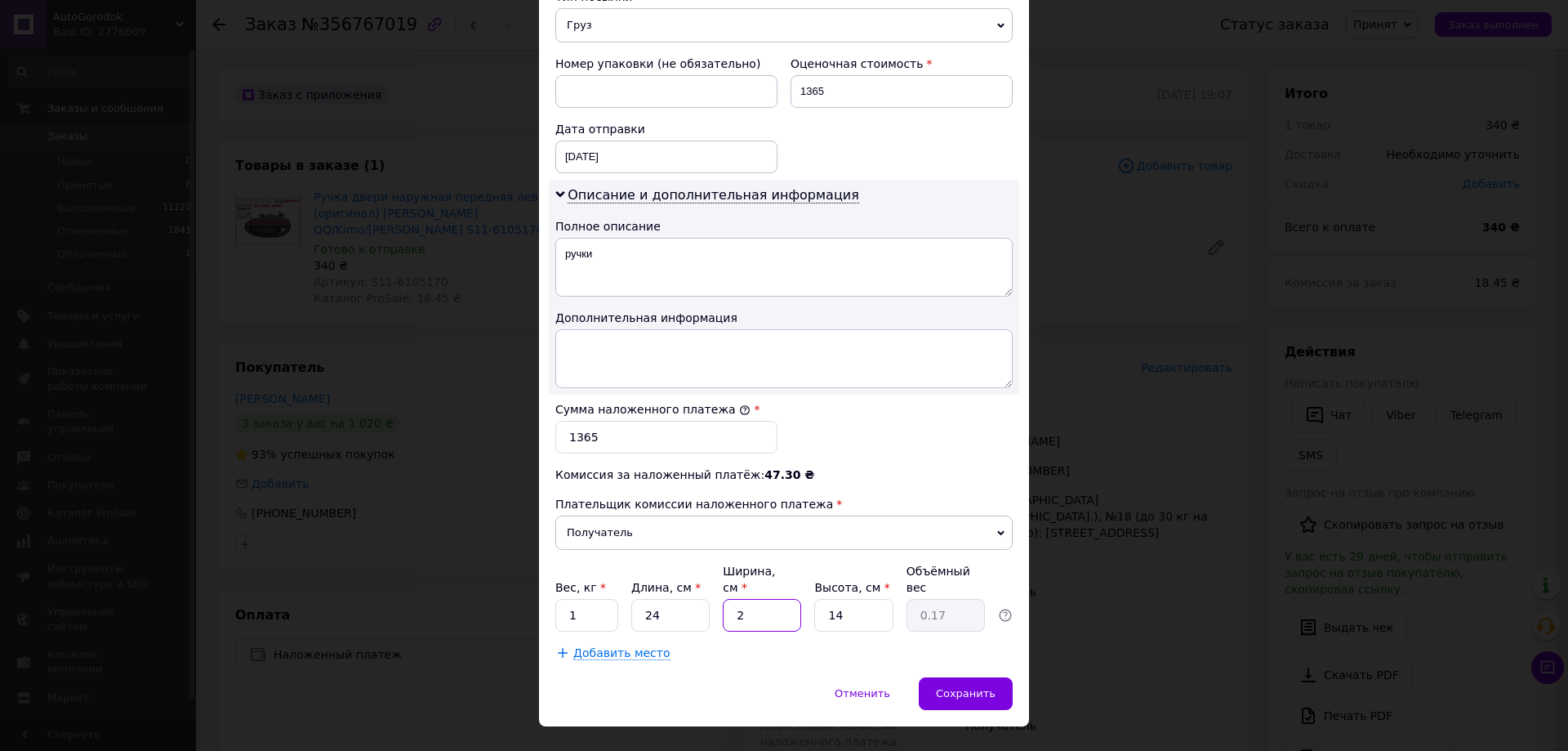
type input "24"
type input "2.02"
type input "24"
type input "2"
type input "0.29"
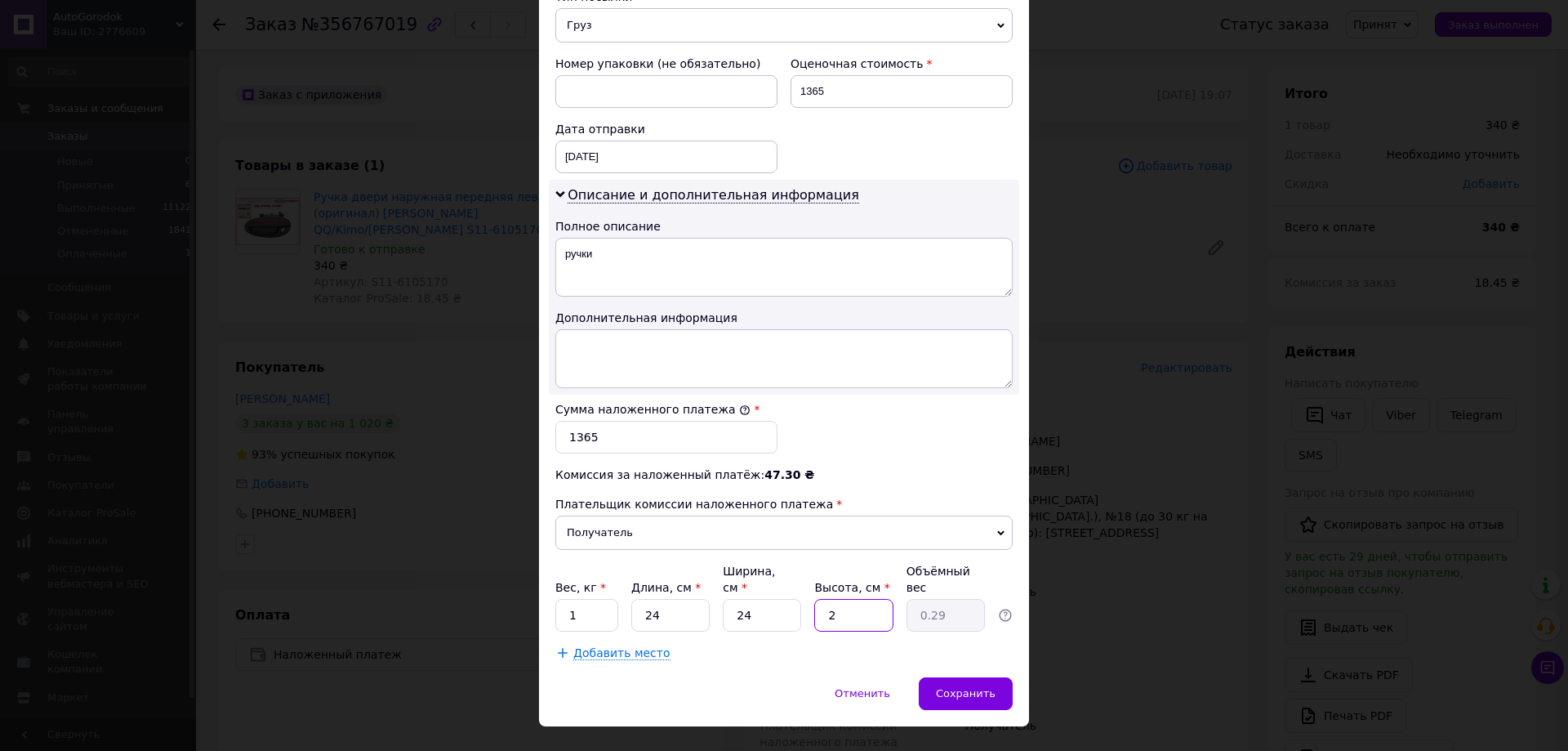
type input "20"
type input "2.88"
type input "20"
click at [961, 687] on span "Сохранить" at bounding box center [965, 693] width 60 height 12
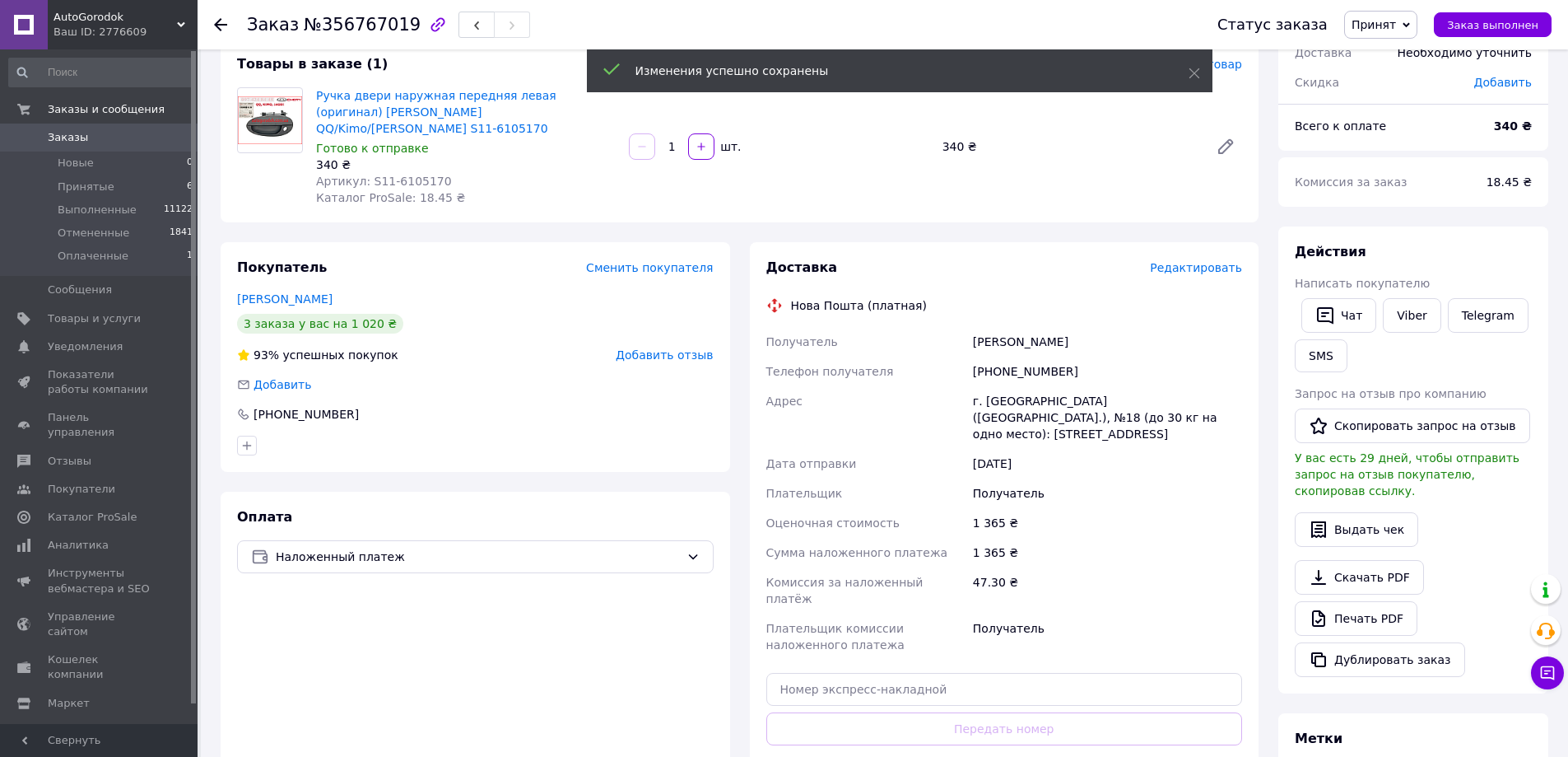
scroll to position [164, 0]
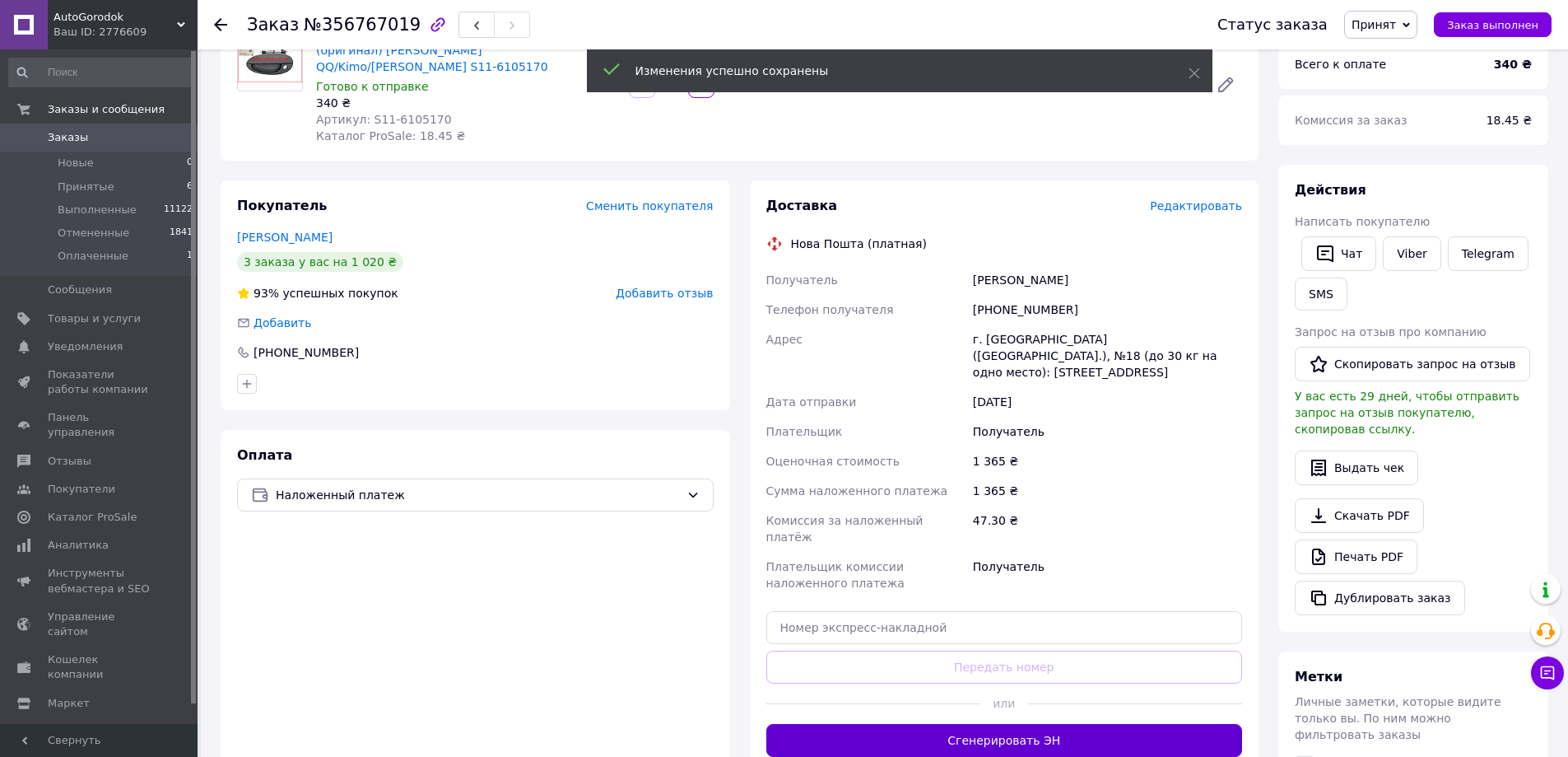
click at [994, 724] on button "Сгенерировать ЭН" at bounding box center [1004, 740] width 477 height 33
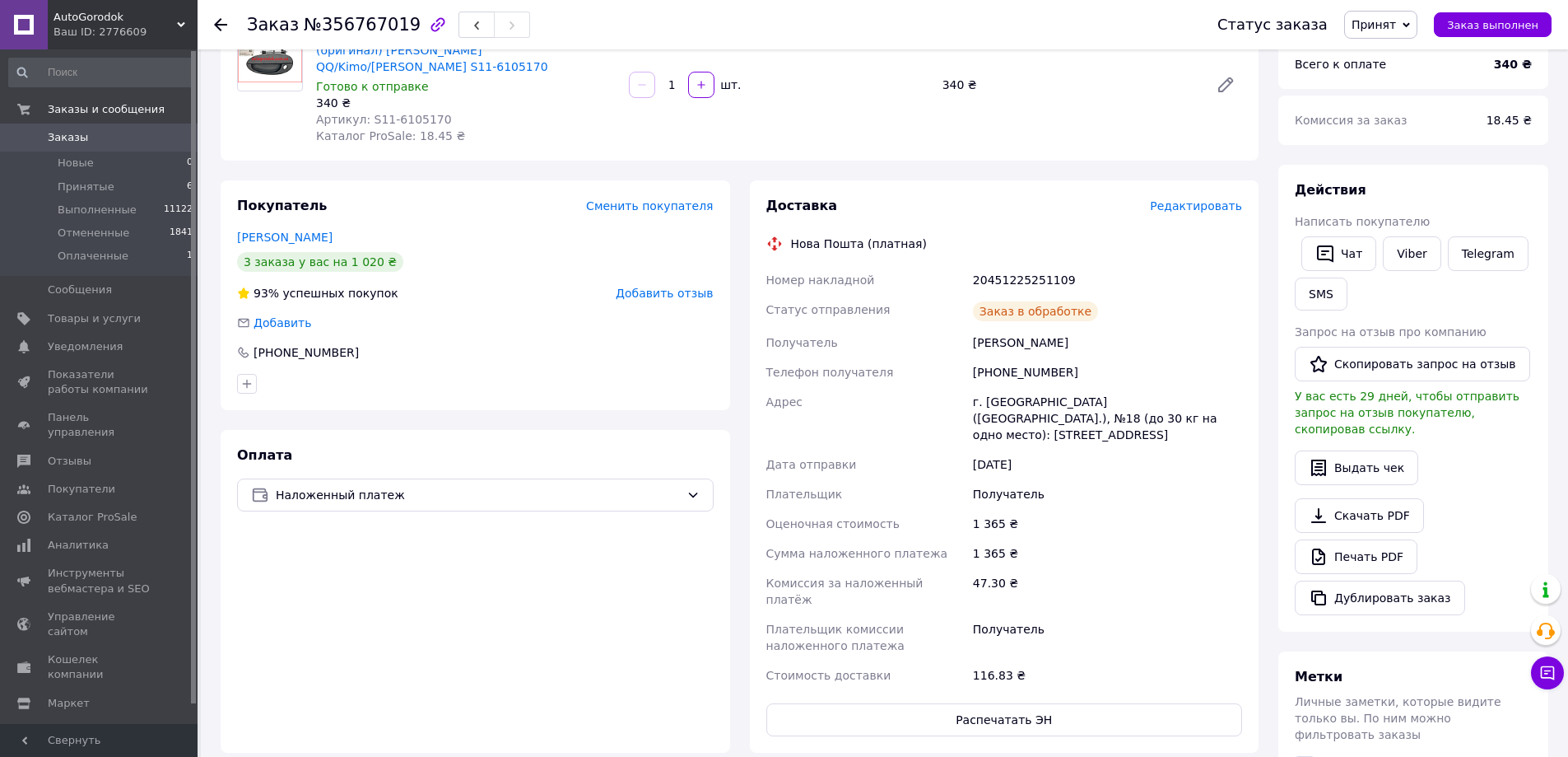
click at [1013, 265] on div "20451225251109" at bounding box center [1107, 279] width 276 height 30
click at [1322, 295] on button "SMS" at bounding box center [1321, 294] width 53 height 33
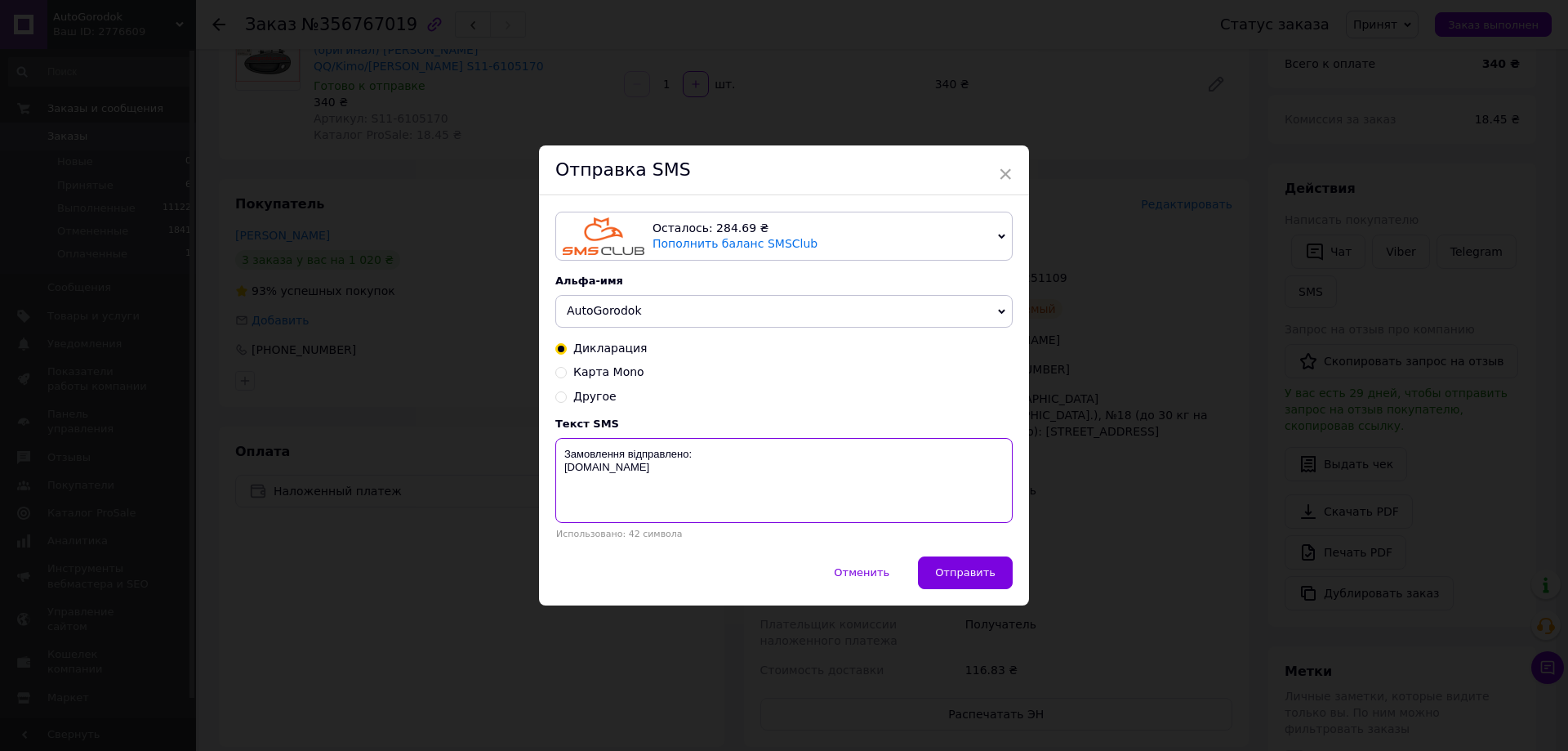
click at [785, 450] on textarea "Замовлення відправлено: [DOMAIN_NAME]" at bounding box center [784, 480] width 458 height 85
paste textarea "20451225251109"
type textarea "Замовлення відправлено: 20451225251109 [DOMAIN_NAME]"
click at [951, 567] on button "Отправить" at bounding box center [965, 573] width 94 height 33
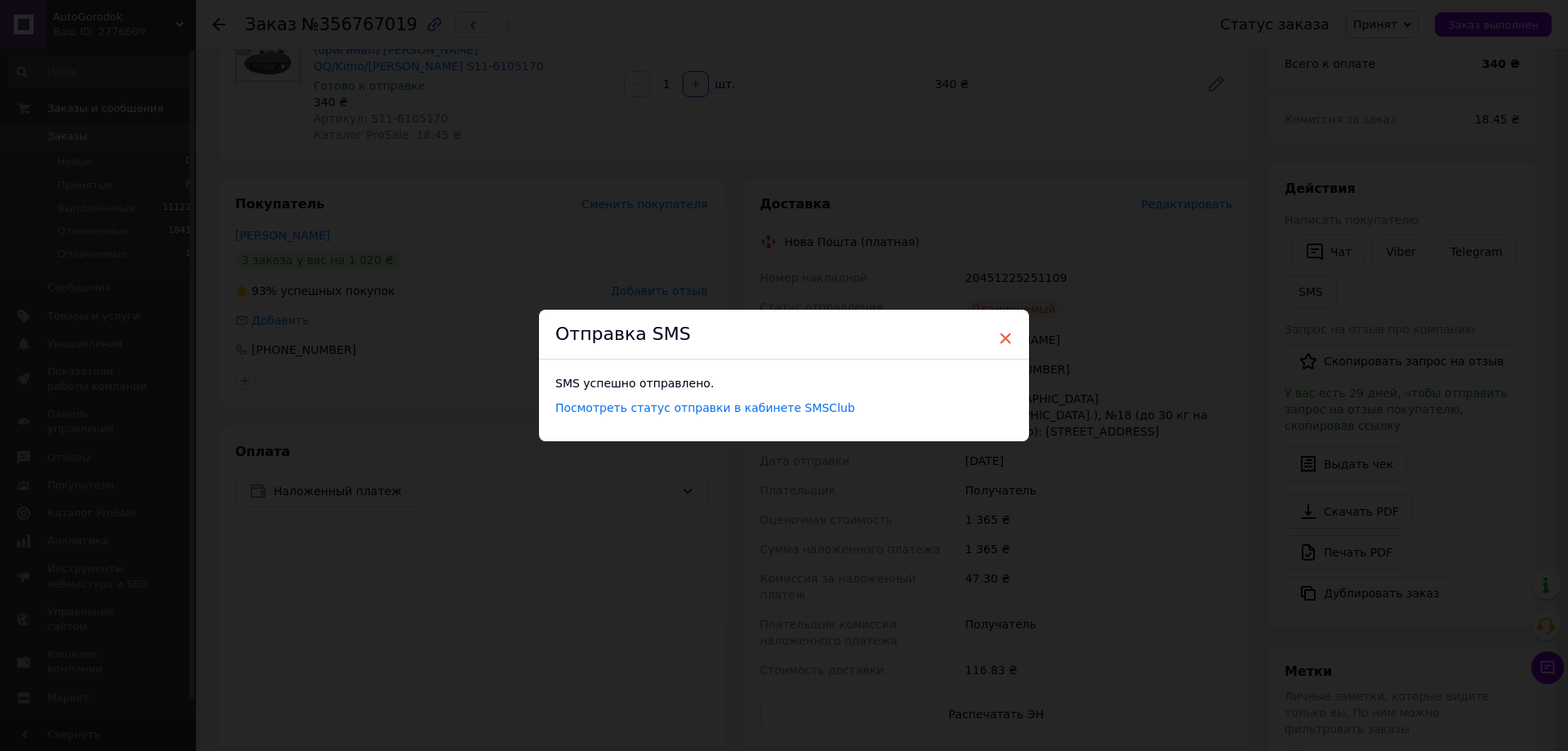
click at [1007, 337] on span "×" at bounding box center [1005, 338] width 15 height 28
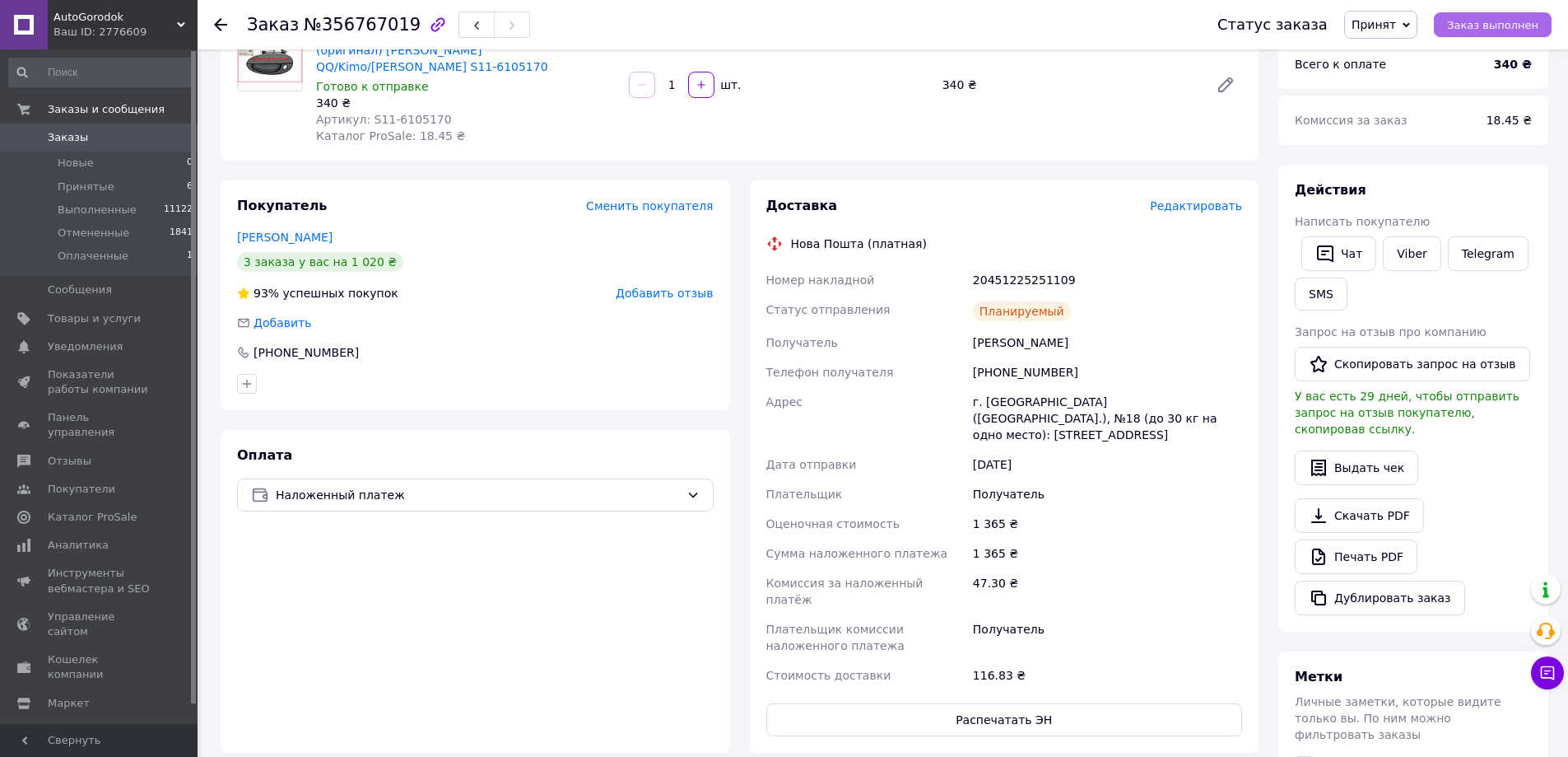
click at [1472, 20] on span "Заказ выполнен" at bounding box center [1493, 25] width 92 height 13
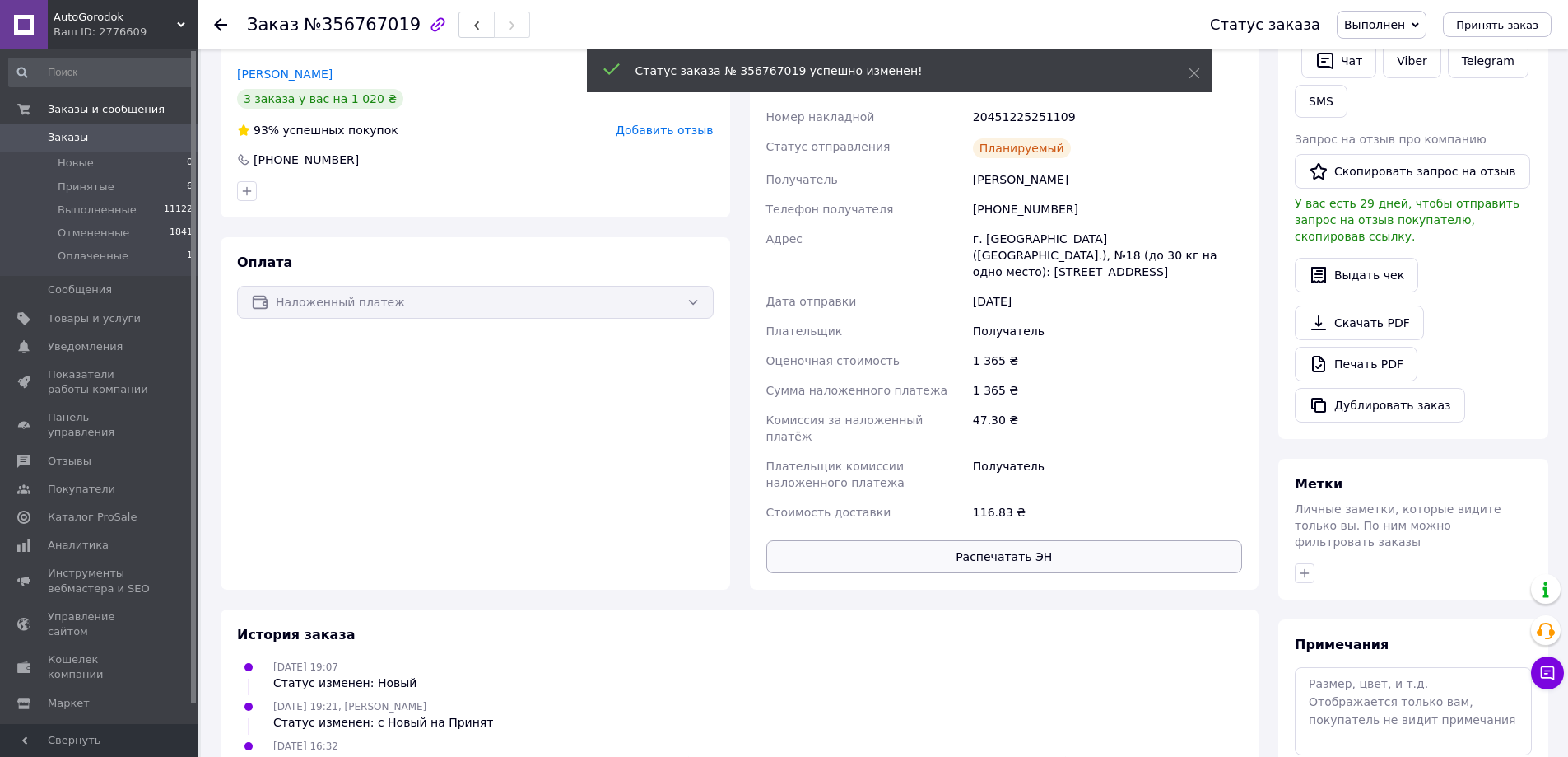
scroll to position [330, 0]
click at [985, 539] on button "Распечатать ЭН" at bounding box center [1004, 555] width 477 height 33
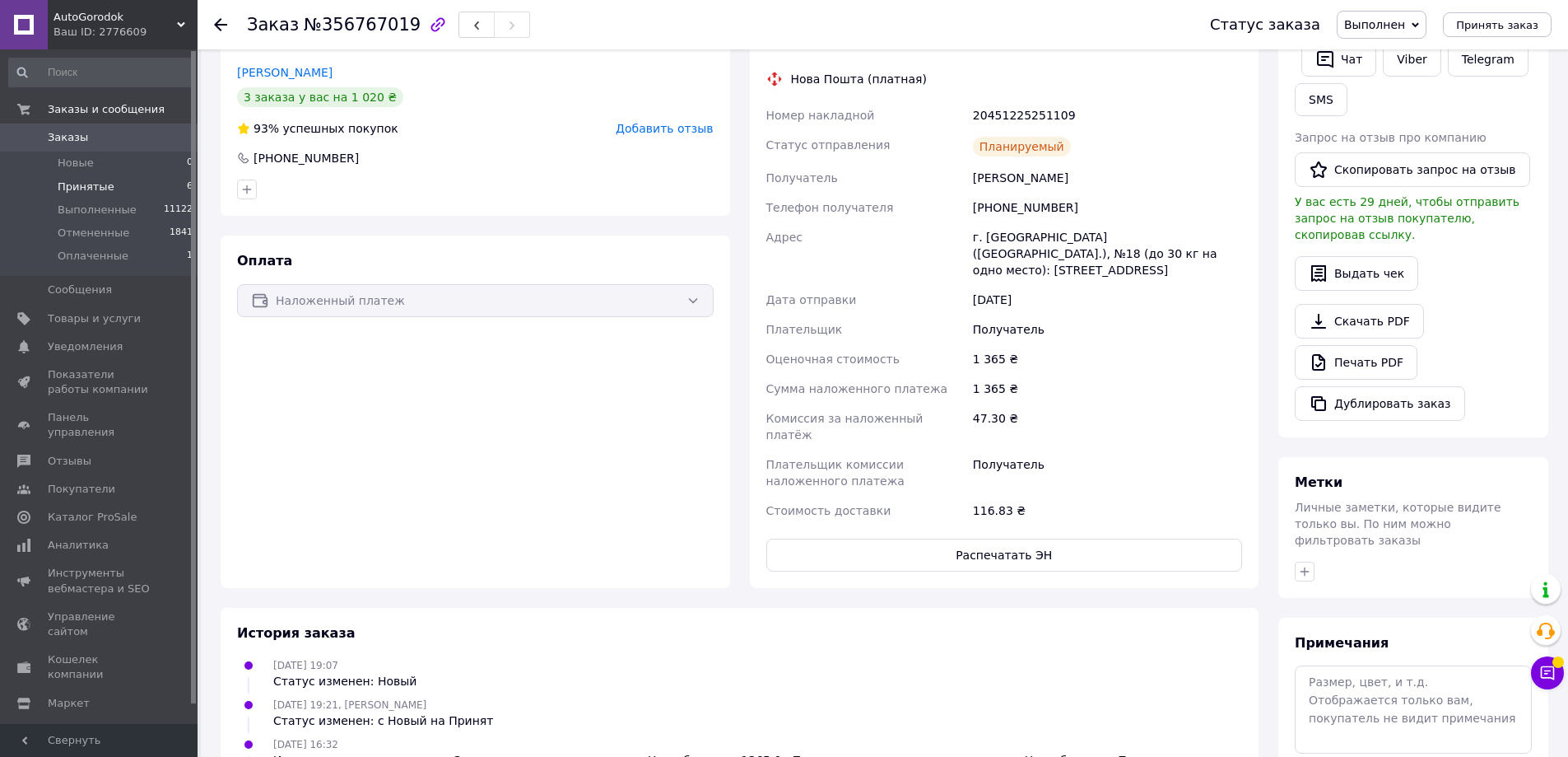
click at [127, 185] on li "Принятые 6" at bounding box center [101, 187] width 203 height 23
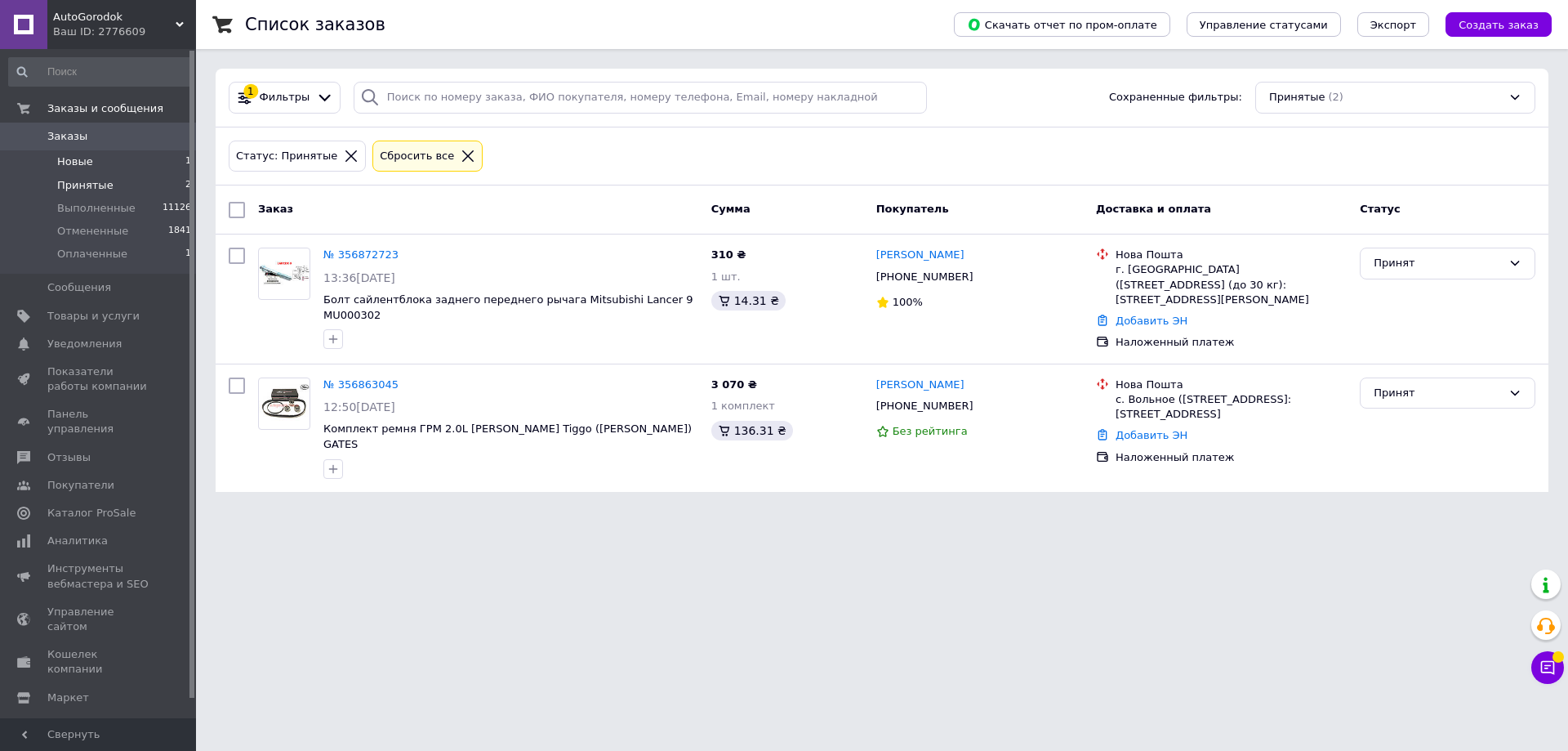
click at [125, 159] on li "Новые 1" at bounding box center [101, 162] width 201 height 23
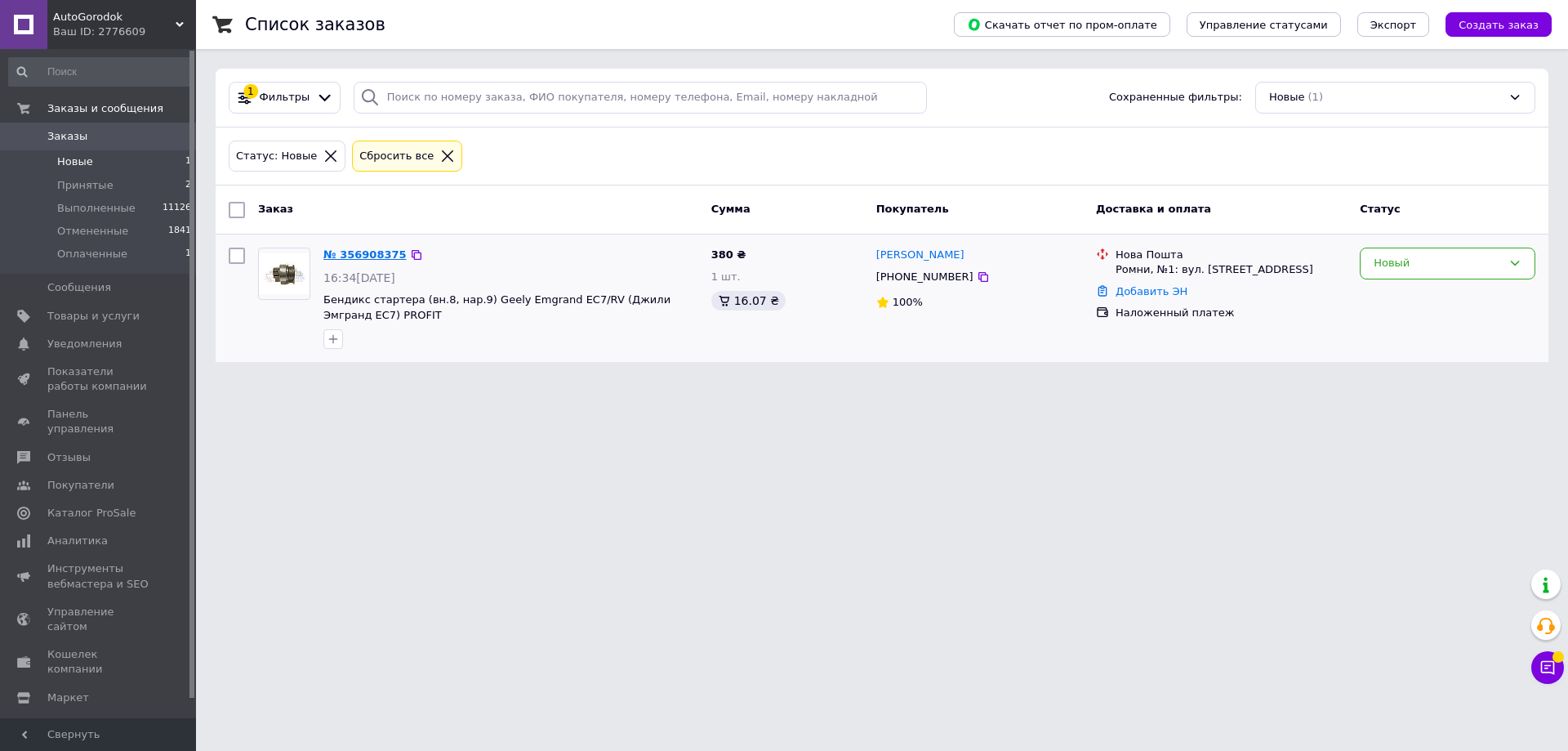
click at [353, 252] on link "№ 356908375" at bounding box center [365, 255] width 84 height 12
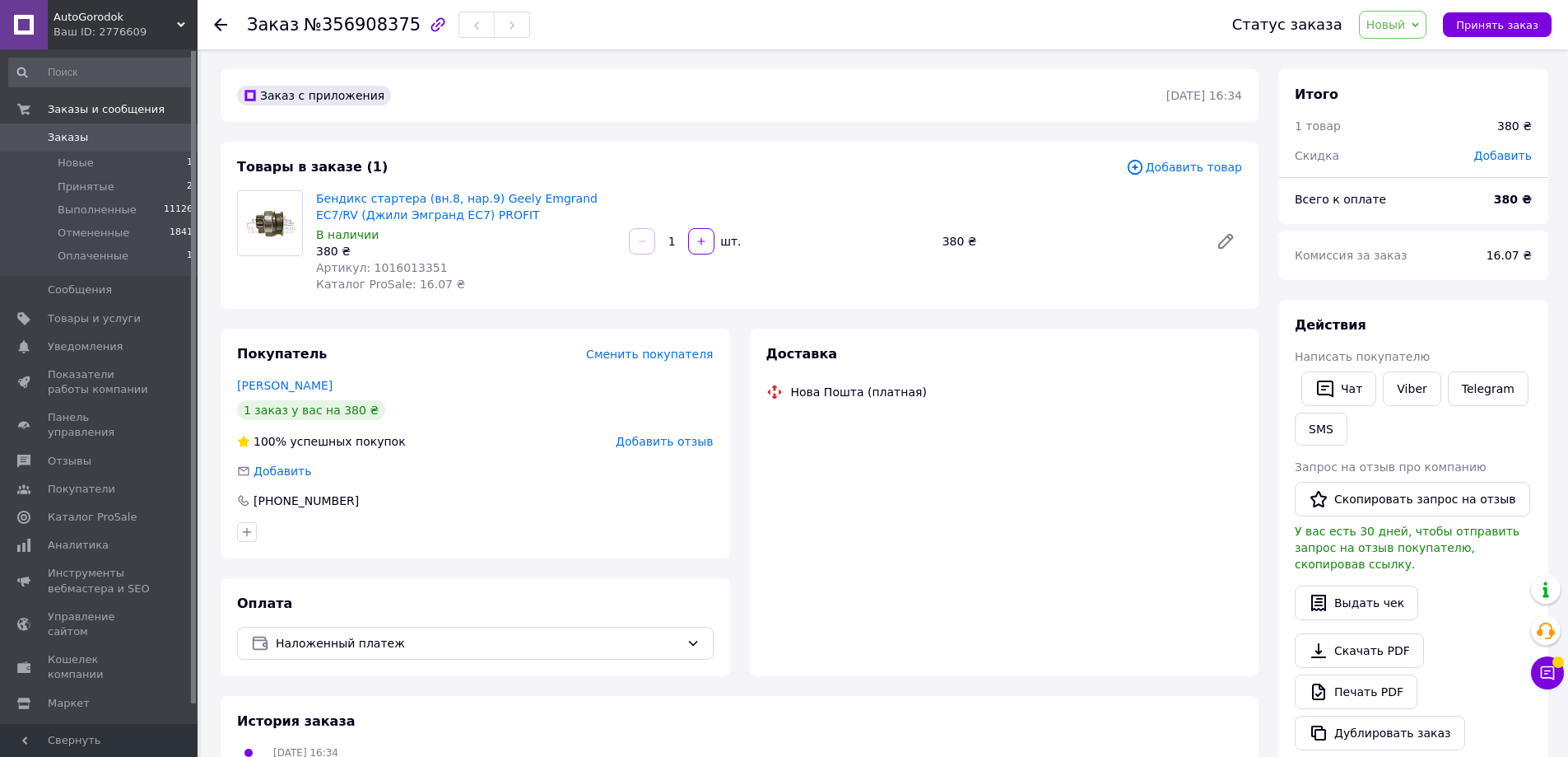
click at [402, 267] on span "Артикул: 1016013351" at bounding box center [381, 268] width 132 height 13
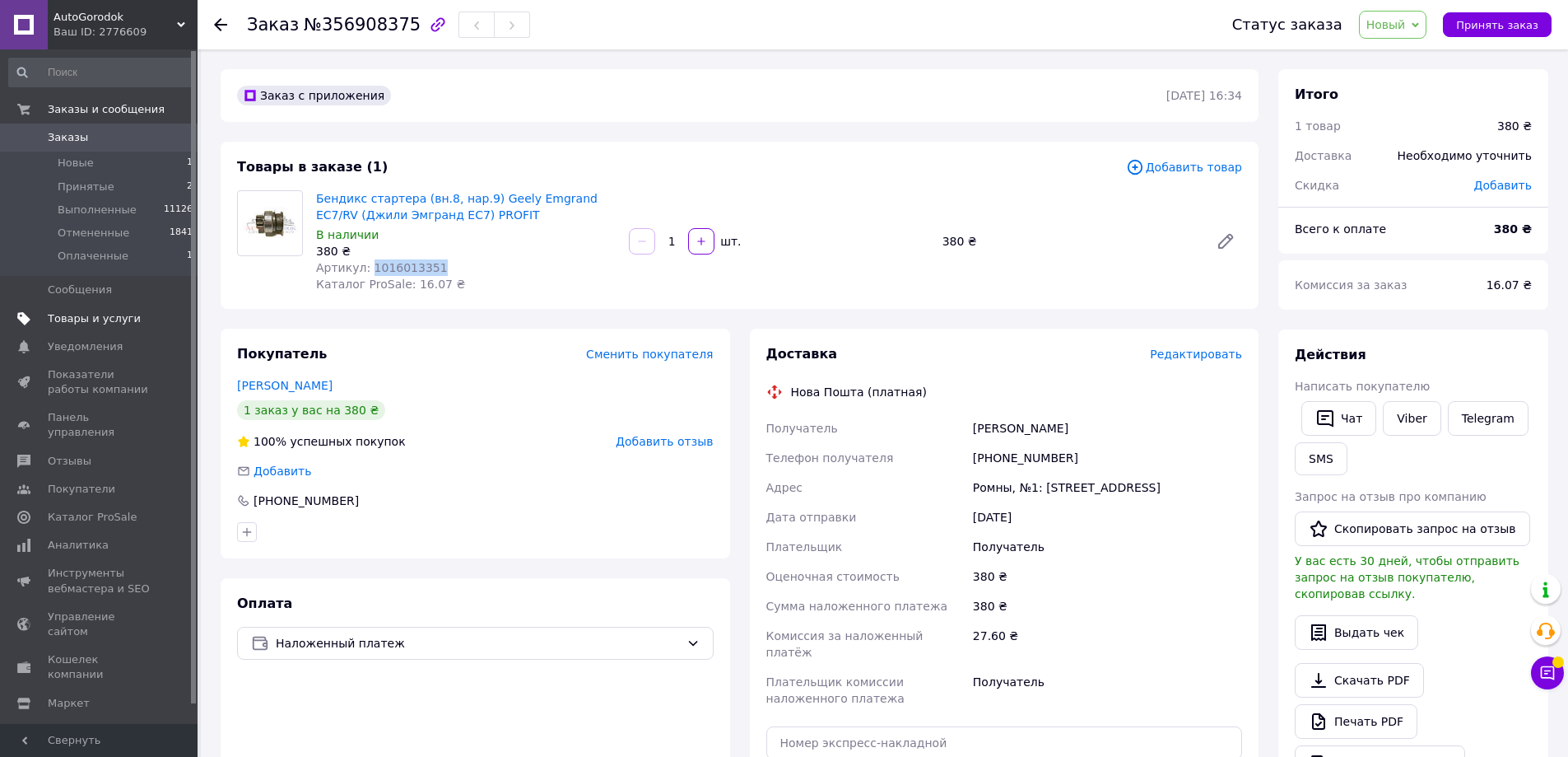
click at [111, 320] on span "Товары и услуги" at bounding box center [94, 319] width 93 height 15
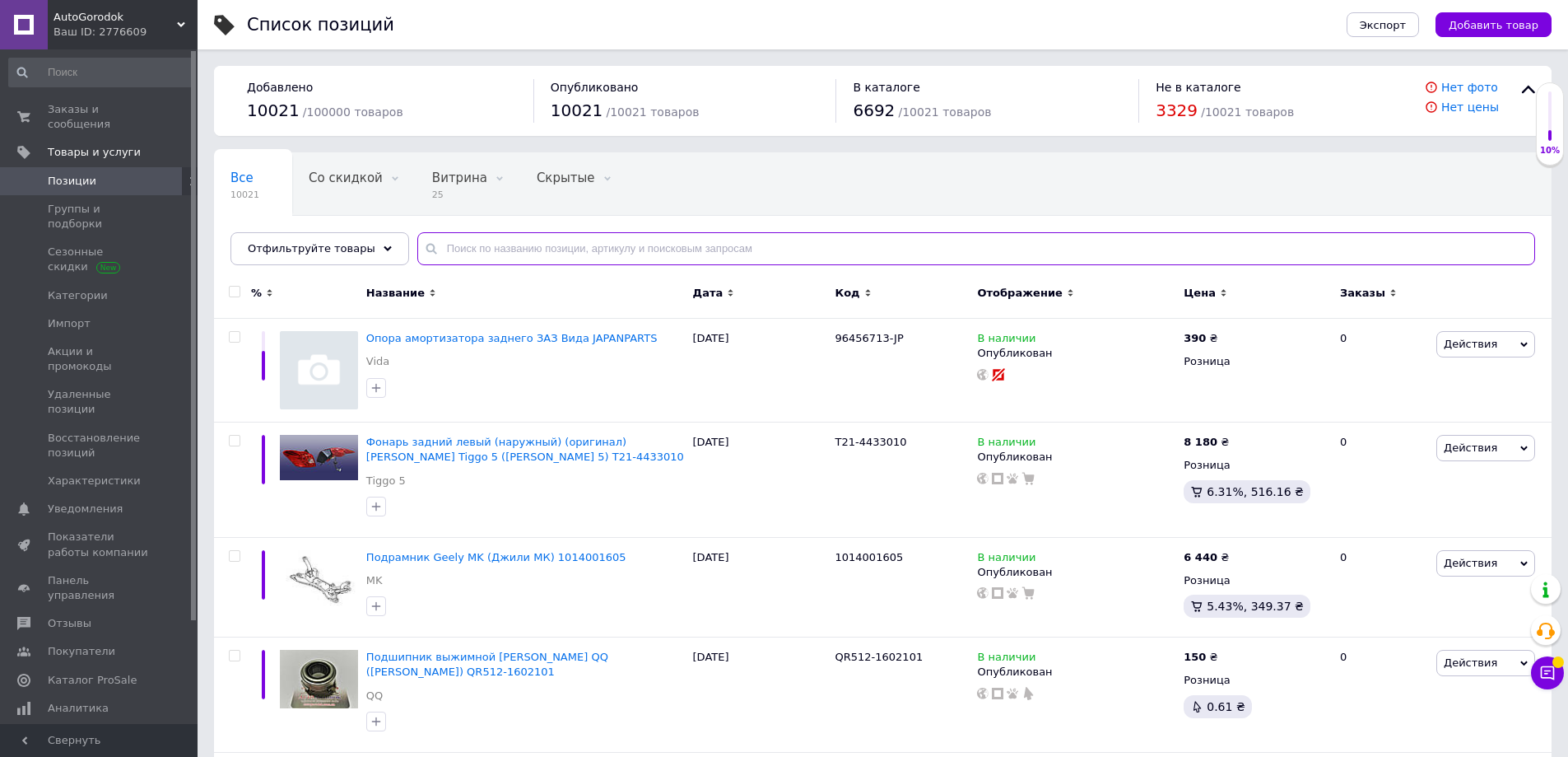
click at [547, 242] on input "text" at bounding box center [976, 249] width 1117 height 33
paste input "B11-1703215"
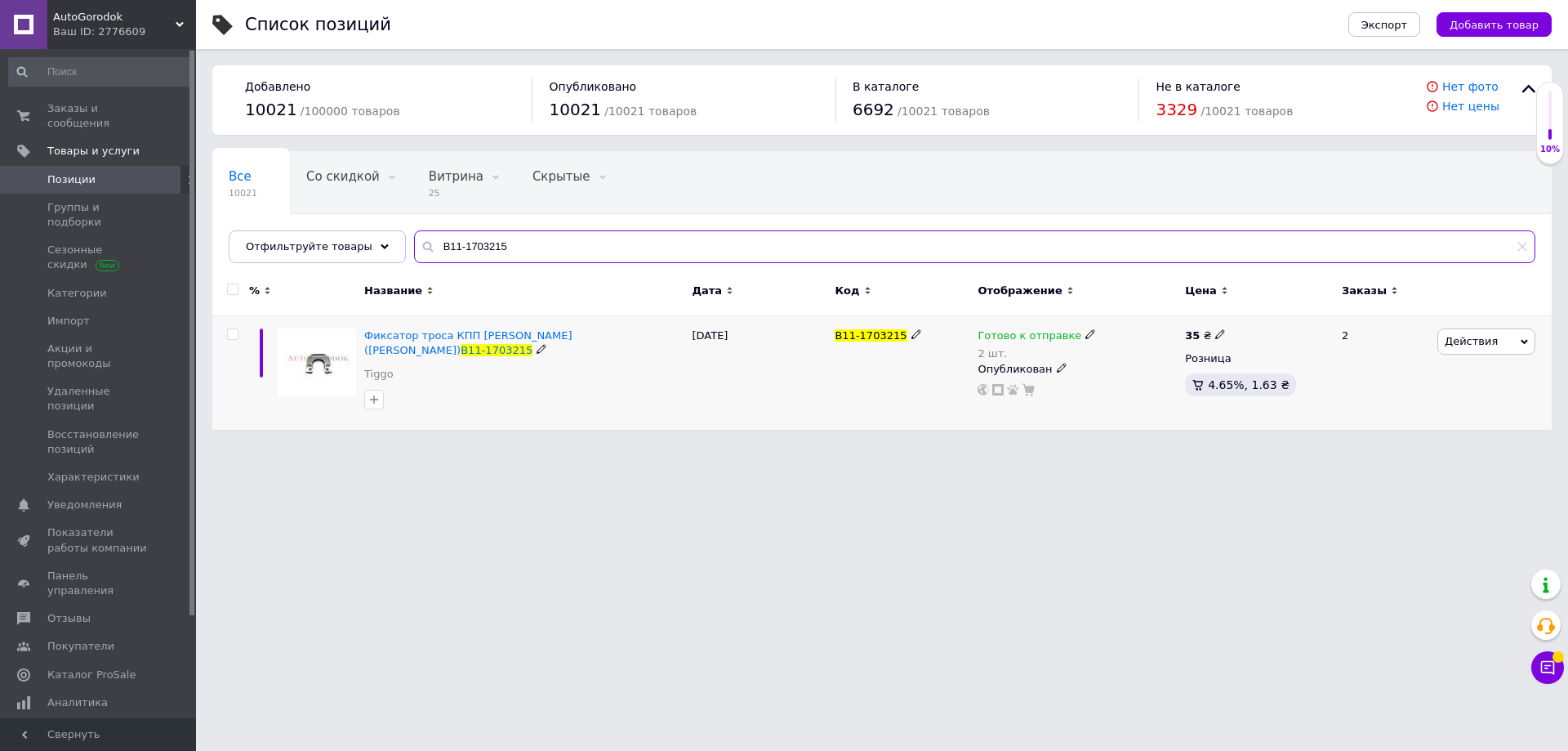
type input "B11-1703215"
click at [1085, 334] on icon at bounding box center [1090, 334] width 10 height 10
click at [1110, 321] on span "Готово к отправке" at bounding box center [1160, 322] width 103 height 12
click at [1126, 392] on input "2" at bounding box center [1158, 386] width 124 height 33
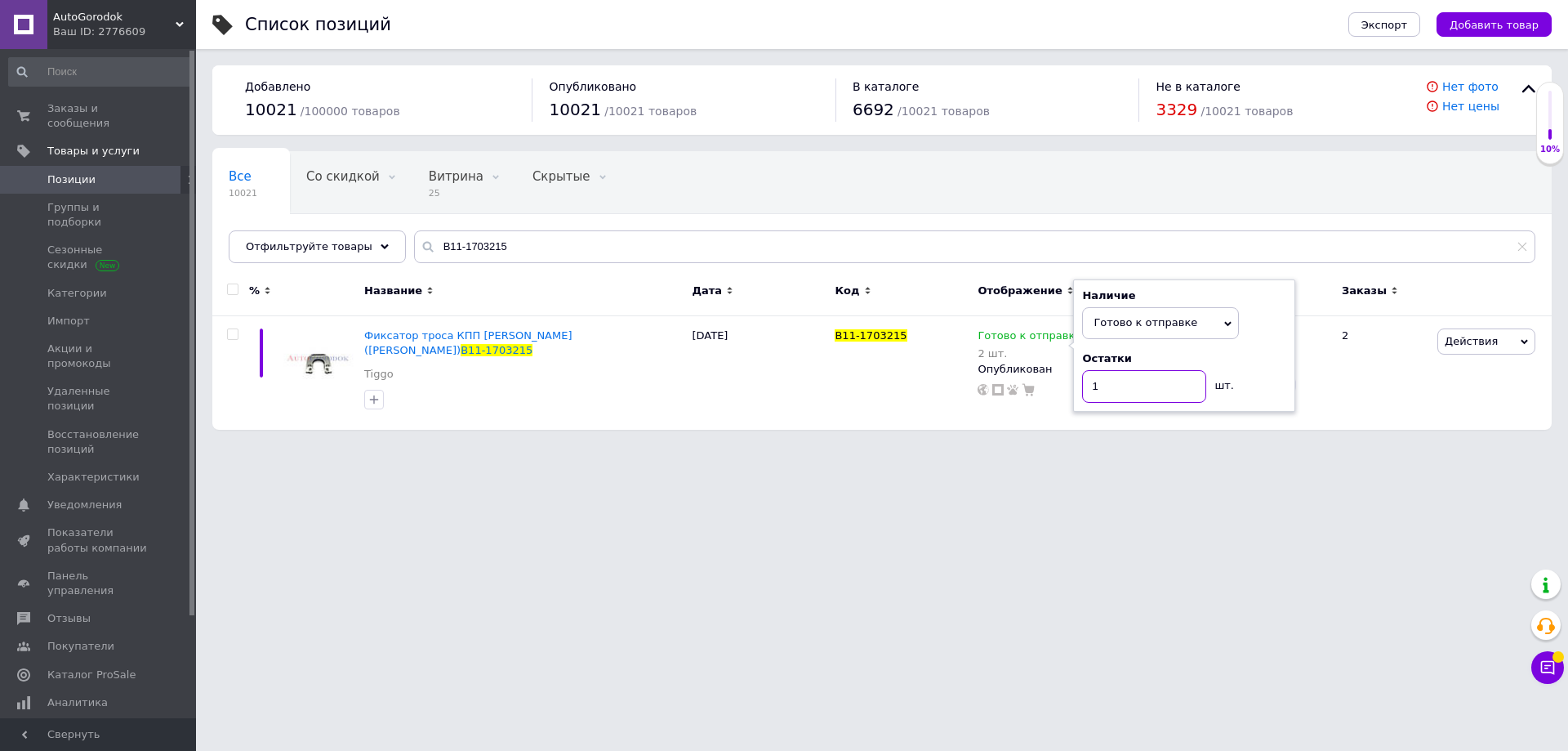
type input "1"
click at [1014, 446] on html "AutoGorodok Ваш ID: 2776609 Сайт AutoGorodok Кабинет покупателя Проверить состо…" at bounding box center [784, 223] width 1568 height 446
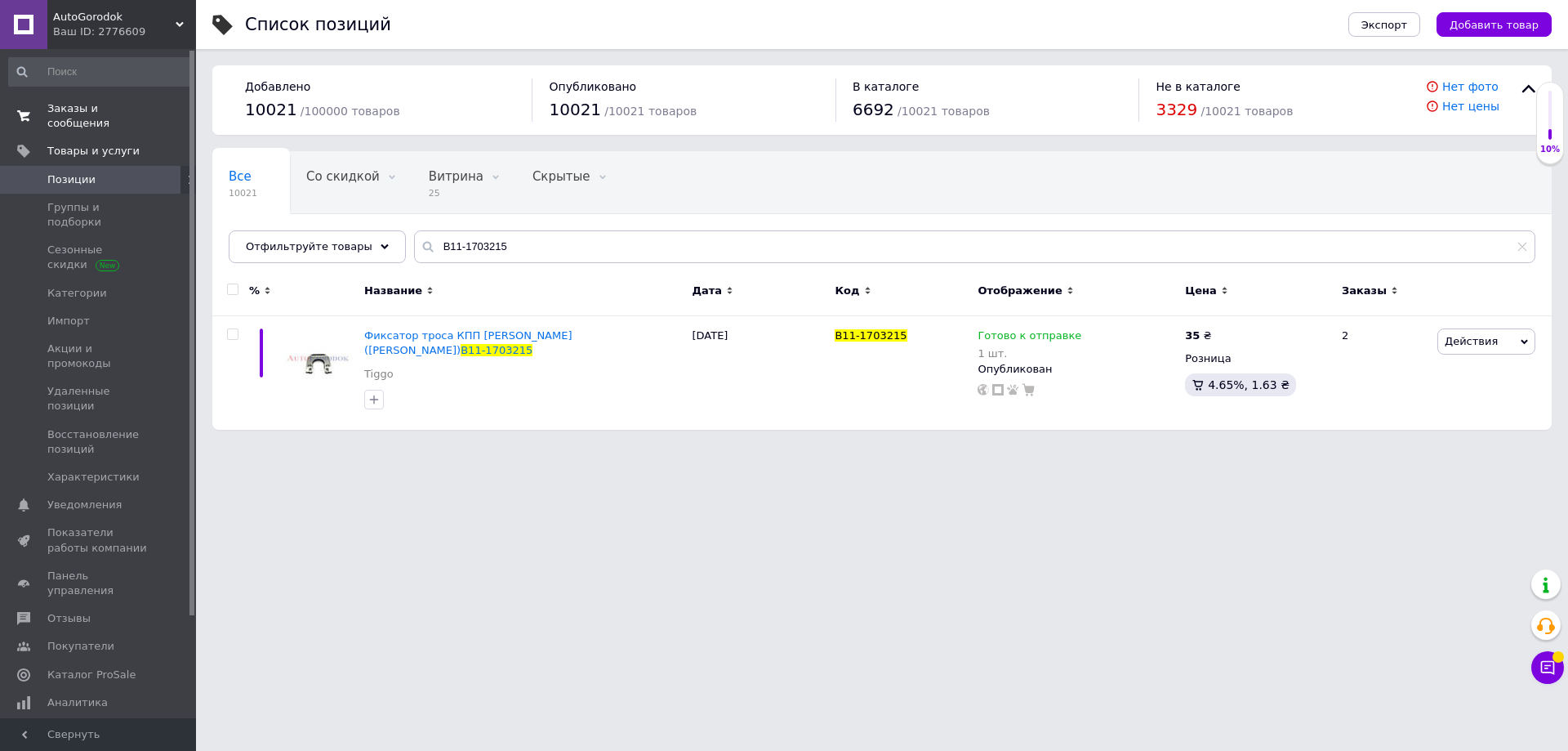
click at [110, 107] on span "Заказы и сообщения" at bounding box center [99, 116] width 103 height 29
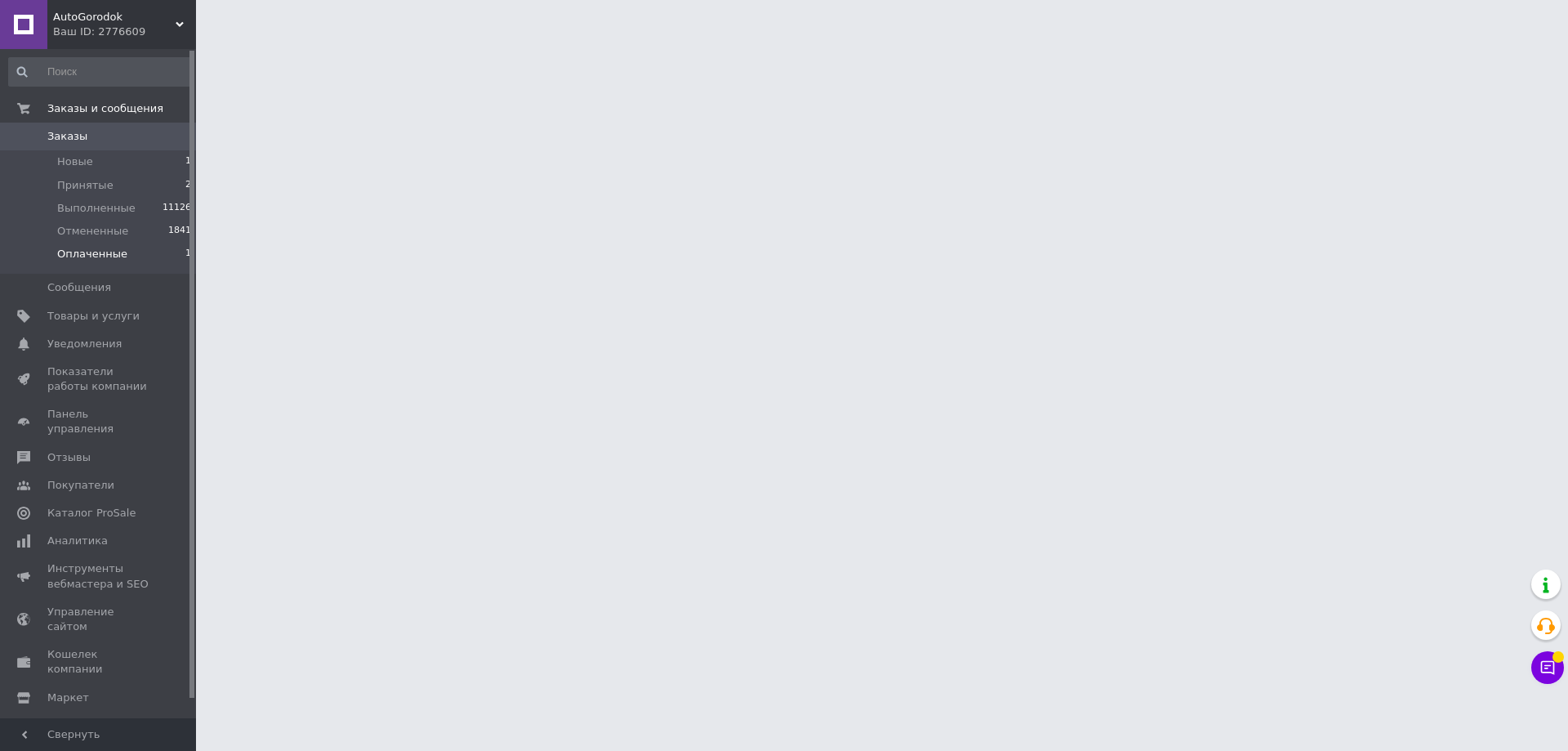
click at [114, 253] on span "Оплаченные" at bounding box center [92, 254] width 70 height 15
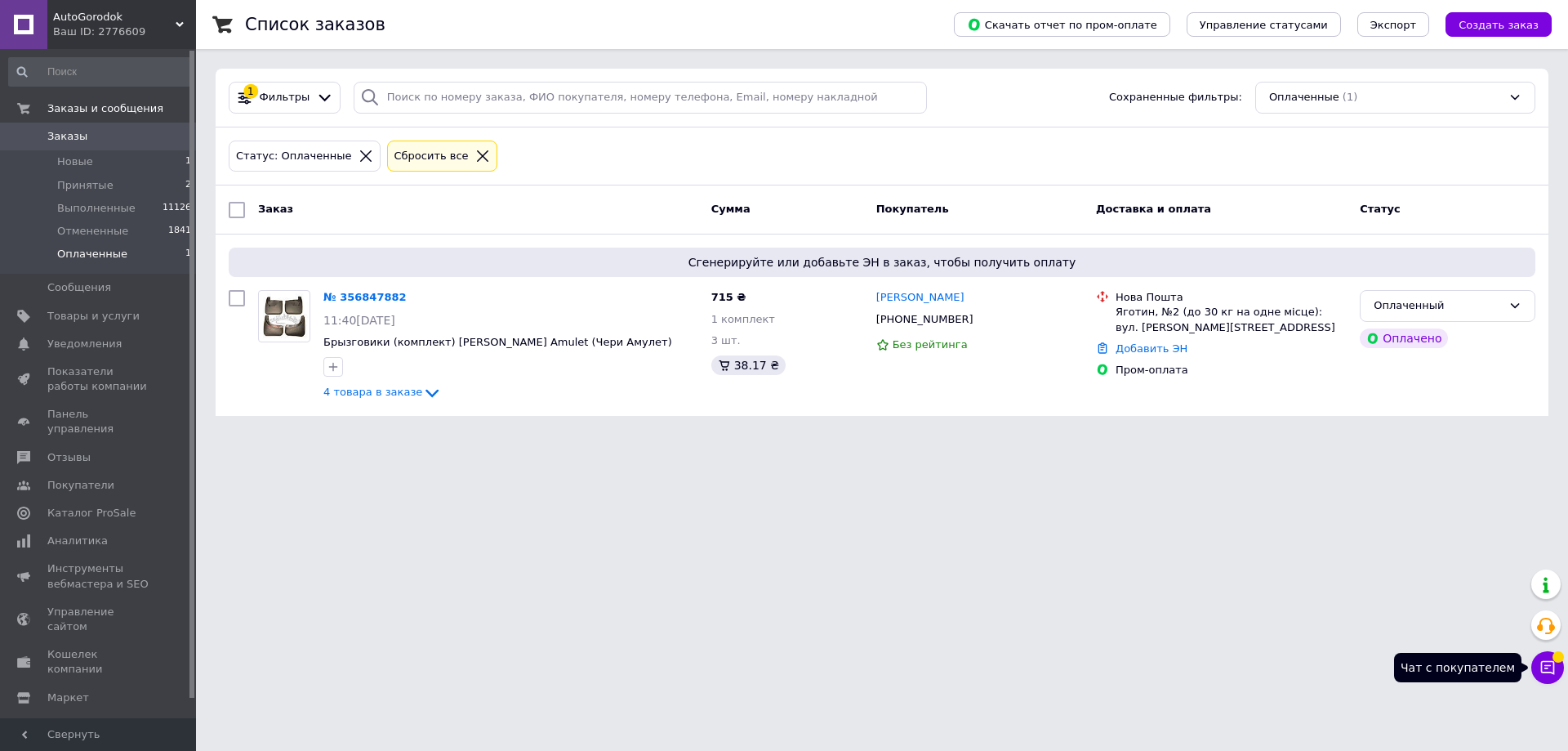
click at [1550, 672] on icon at bounding box center [1548, 668] width 14 height 14
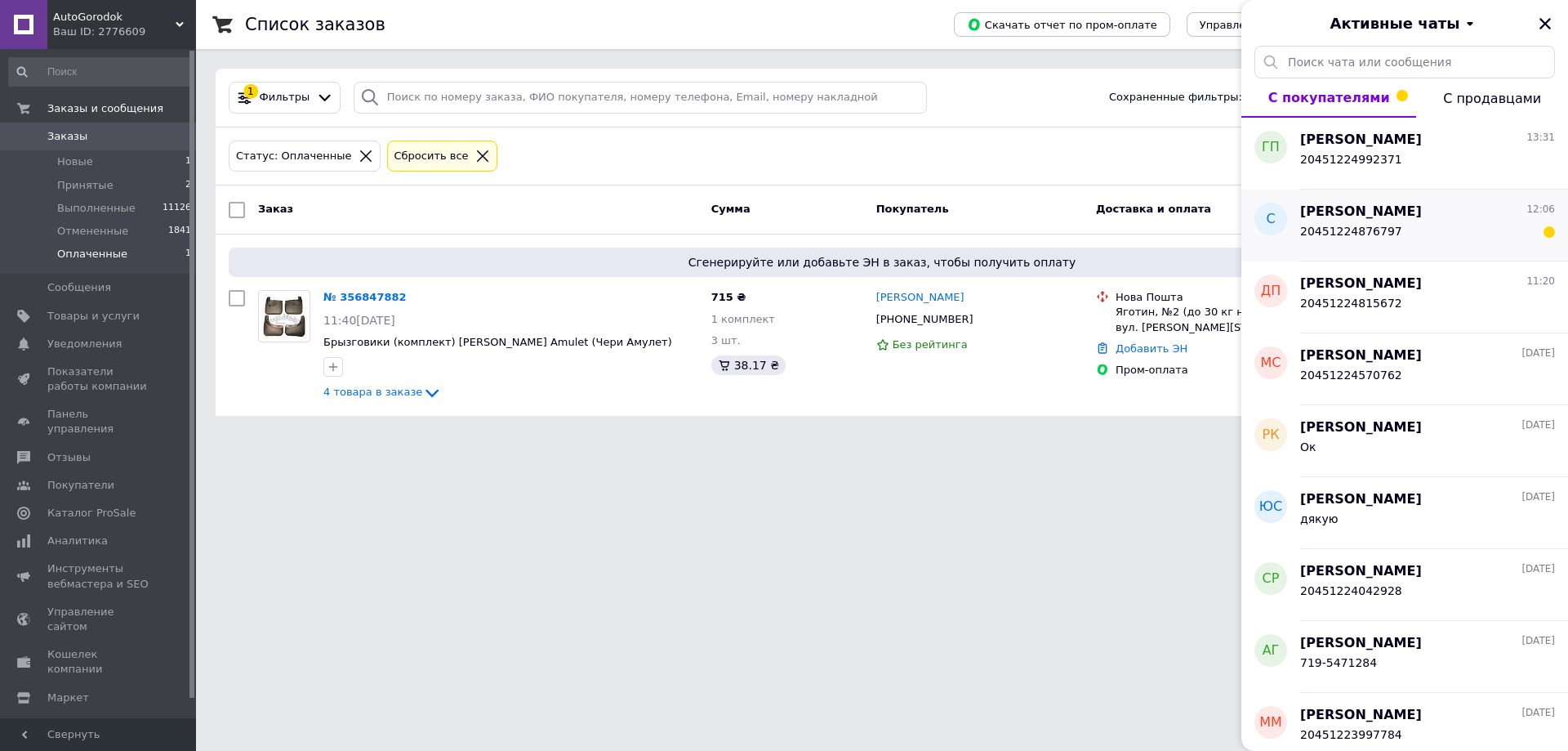
click at [1462, 233] on div "20451224876797" at bounding box center [1427, 234] width 255 height 26
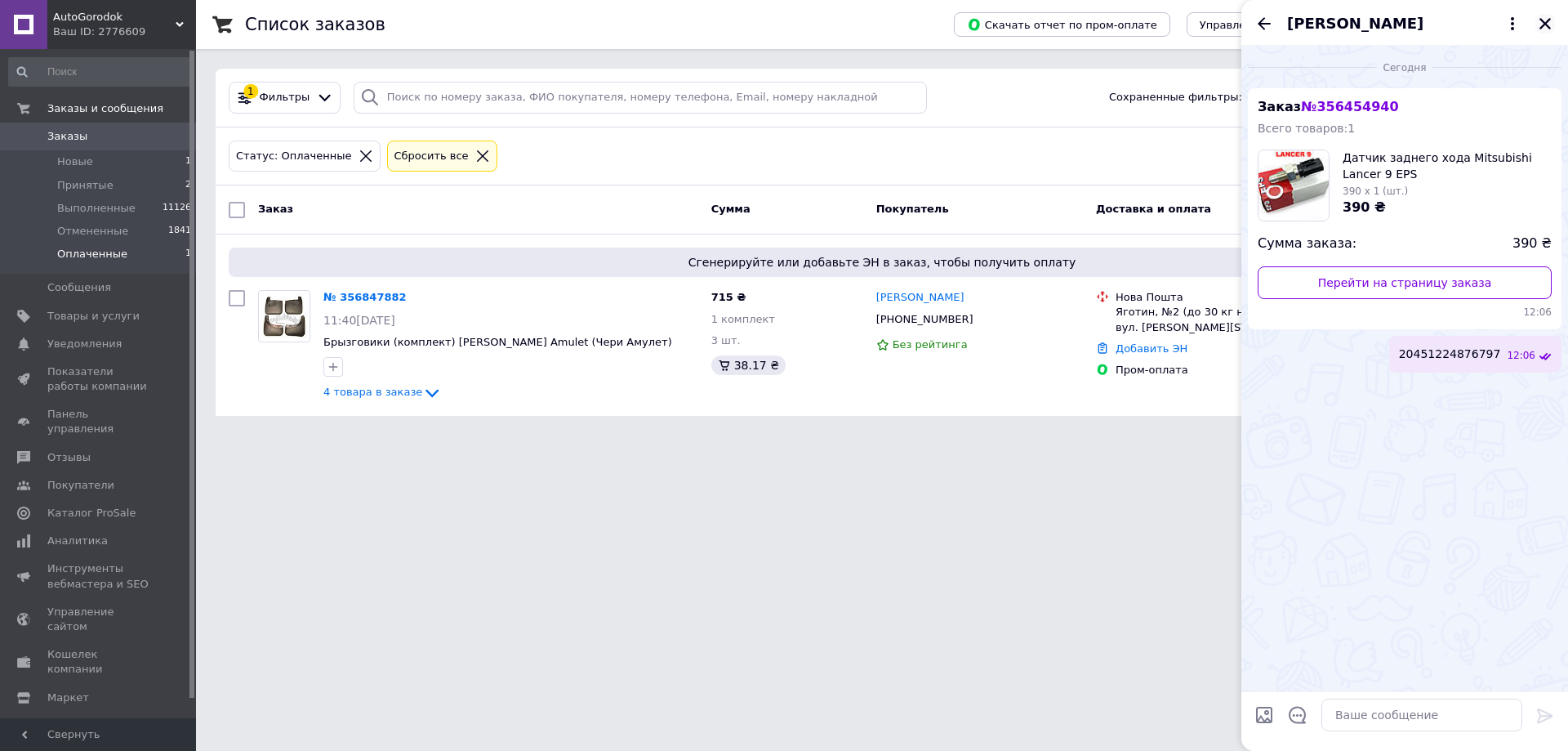
click at [1544, 20] on icon "Закрыть" at bounding box center [1545, 23] width 15 height 15
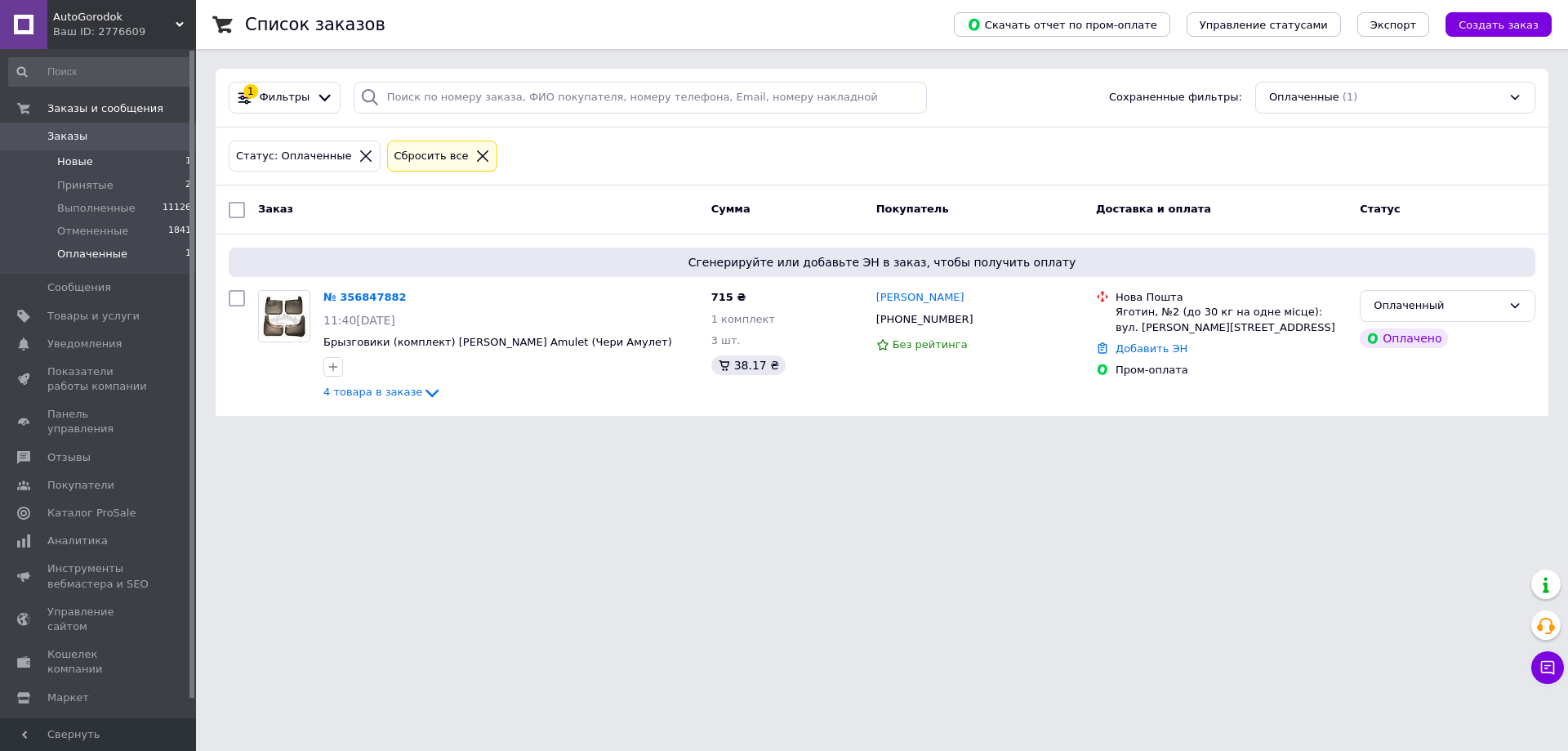
click at [126, 162] on li "Новые 1" at bounding box center [101, 162] width 201 height 23
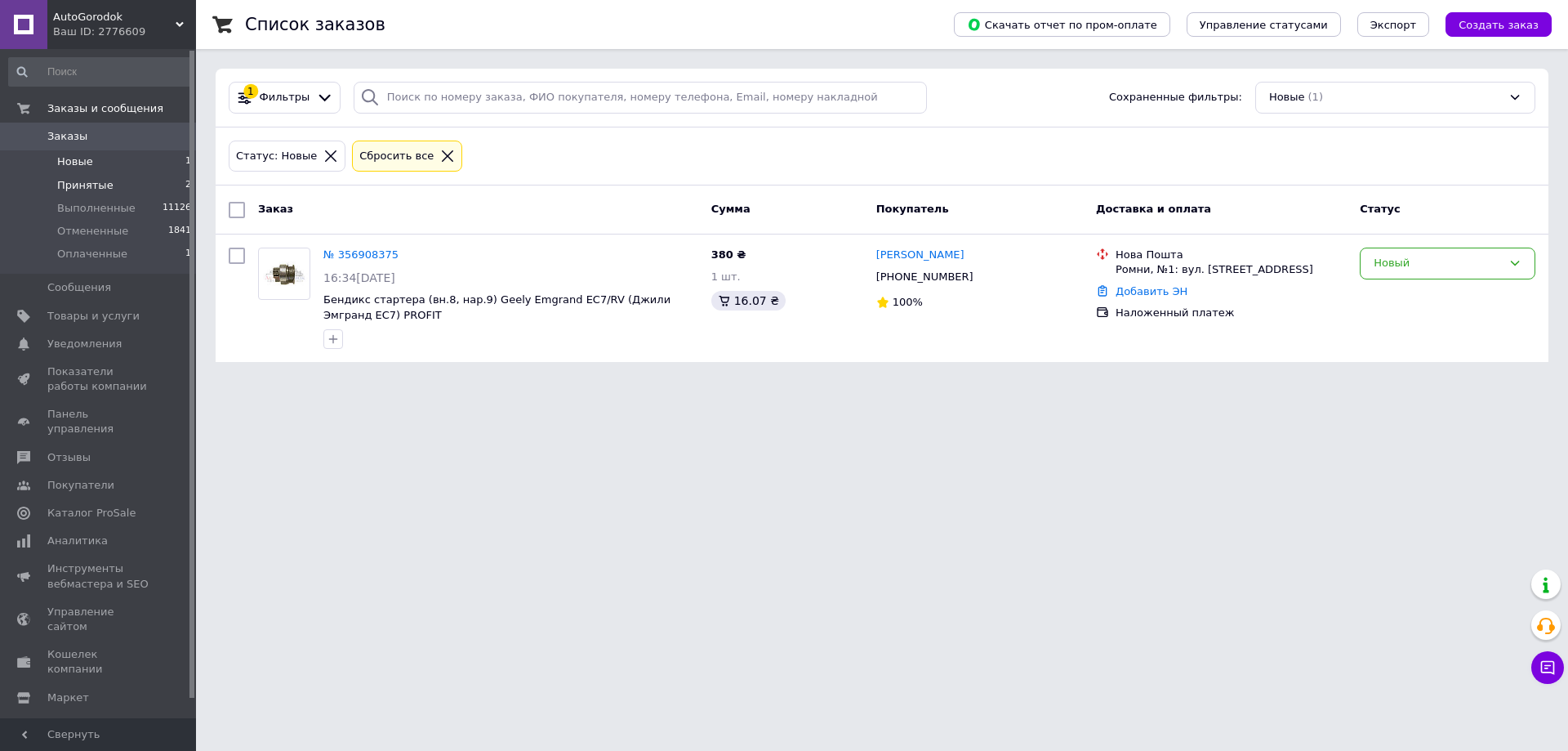
click at [122, 186] on li "Принятые 2" at bounding box center [101, 185] width 201 height 23
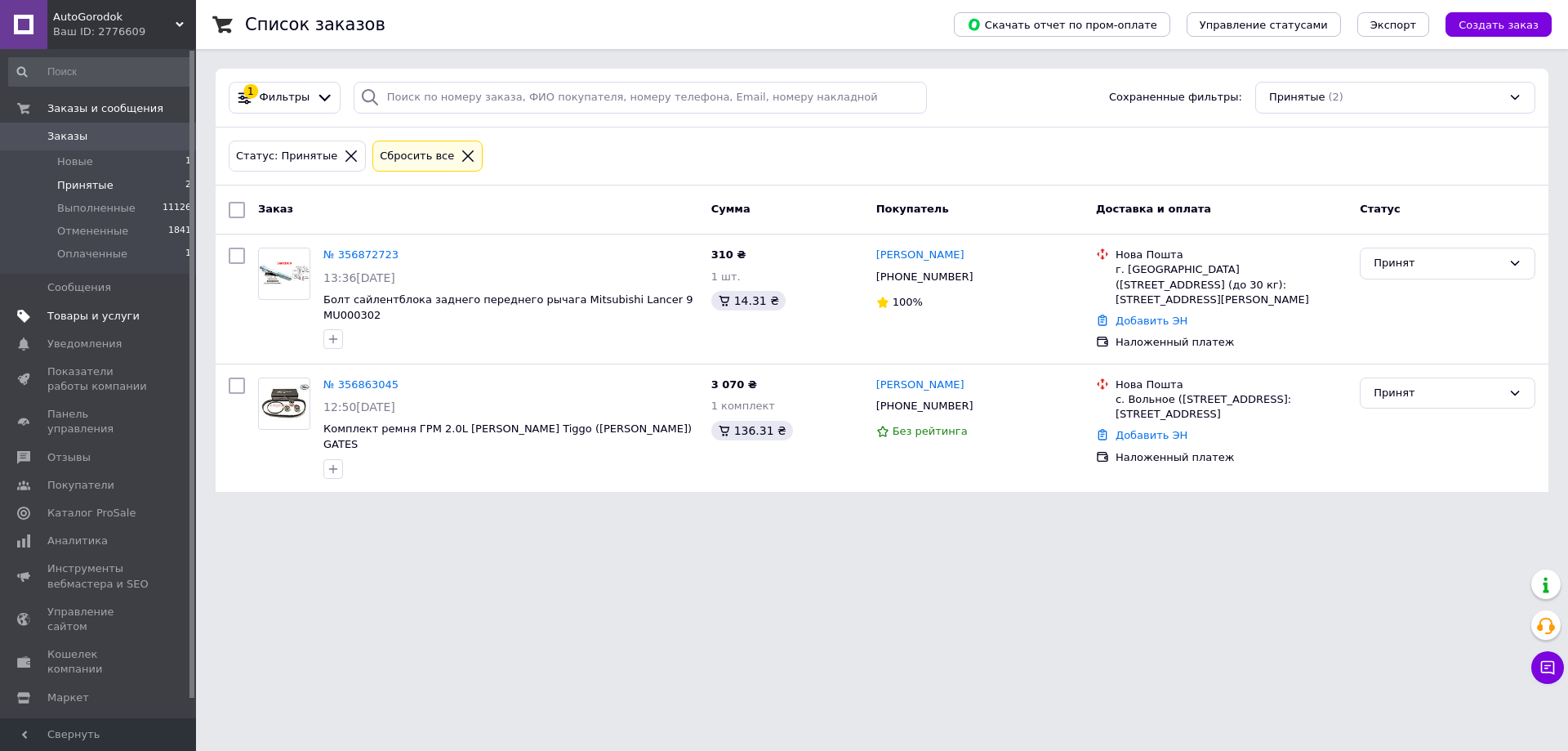
click at [112, 312] on span "Товары и услуги" at bounding box center [93, 316] width 93 height 15
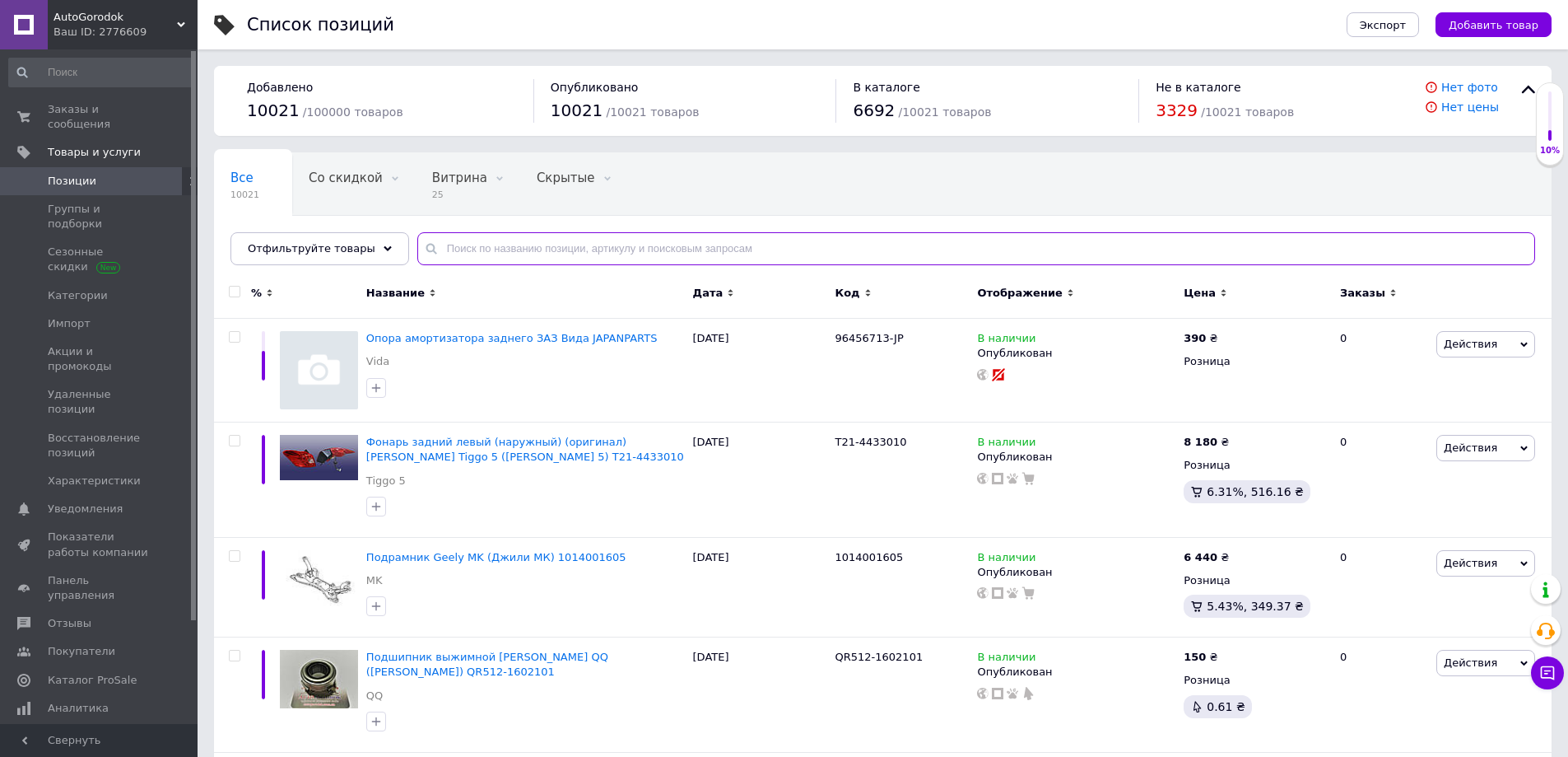
click at [508, 248] on input "text" at bounding box center [976, 249] width 1117 height 33
paste input "1400624180-KM"
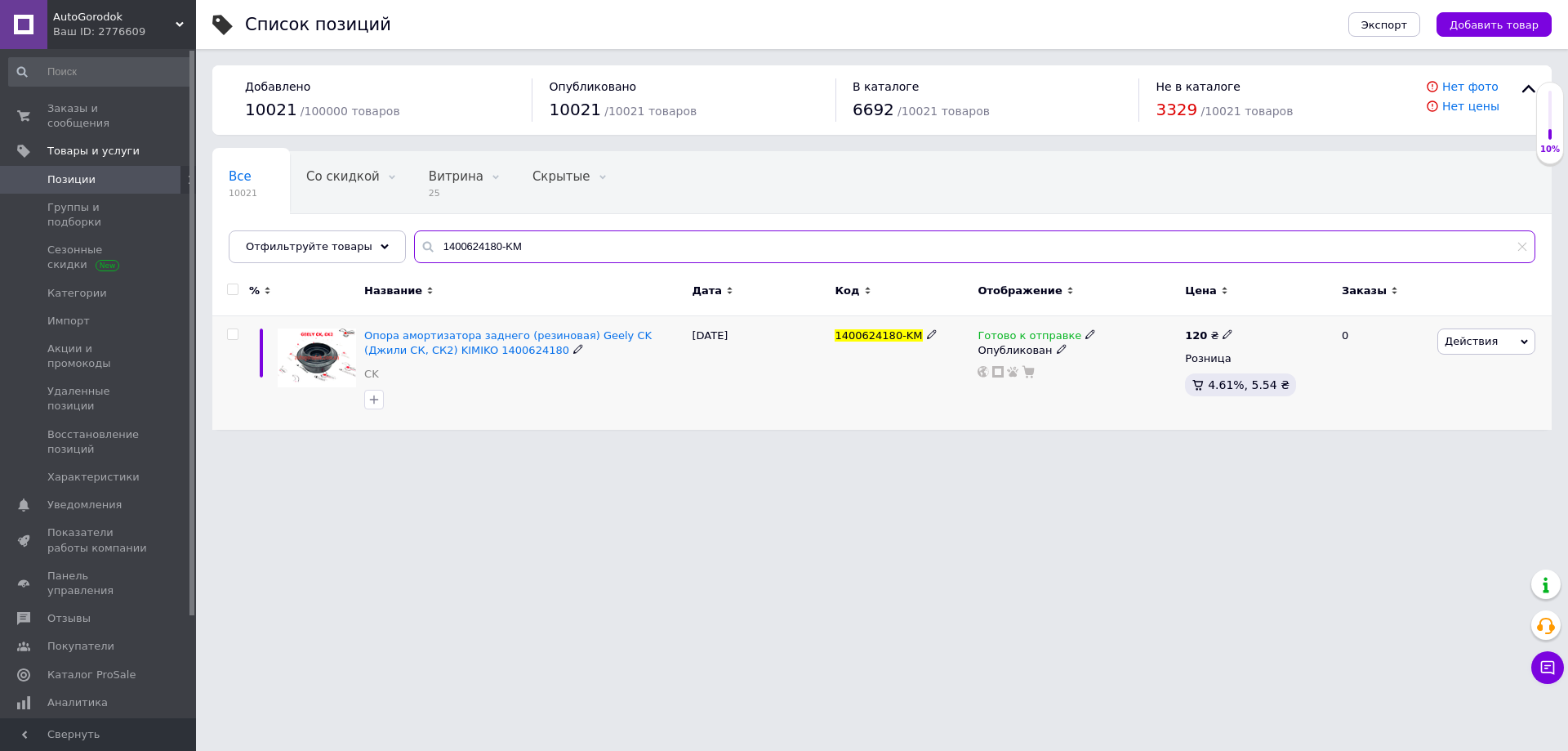
type input "1400624180-KM"
click at [1085, 332] on use at bounding box center [1090, 335] width 9 height 9
click at [1122, 346] on li "В наличии" at bounding box center [1175, 348] width 155 height 23
click at [745, 446] on html "AutoGorodok Ваш ID: 2776609 Сайт AutoGorodok Кабинет покупателя Проверить состо…" at bounding box center [784, 223] width 1568 height 446
